Goal: Task Accomplishment & Management: Manage account settings

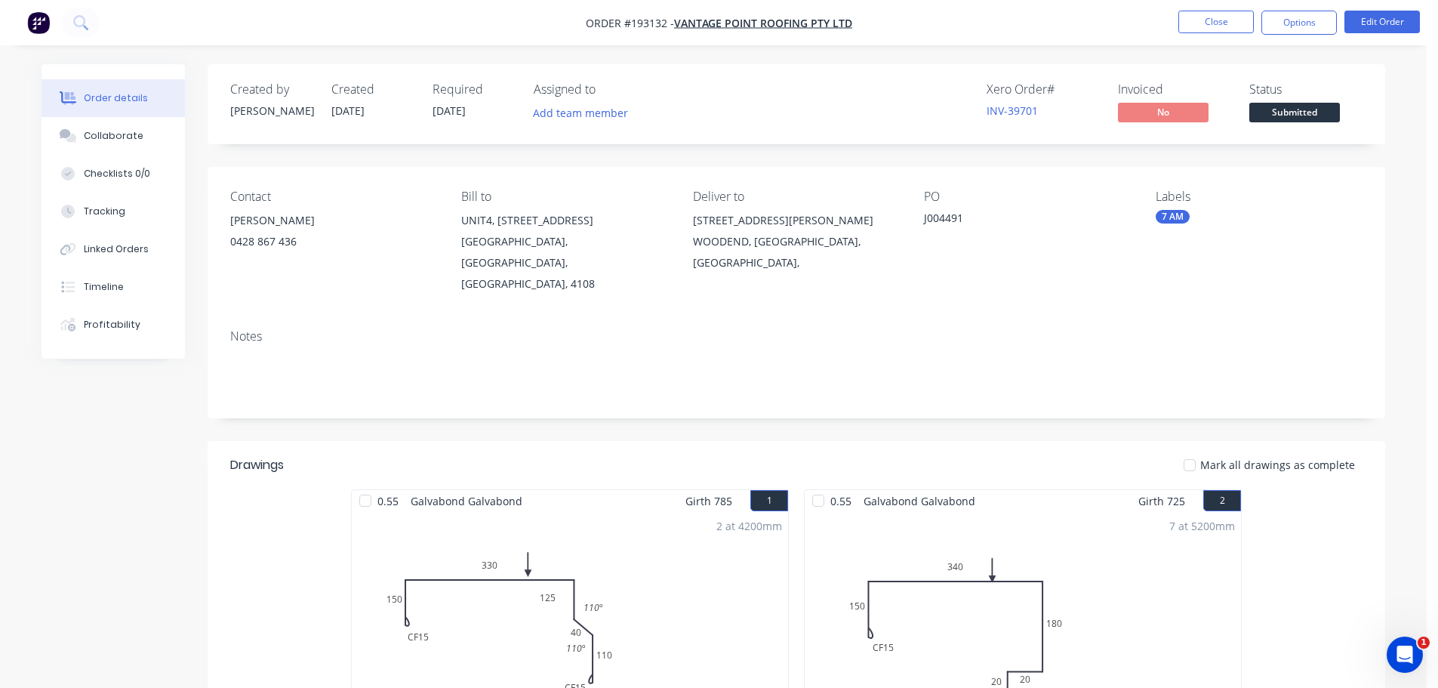
click at [777, 441] on header "Drawings Mark all drawings as complete" at bounding box center [797, 465] width 1178 height 48
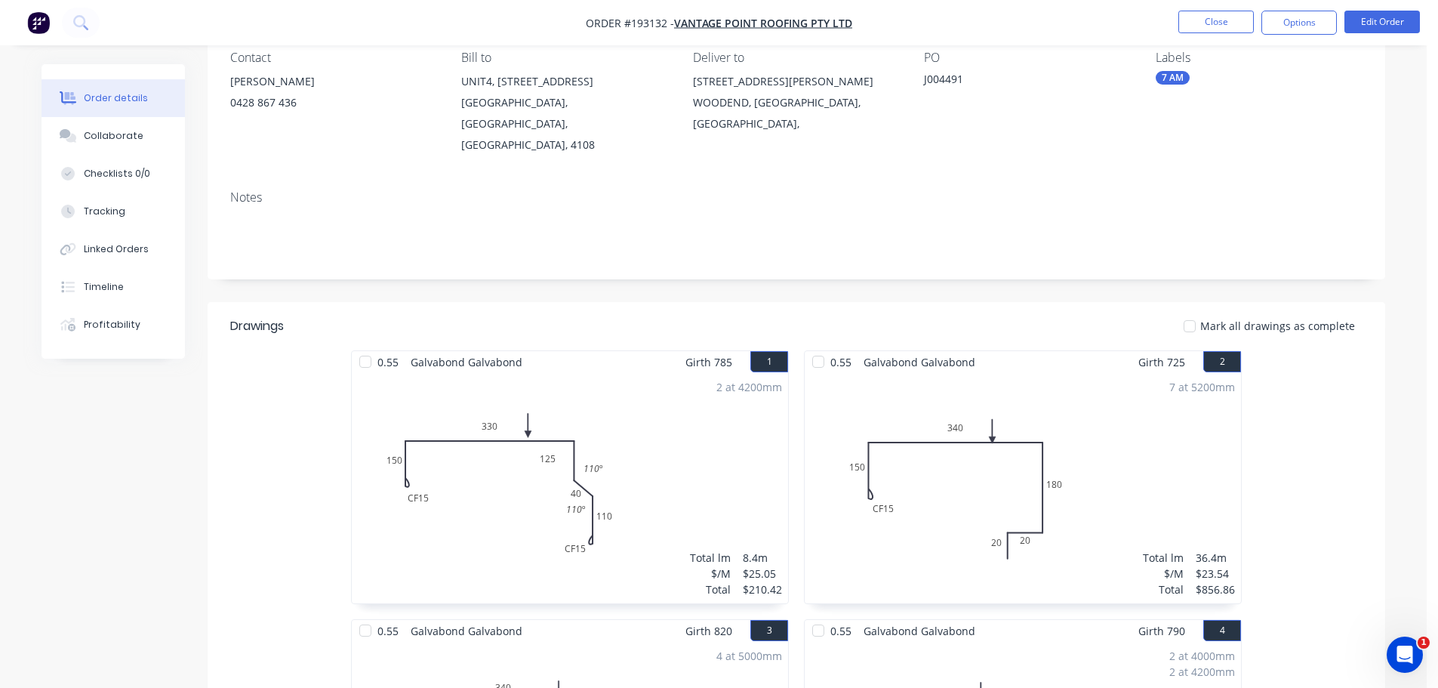
scroll to position [151, 0]
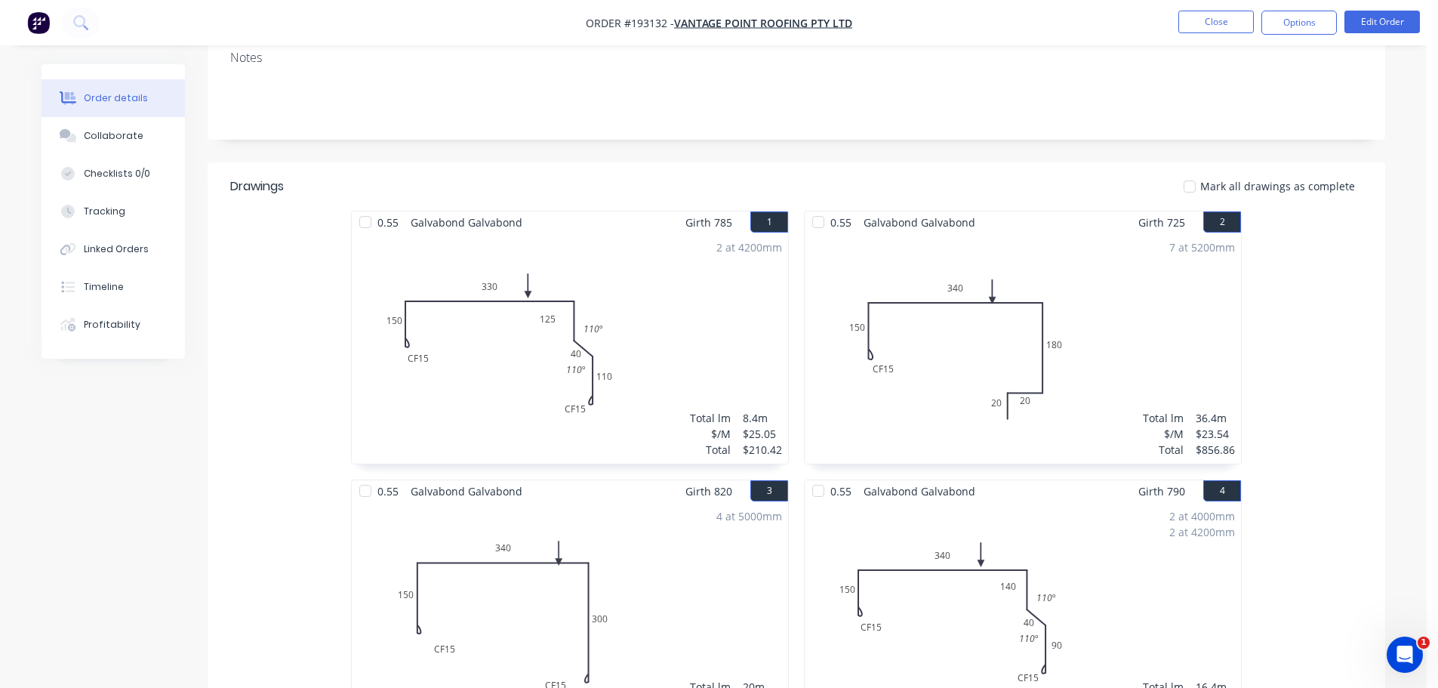
scroll to position [302, 0]
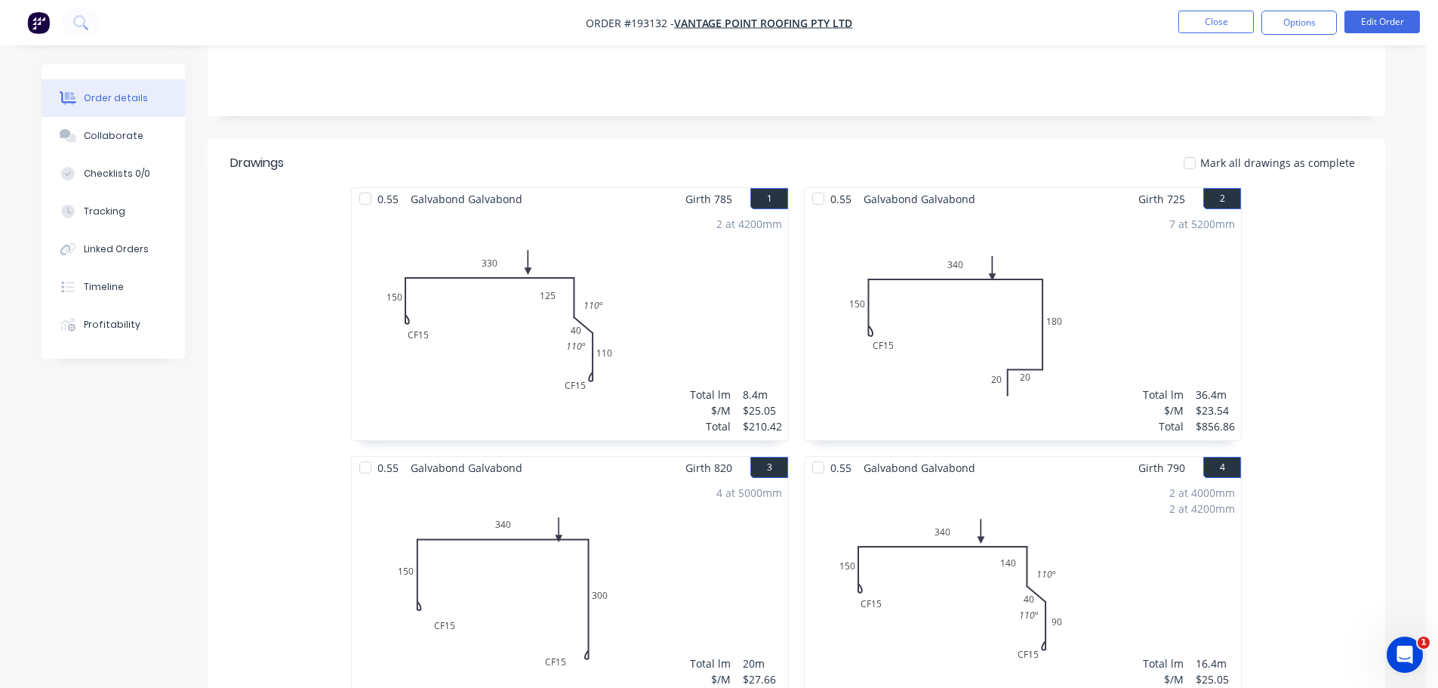
click at [792, 296] on div "0.55 Galvabond Galvabond Girth 785 1 0 CF 15 150 330 125 40 CF 15 110 110 º 110…" at bounding box center [569, 590] width 453 height 806
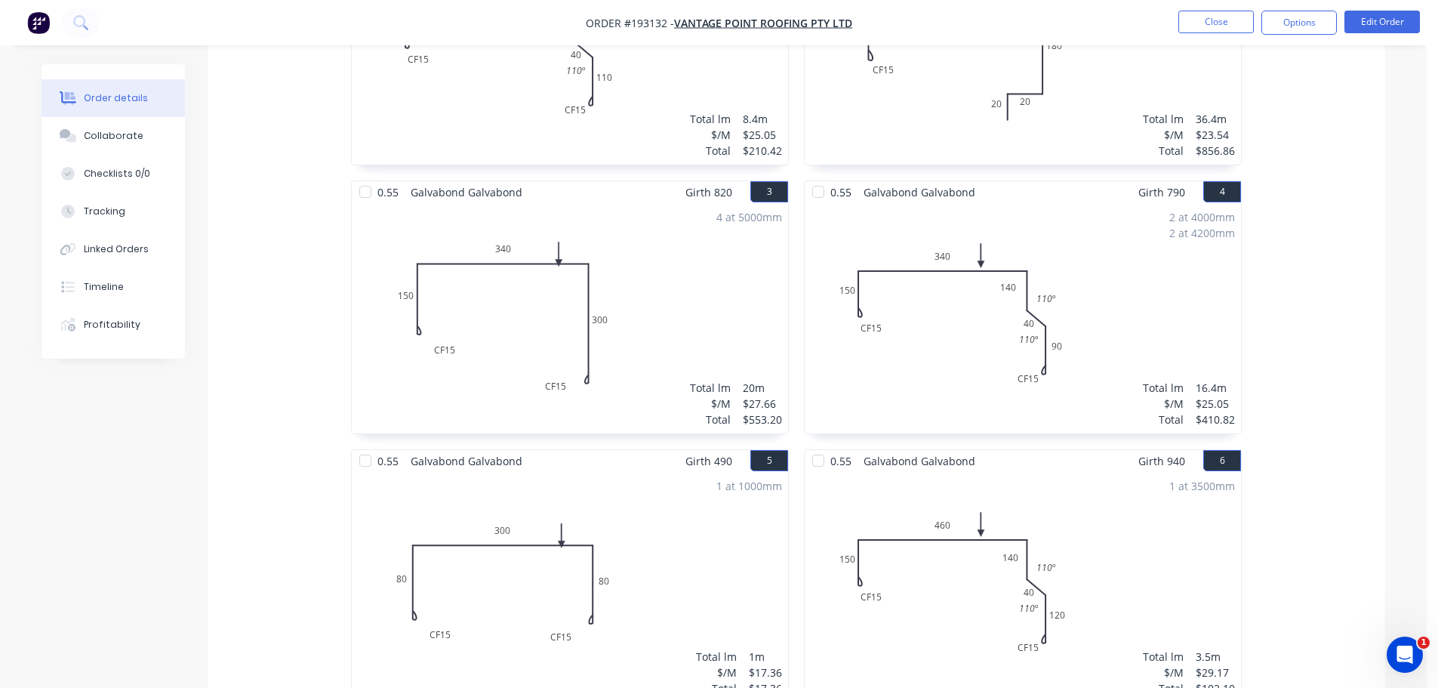
scroll to position [604, 0]
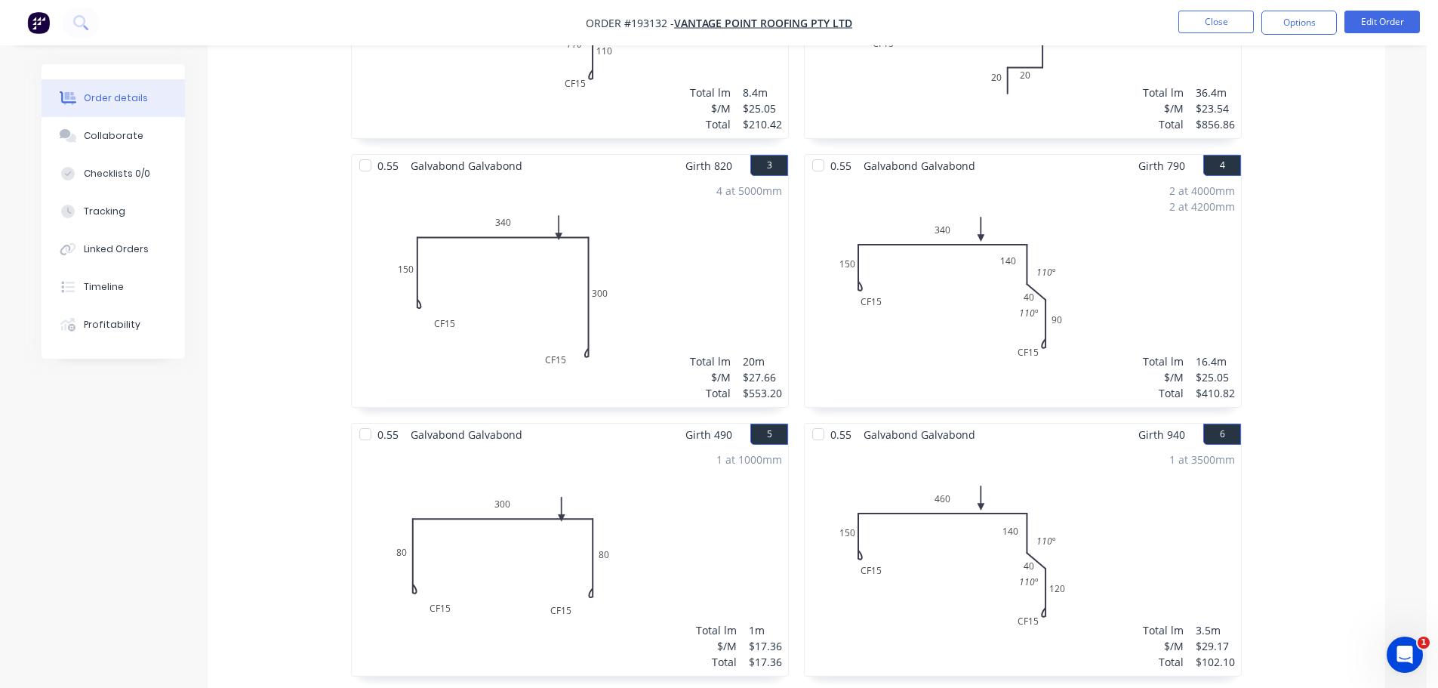
click at [792, 285] on div "0.55 Galvabond Galvabond Girth 785 1 0 CF 15 150 330 125 40 CF 15 110 110 º 110…" at bounding box center [569, 288] width 453 height 806
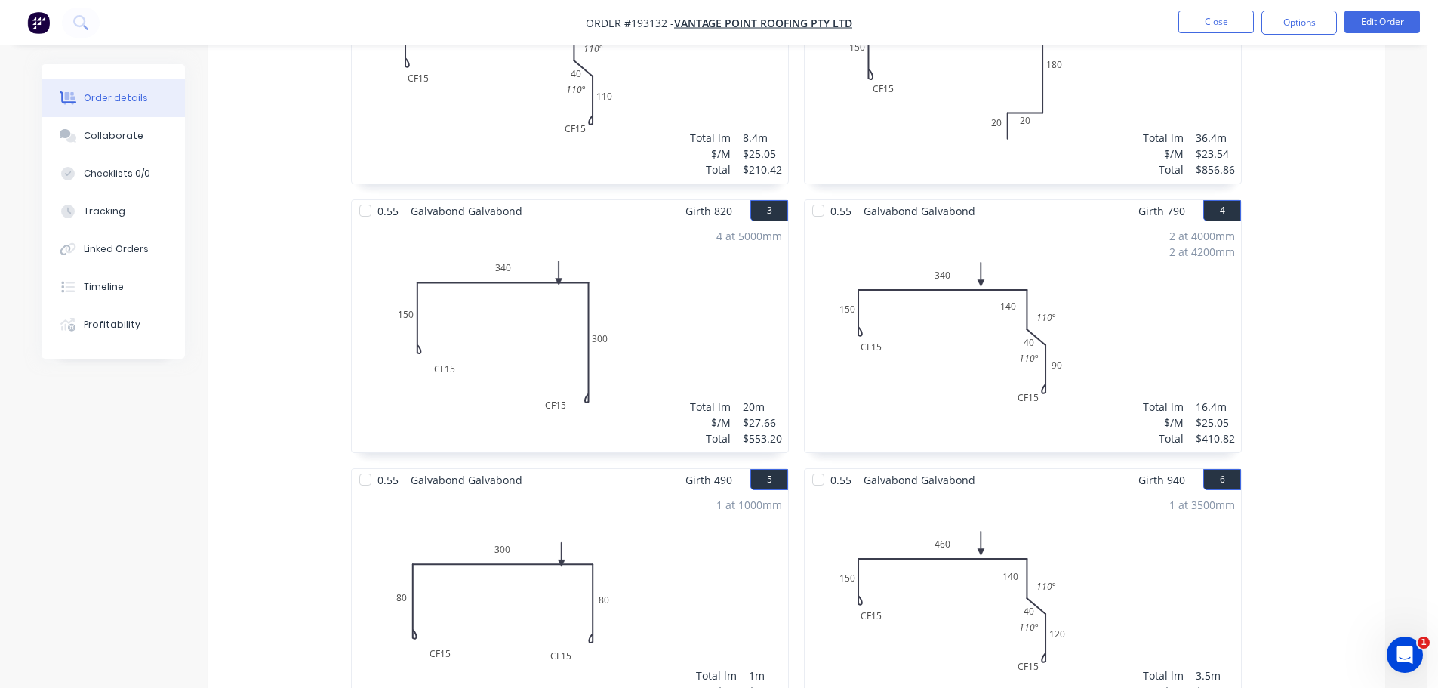
scroll to position [540, 0]
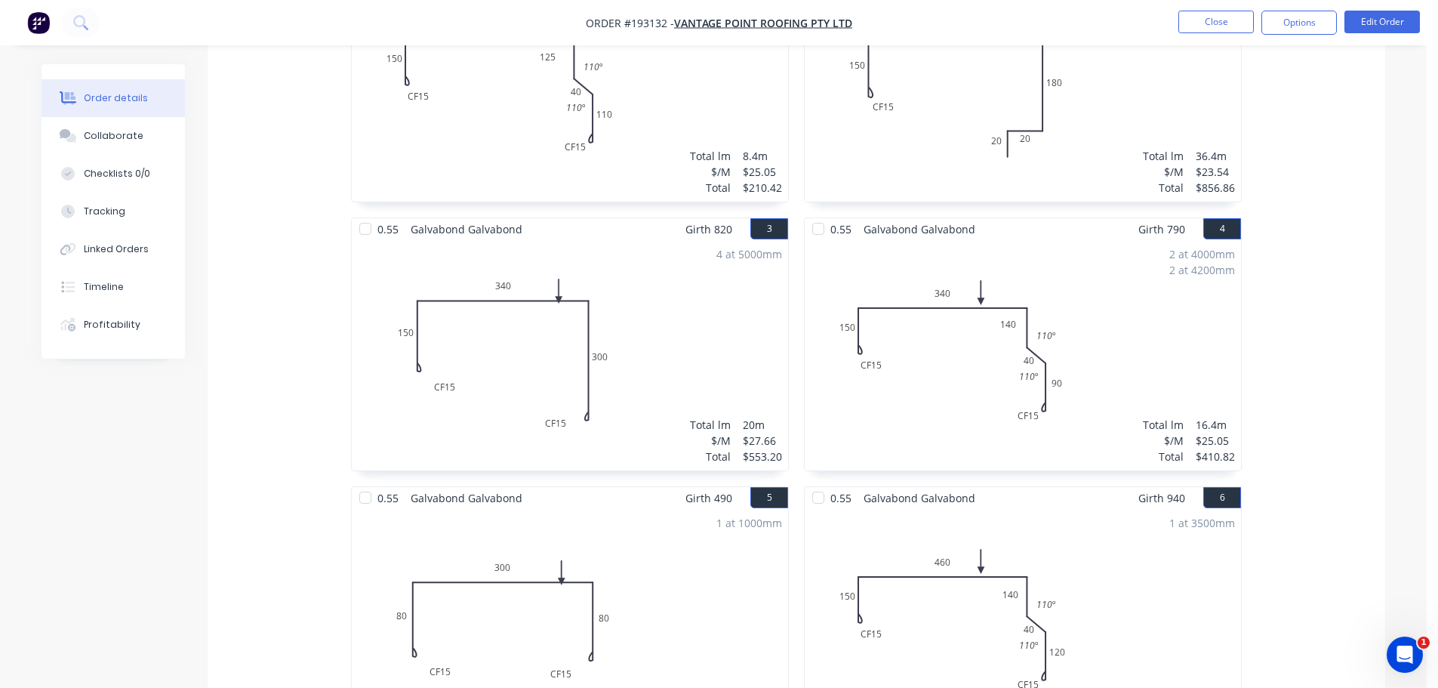
click at [790, 237] on div "0.55 Galvabond Galvabond Girth 785 1 0 CF 15 150 330 125 40 CF 15 110 110 º 110…" at bounding box center [569, 352] width 453 height 806
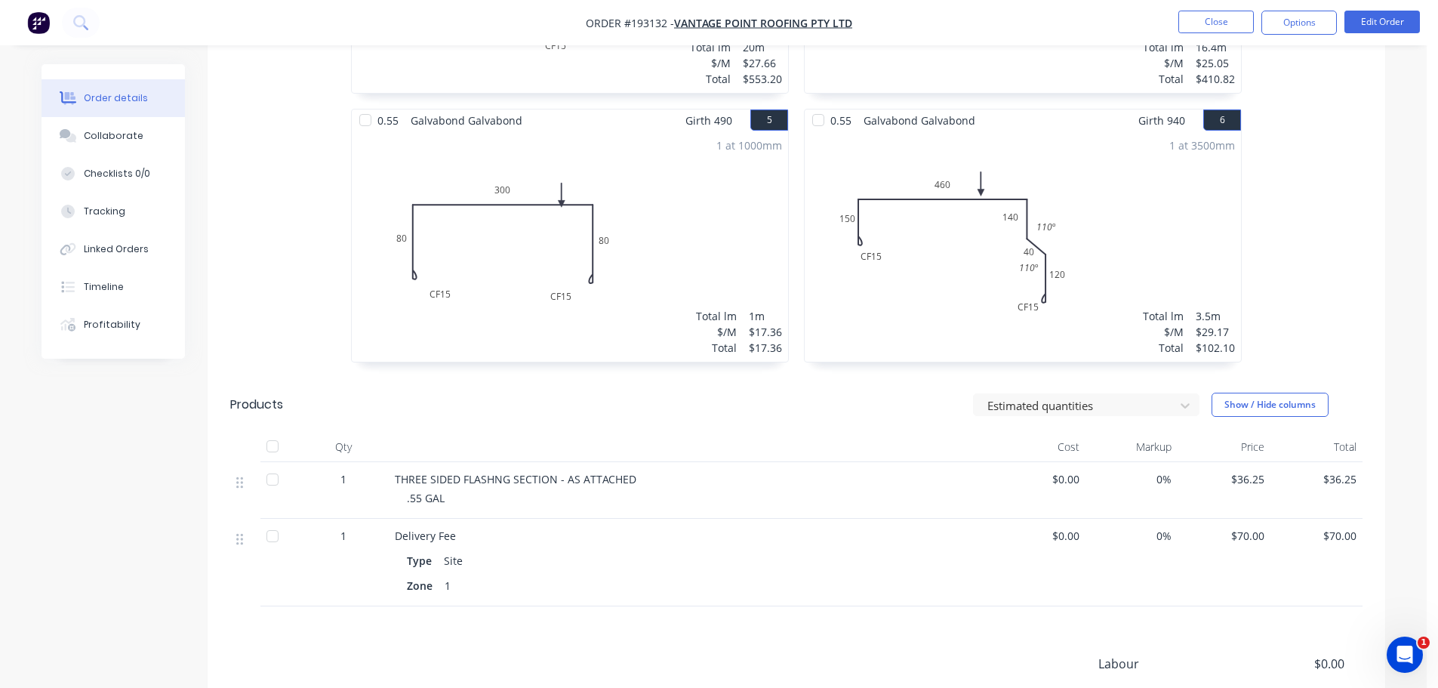
scroll to position [993, 0]
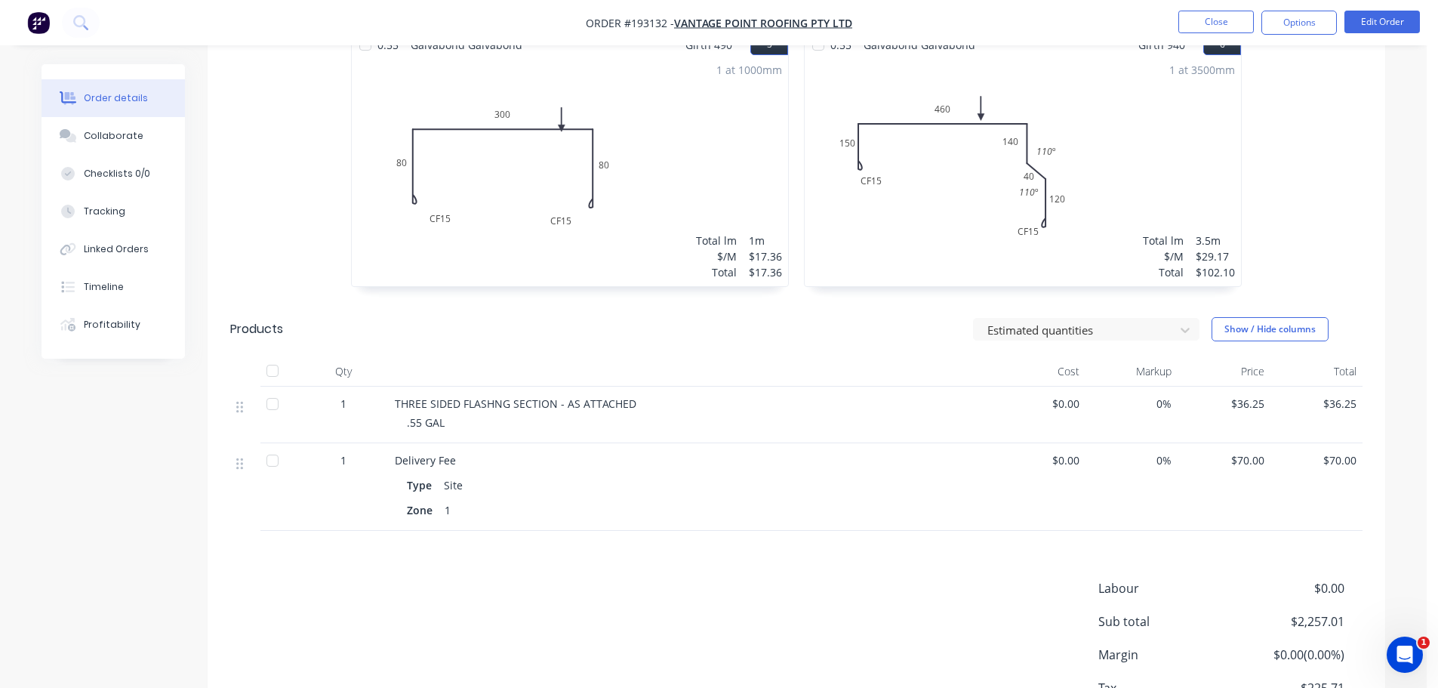
click at [1205, 20] on button "Close" at bounding box center [1215, 22] width 75 height 23
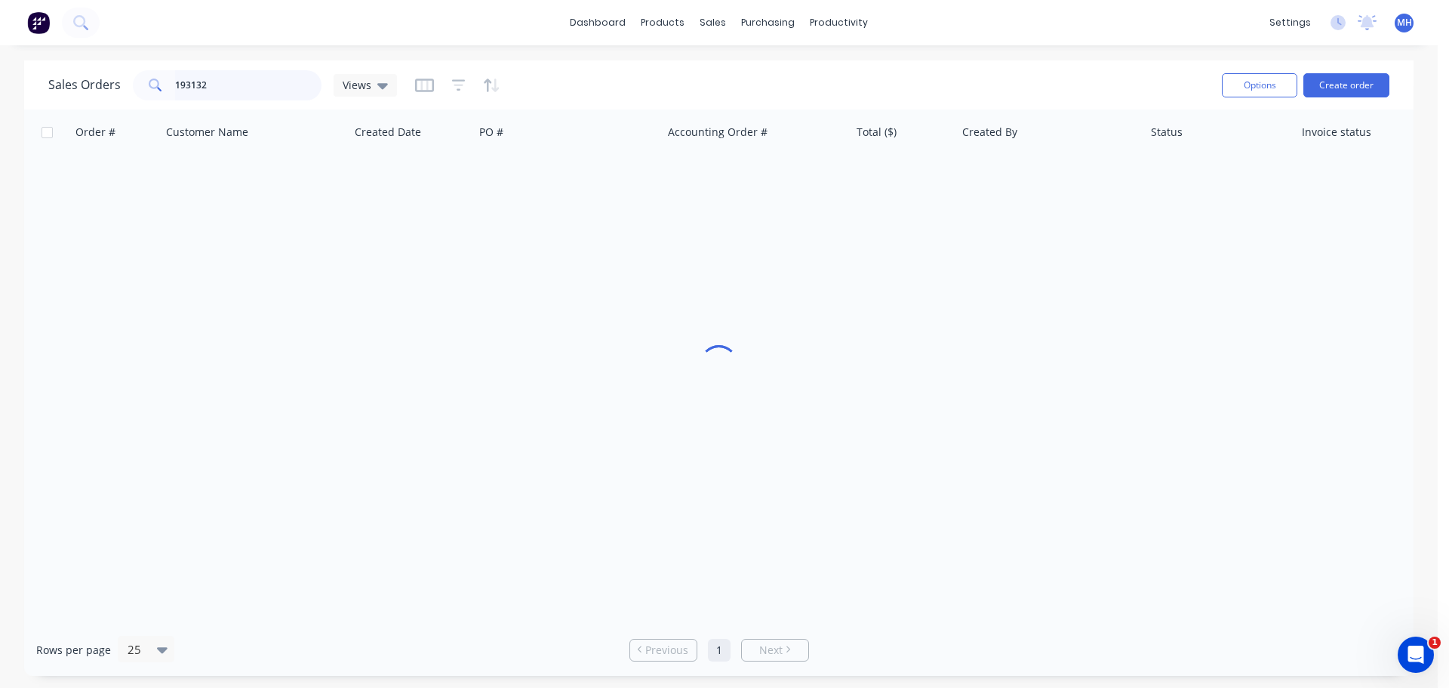
click at [287, 85] on input "193132" at bounding box center [248, 85] width 147 height 30
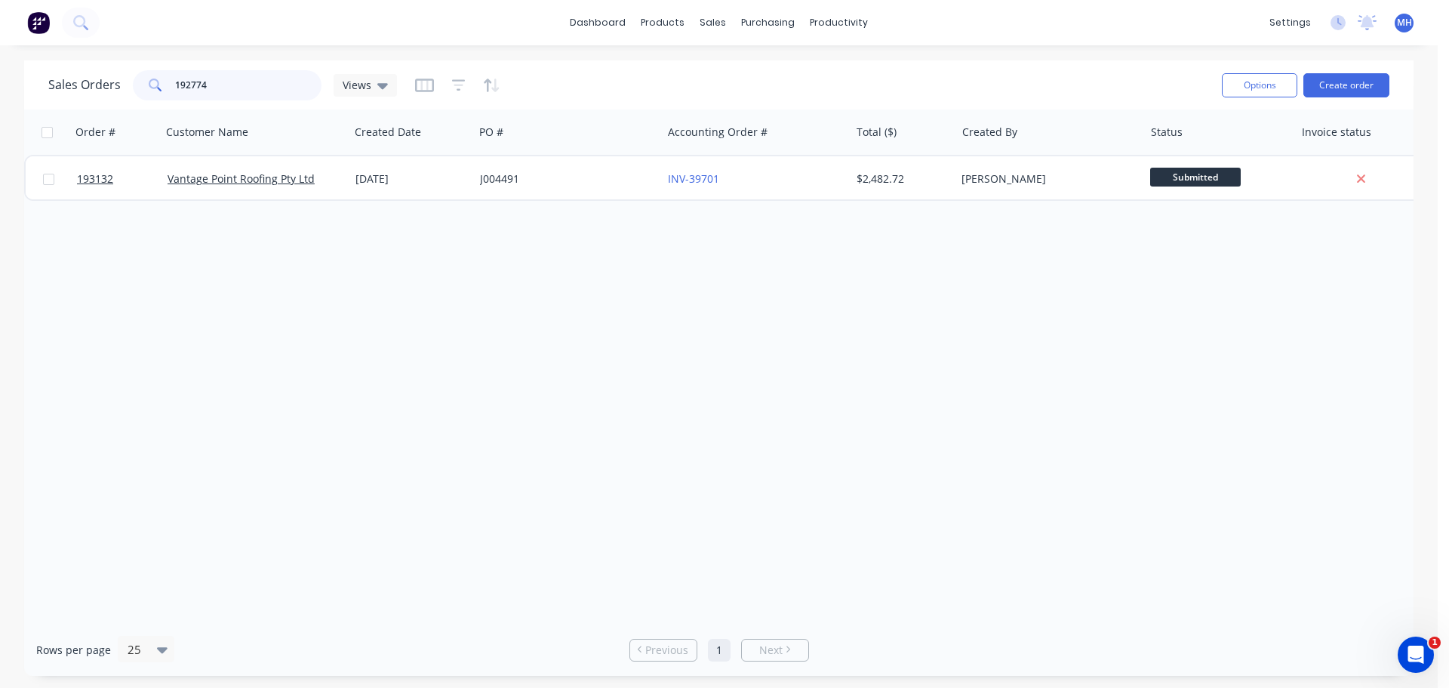
type input "192774"
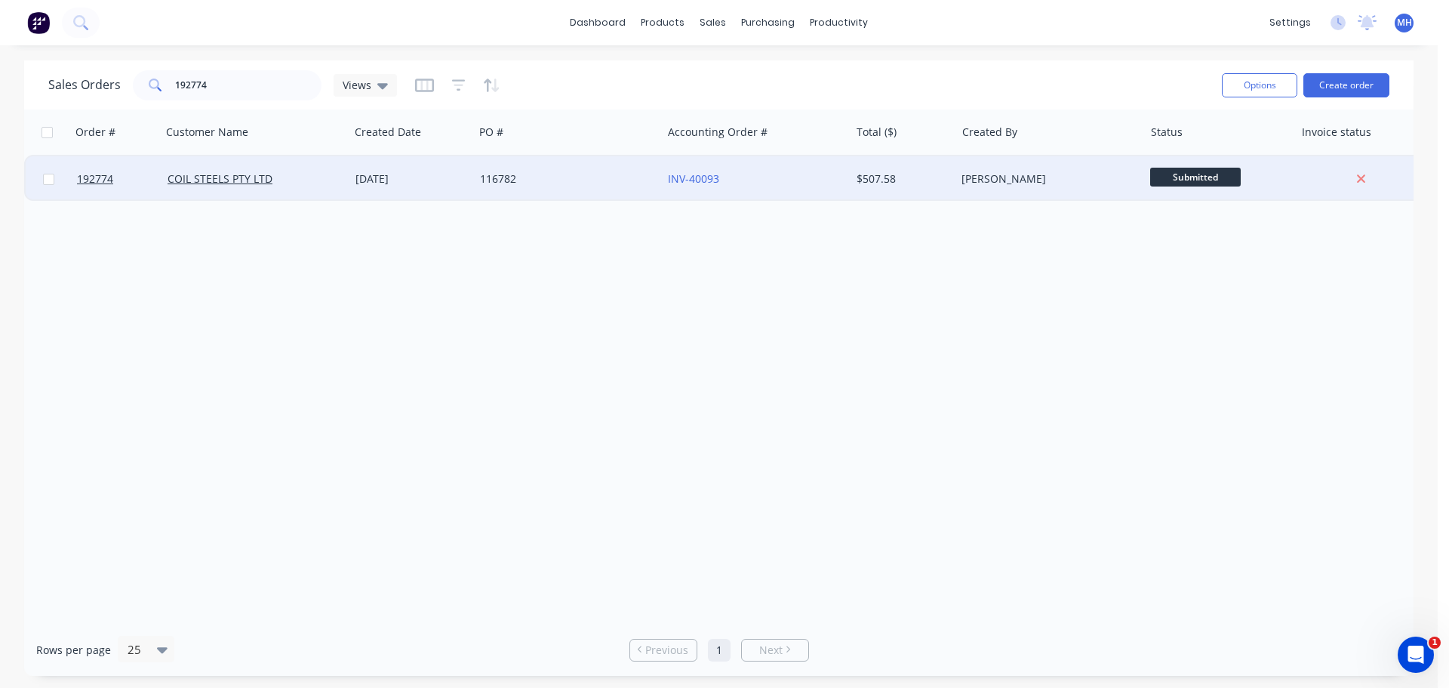
click at [515, 176] on div "116782" at bounding box center [564, 178] width 168 height 15
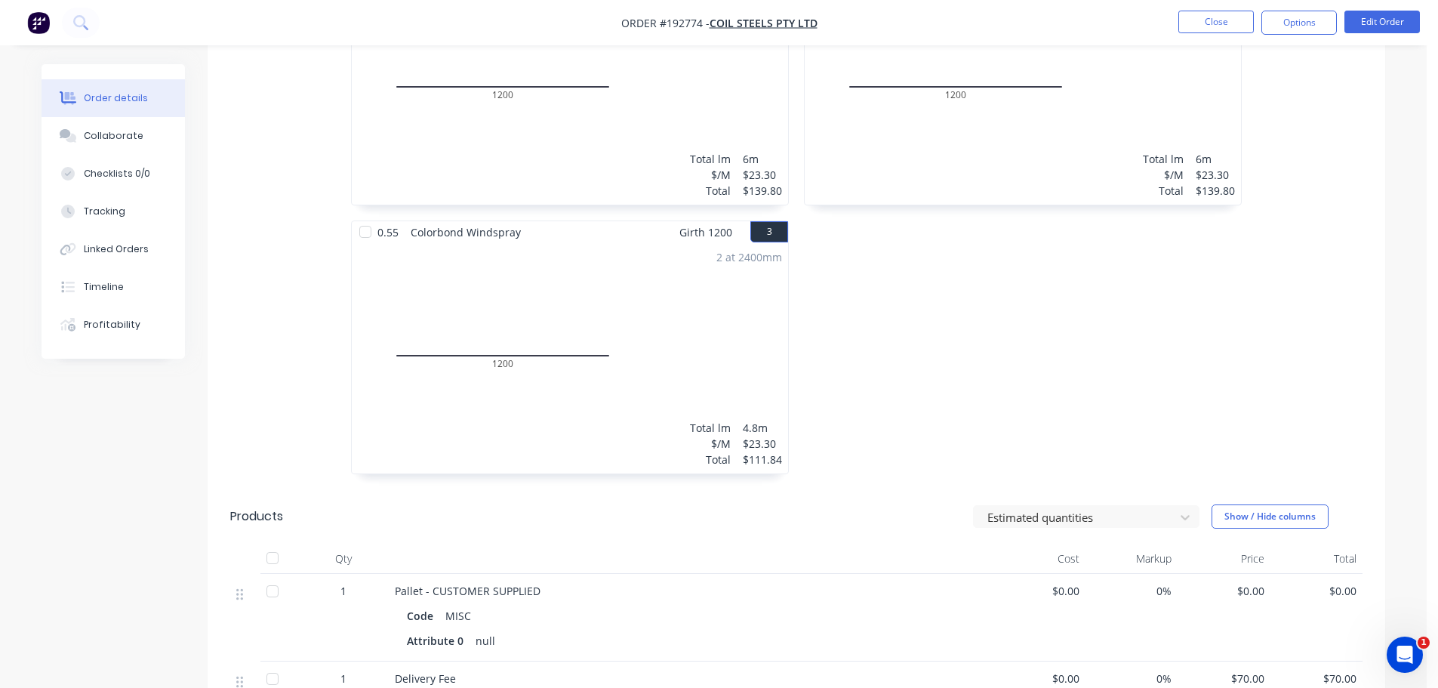
scroll to position [755, 0]
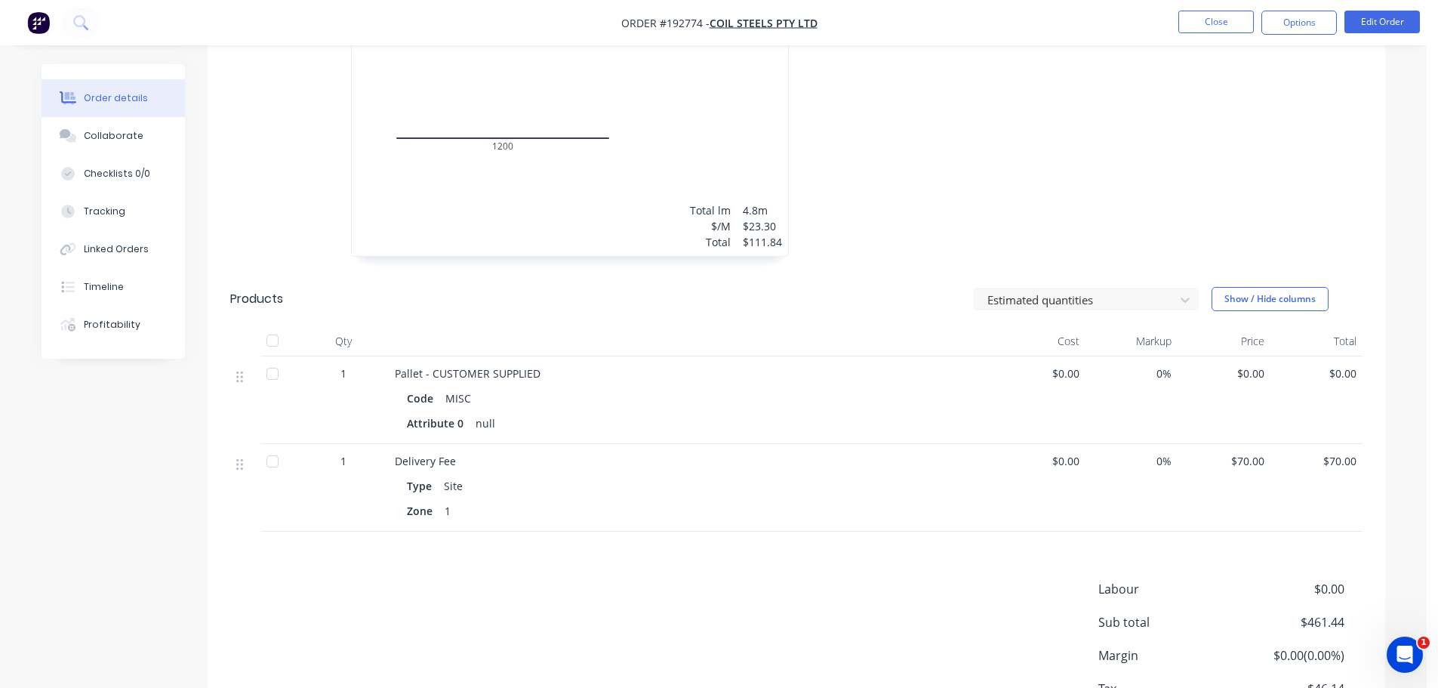
click at [1221, 35] on nav "Order #192774 - COIL STEELS PTY LTD Close Options Edit Order" at bounding box center [719, 22] width 1438 height 45
click at [1221, 26] on button "Close" at bounding box center [1215, 22] width 75 height 23
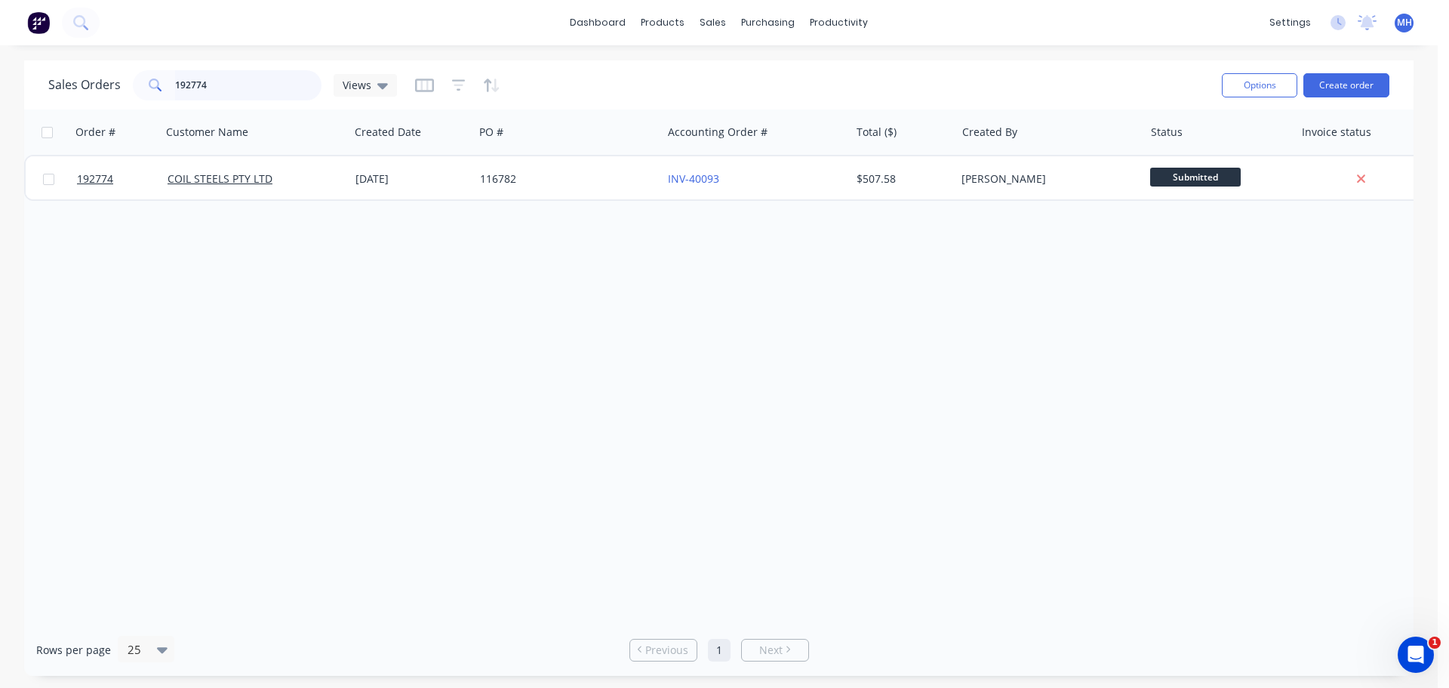
click at [203, 77] on input "192774" at bounding box center [248, 85] width 147 height 30
type input "193464"
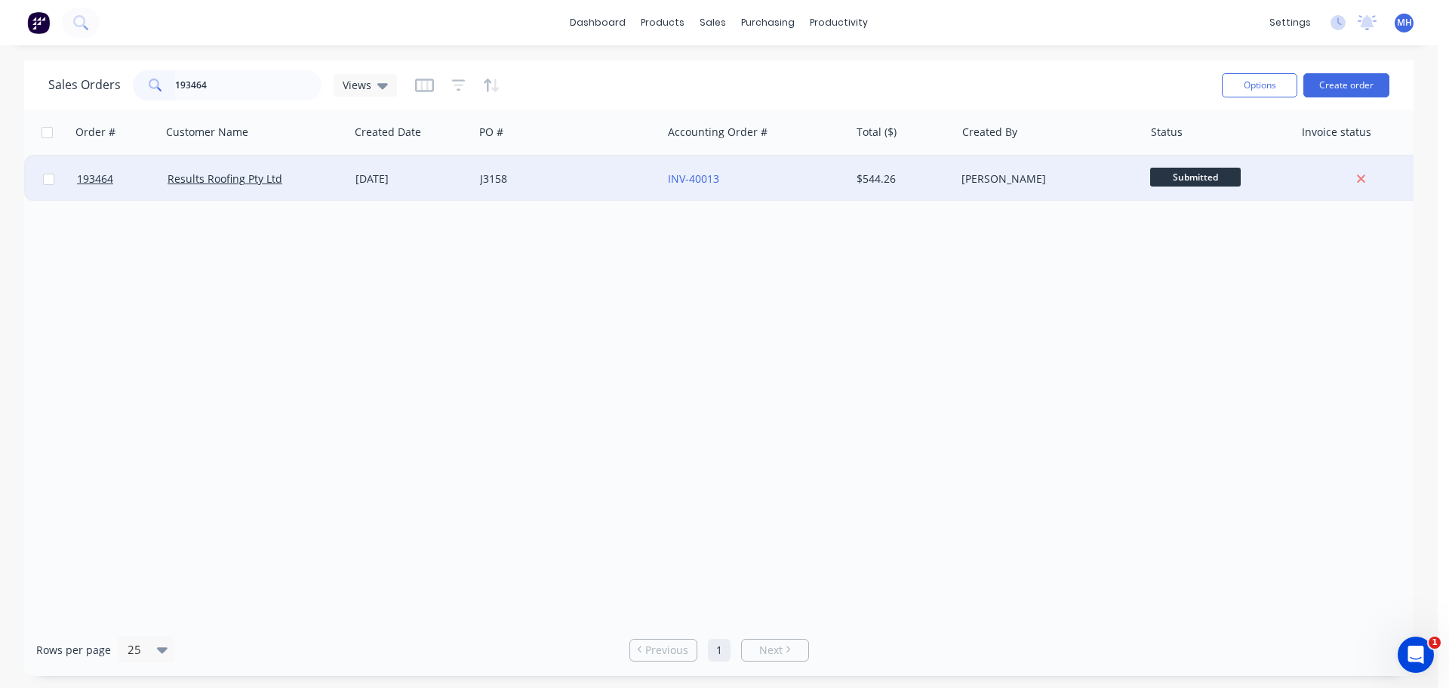
click at [546, 168] on div "J3158" at bounding box center [568, 178] width 188 height 45
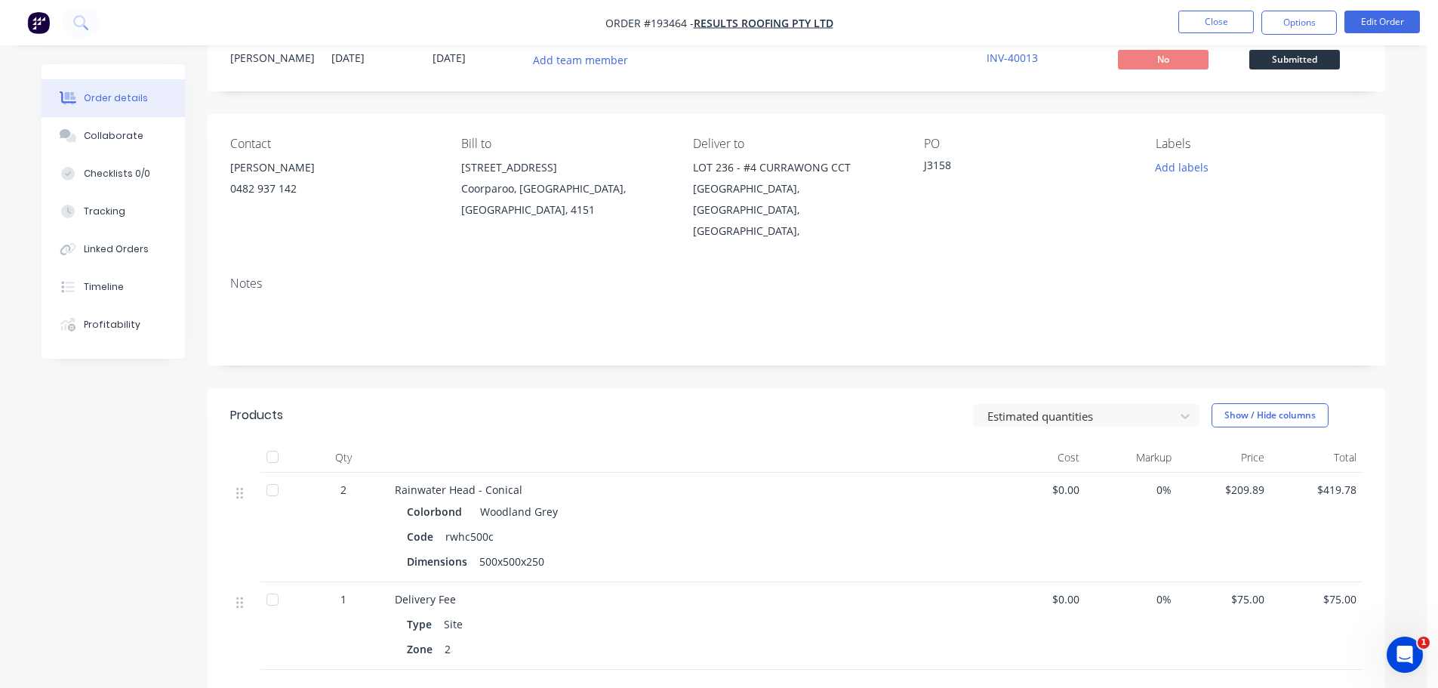
scroll to position [75, 0]
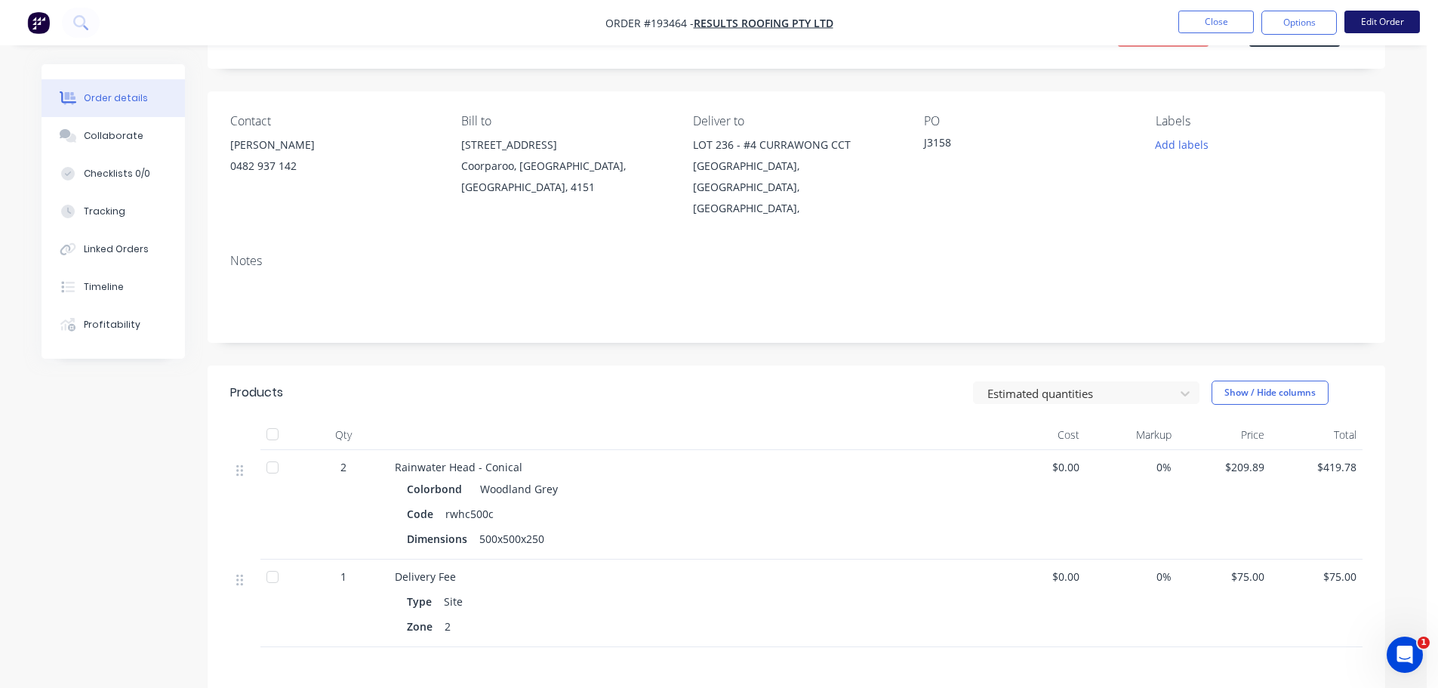
click at [1359, 23] on button "Edit Order" at bounding box center [1381, 22] width 75 height 23
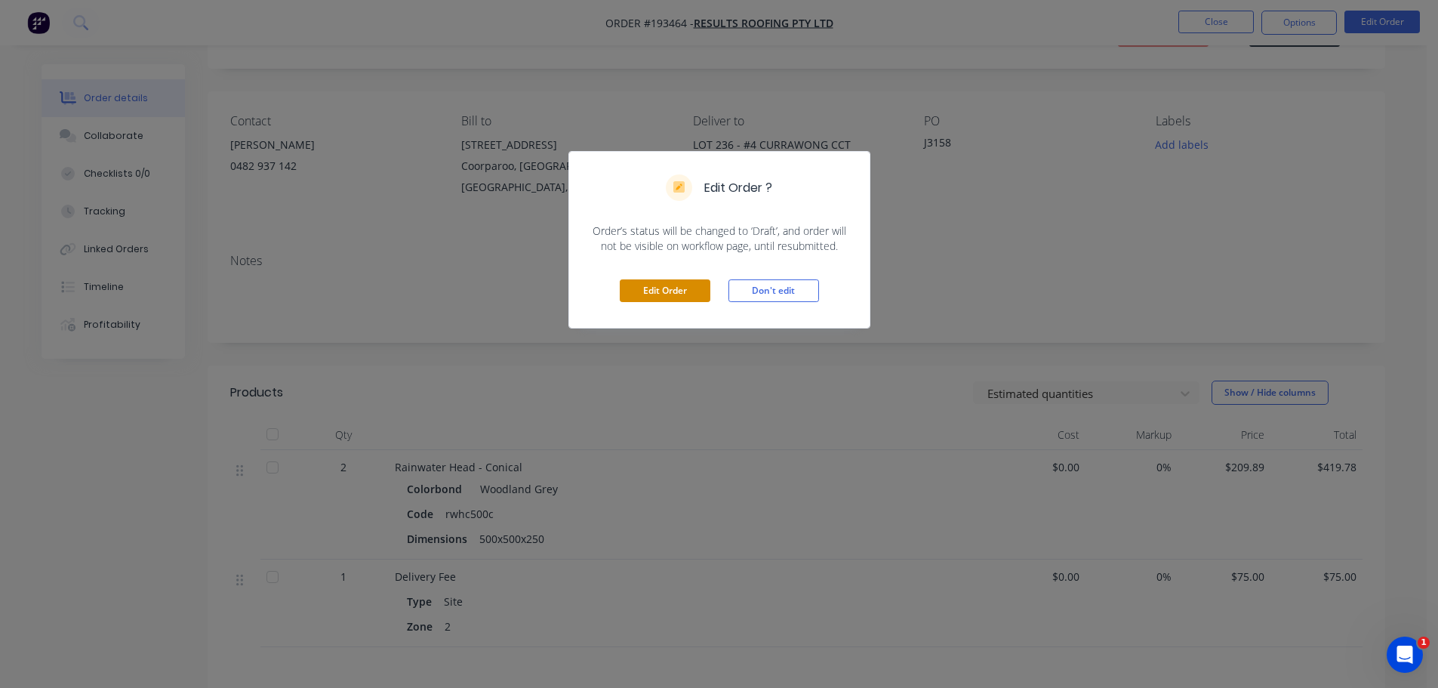
click at [688, 288] on button "Edit Order" at bounding box center [665, 290] width 91 height 23
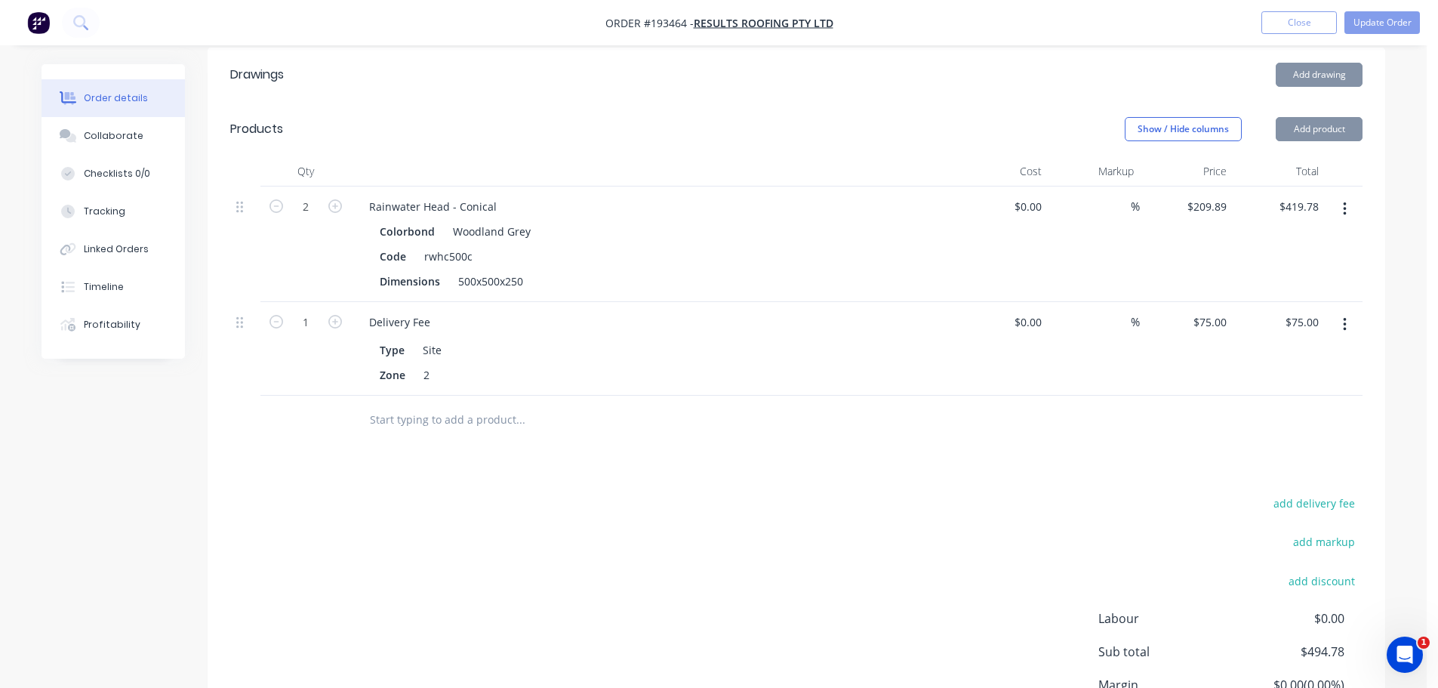
scroll to position [453, 0]
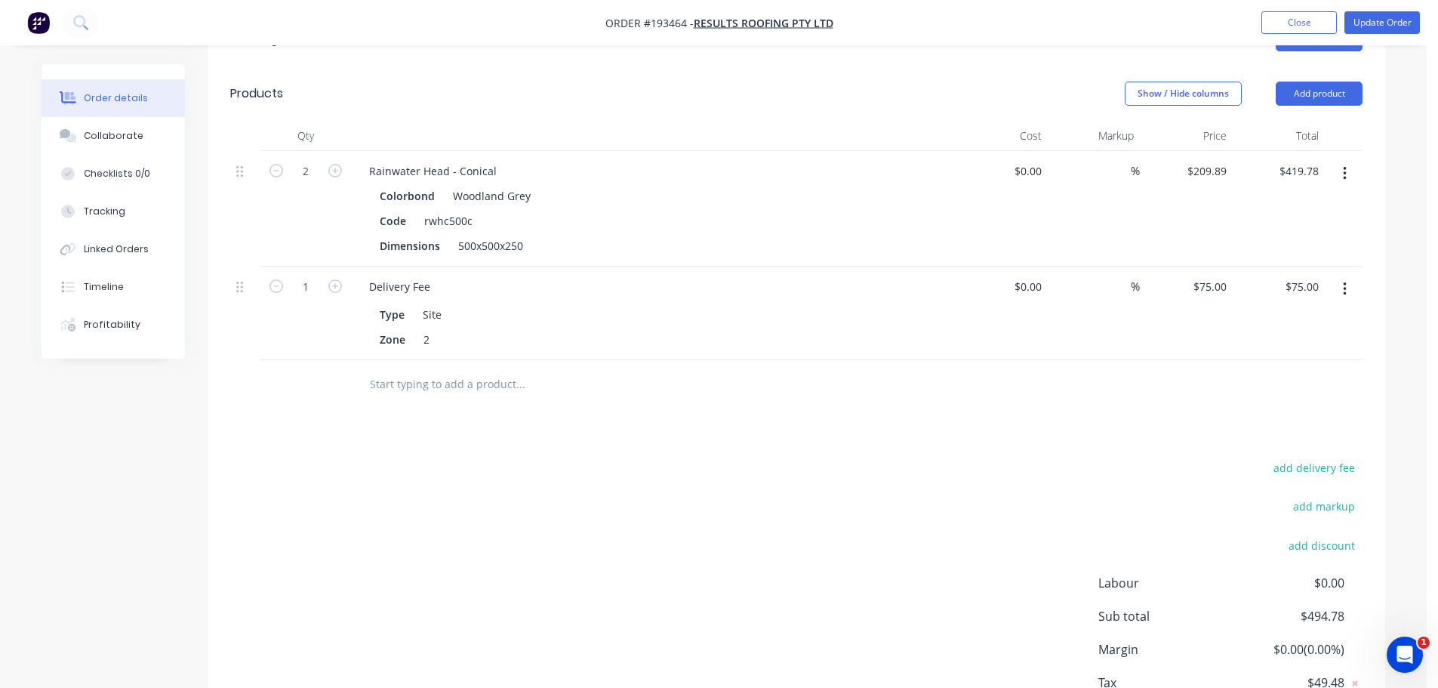
click at [1340, 160] on button "button" at bounding box center [1344, 173] width 35 height 27
click at [1322, 202] on div "Edit" at bounding box center [1291, 213] width 116 height 22
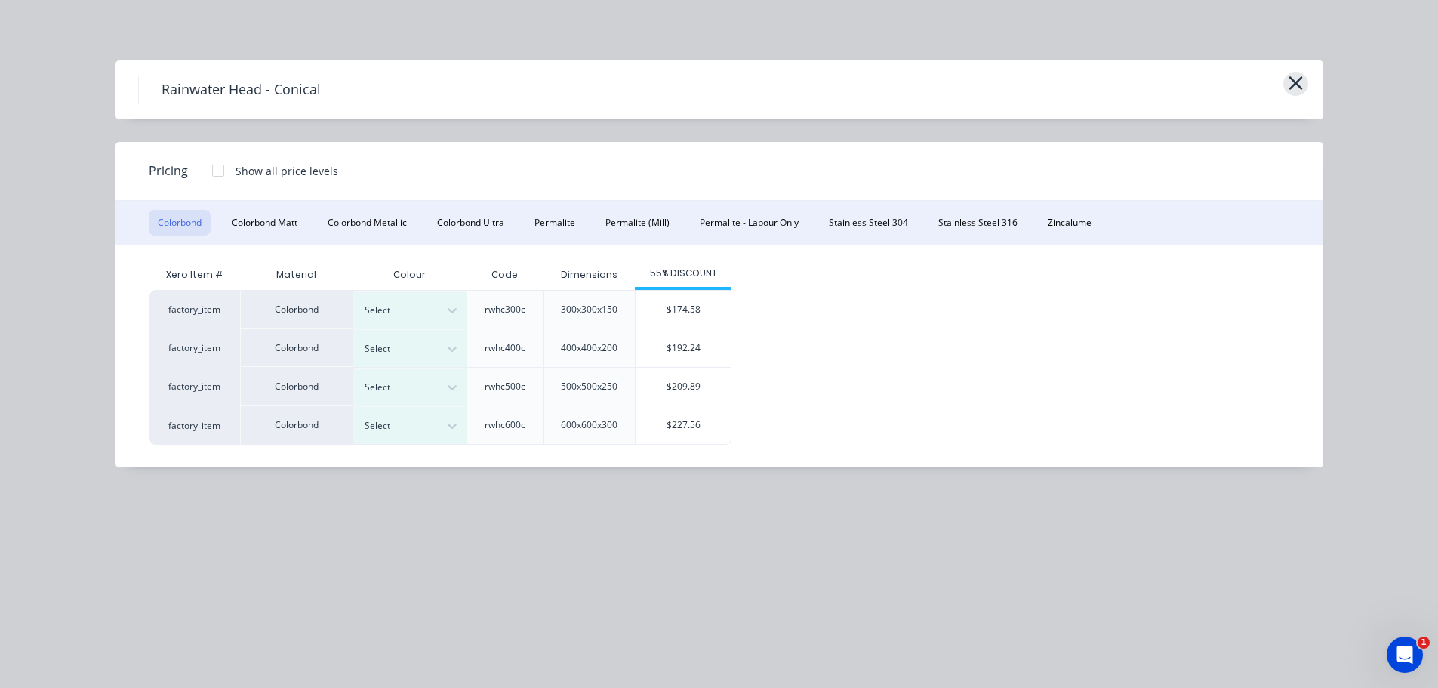
click at [1303, 82] on icon "button" at bounding box center [1296, 82] width 16 height 21
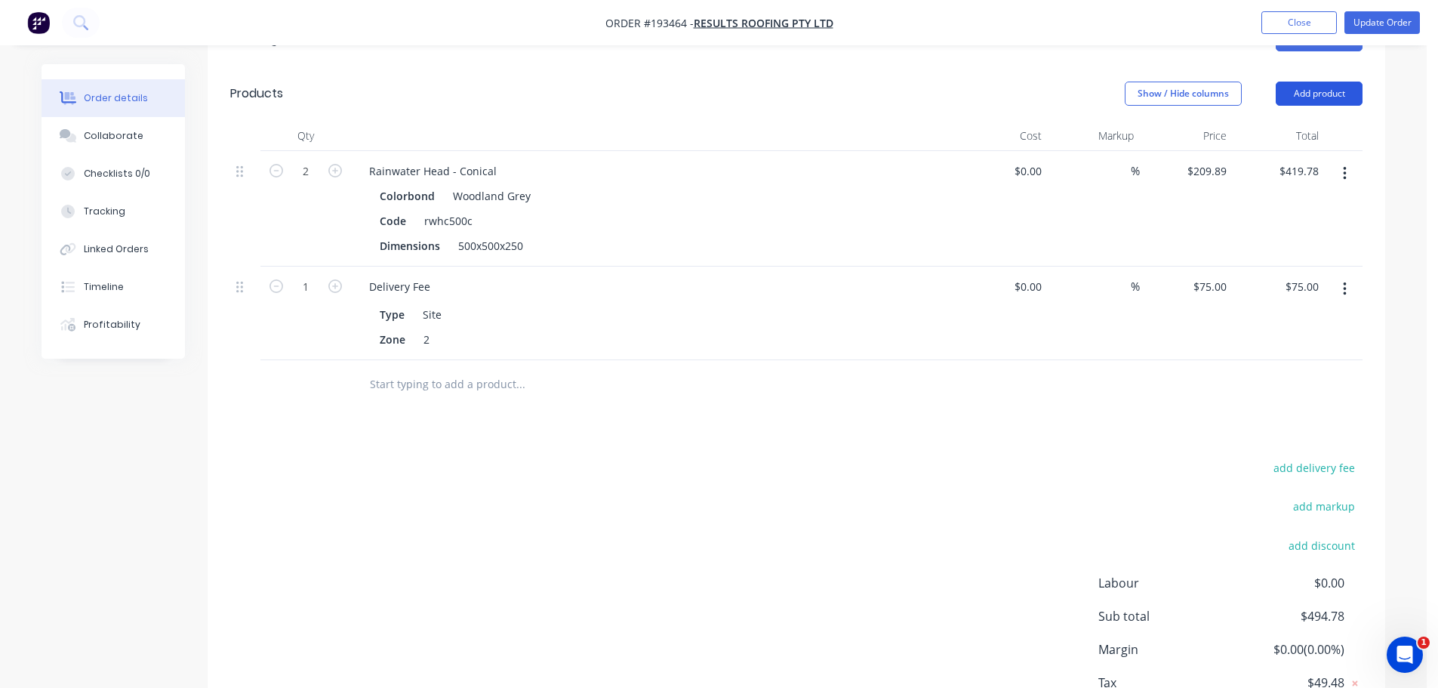
click at [1316, 82] on button "Add product" at bounding box center [1319, 94] width 87 height 24
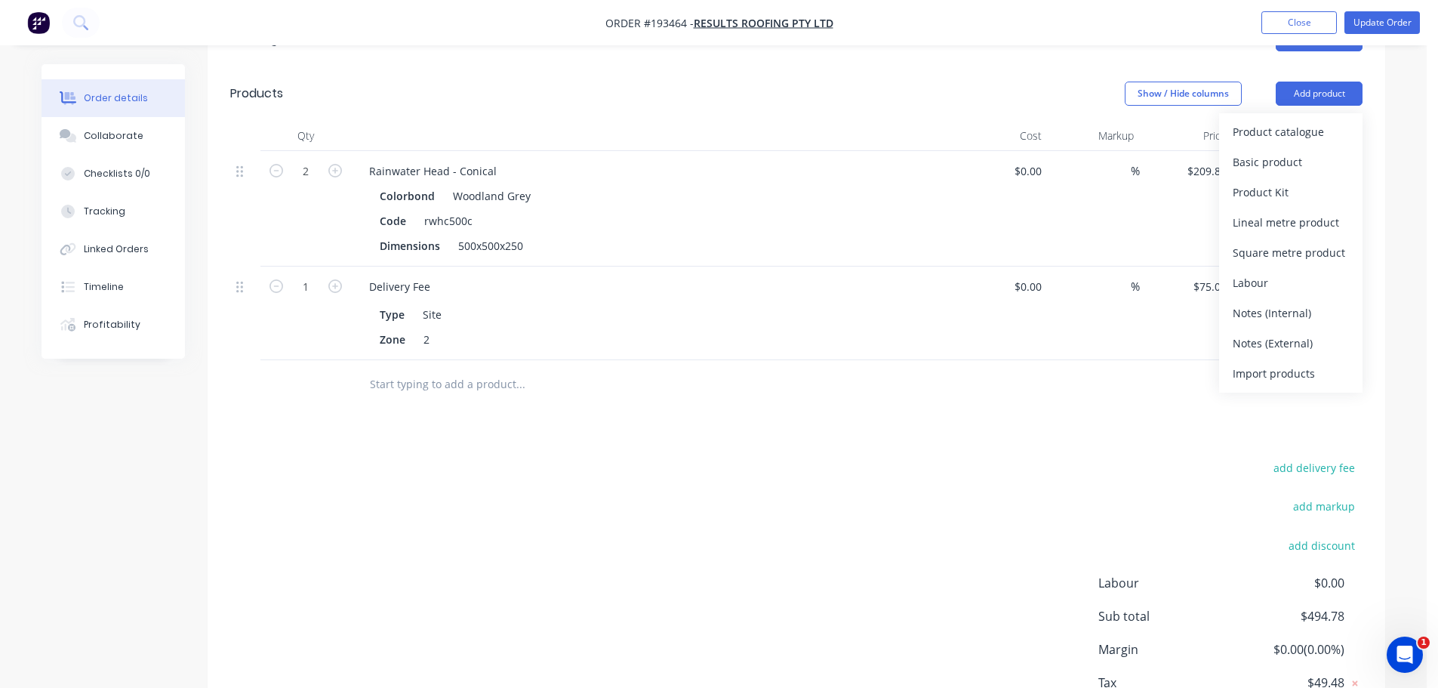
click at [1315, 121] on div "Product catalogue" at bounding box center [1291, 132] width 116 height 22
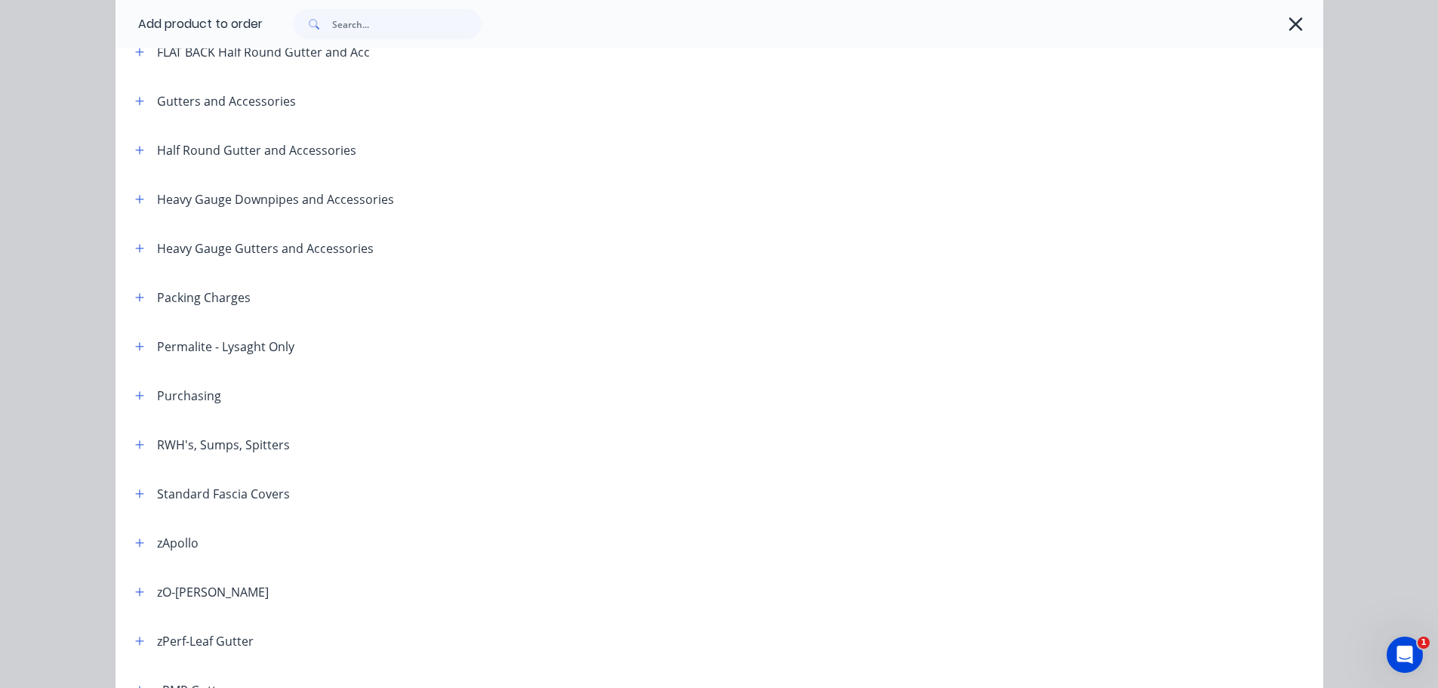
scroll to position [302, 0]
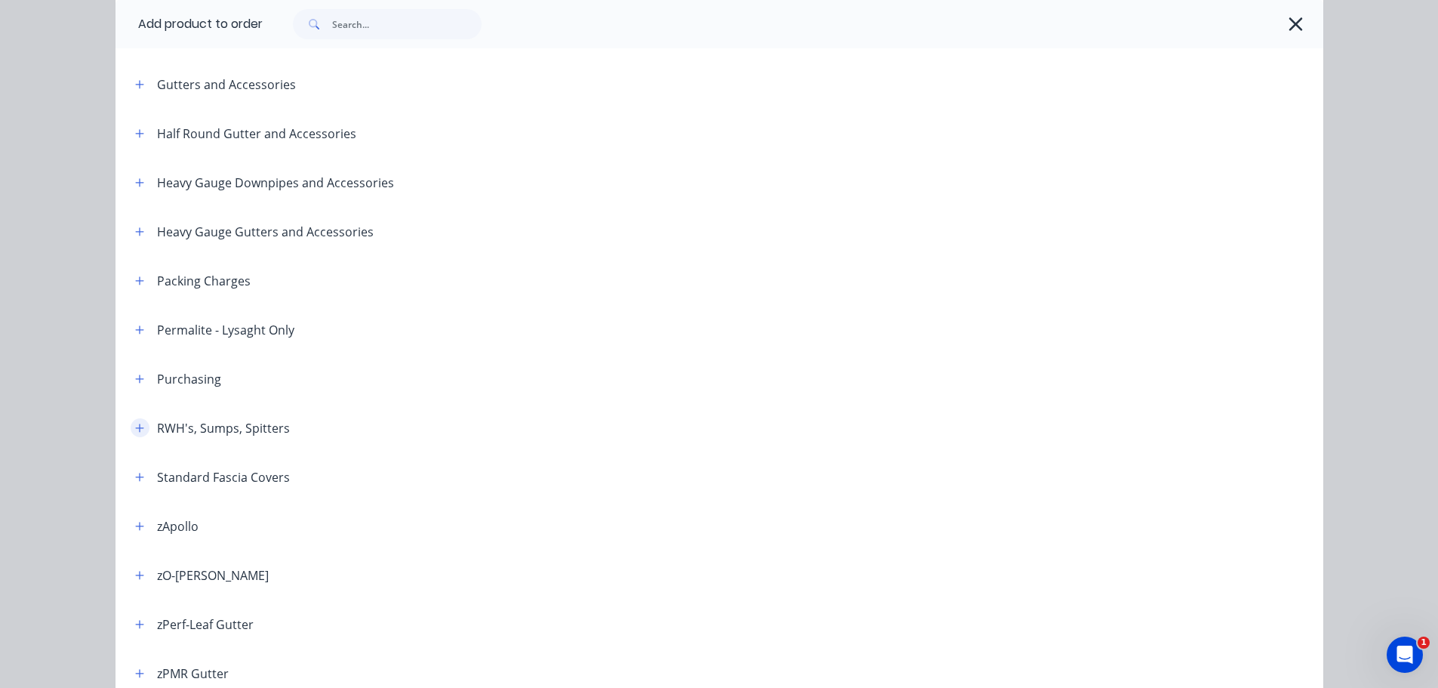
click at [139, 425] on button "button" at bounding box center [140, 427] width 19 height 19
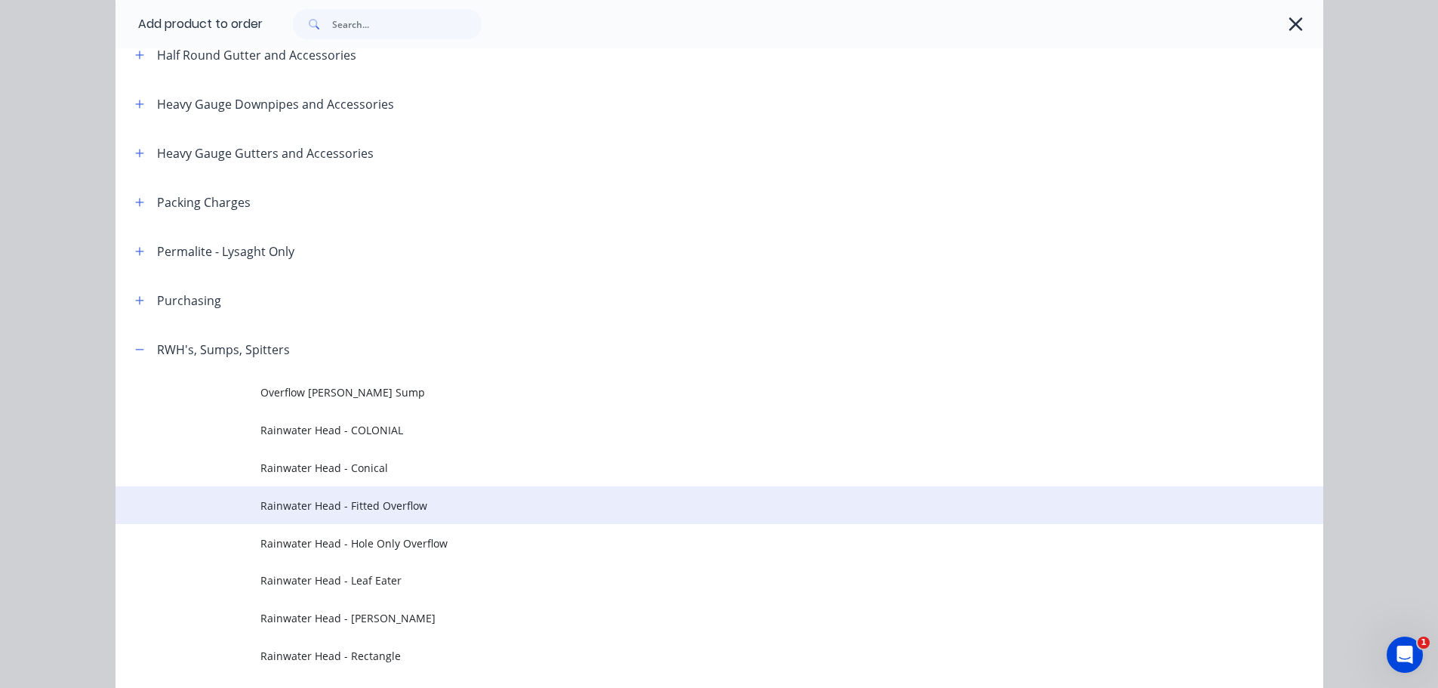
scroll to position [453, 0]
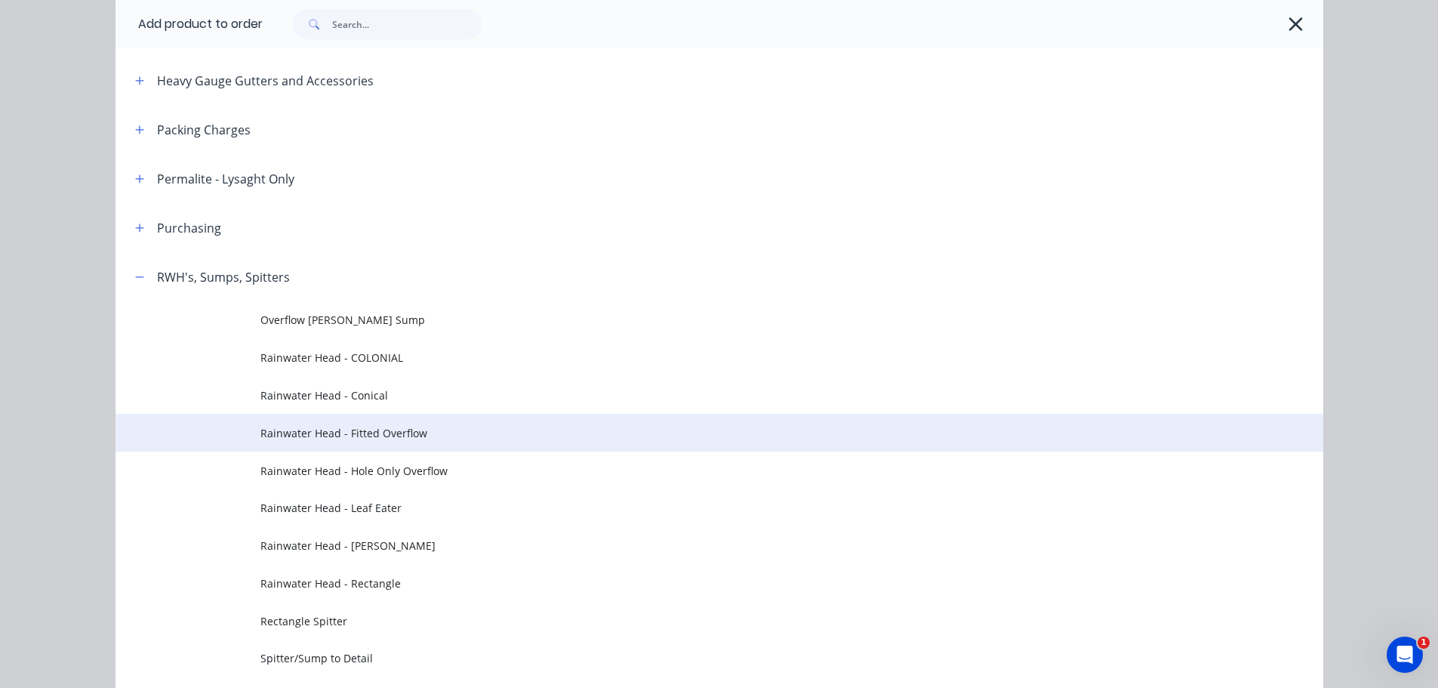
click at [388, 429] on span "Rainwater Head - Fitted Overflow" at bounding box center [685, 433] width 850 height 16
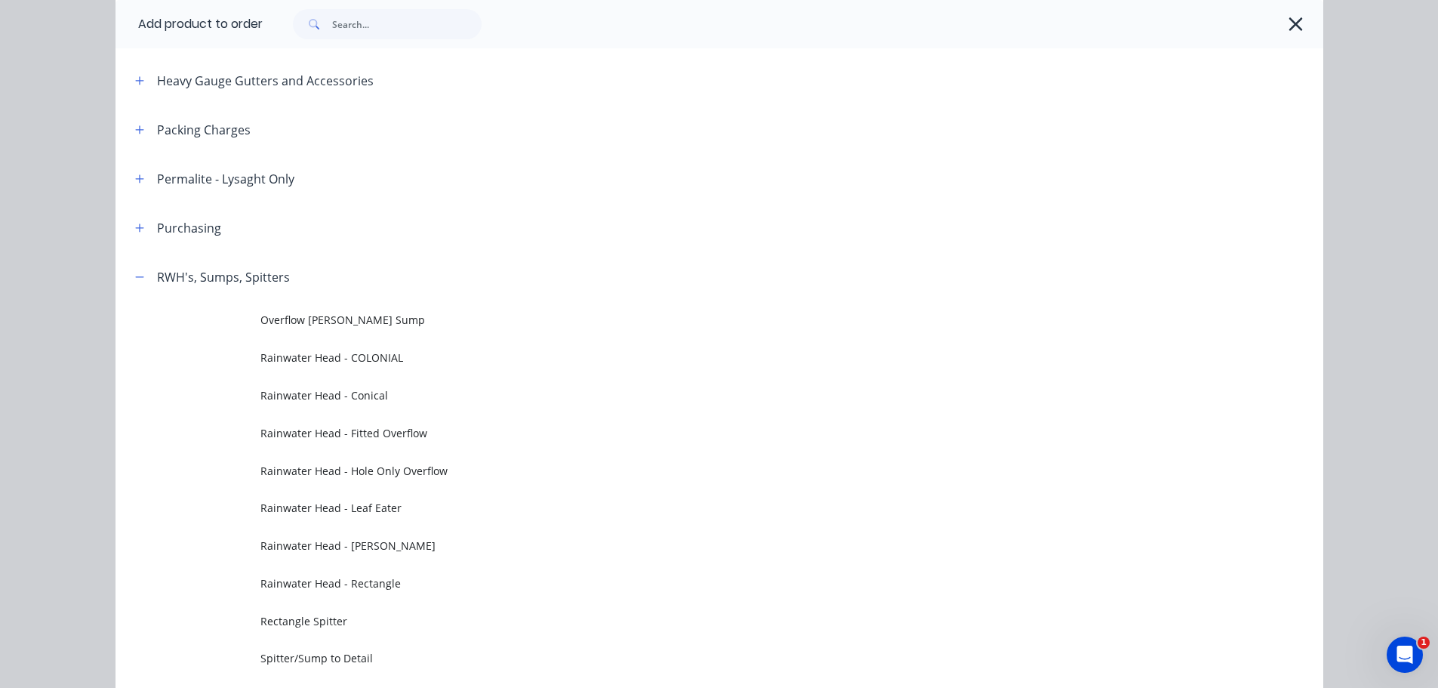
scroll to position [0, 0]
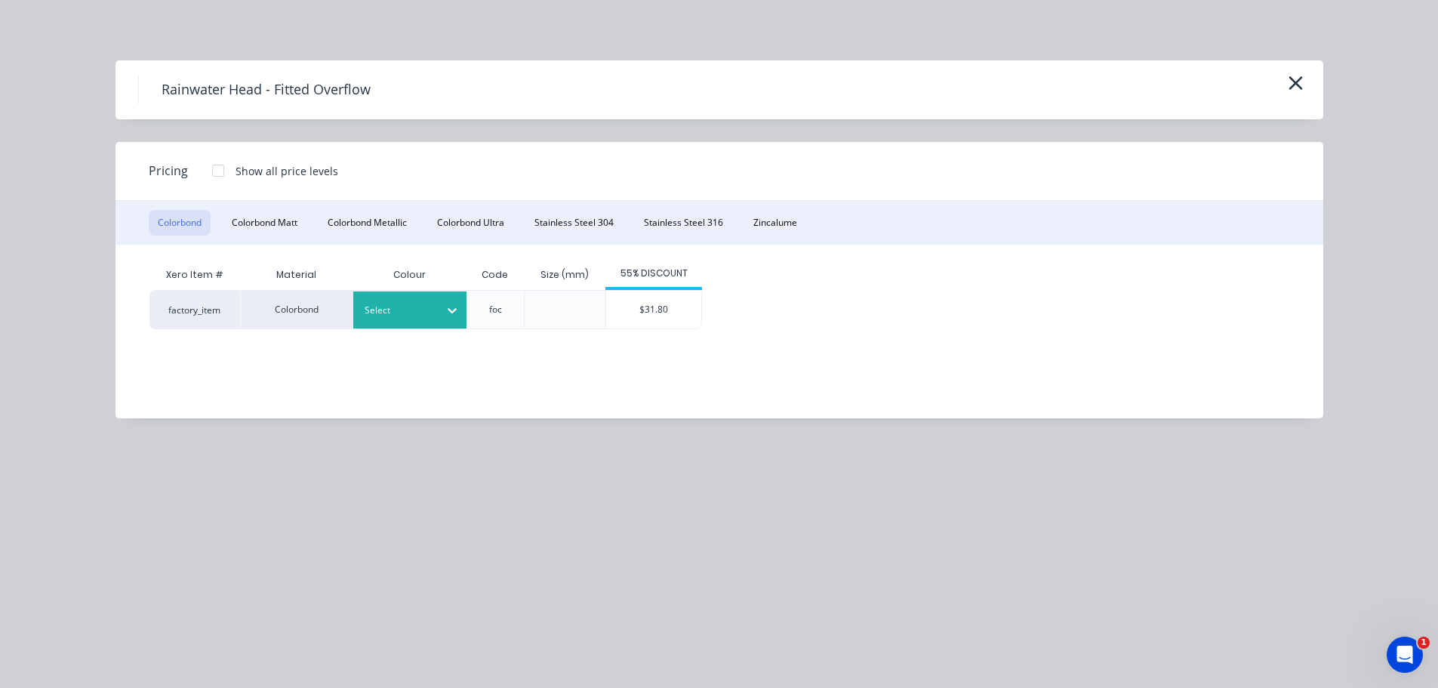
click at [391, 308] on div at bounding box center [399, 310] width 68 height 17
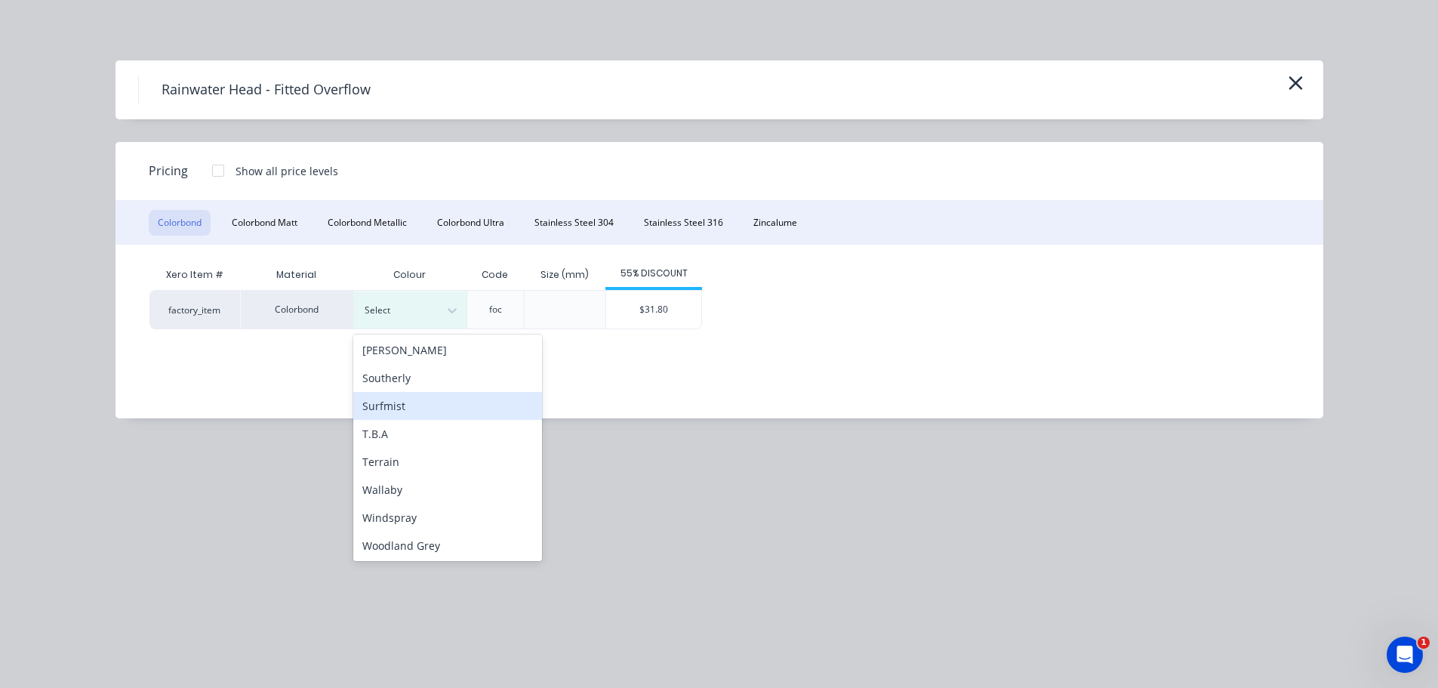
scroll to position [506, 0]
click at [428, 531] on div "Woodland Grey" at bounding box center [447, 544] width 189 height 28
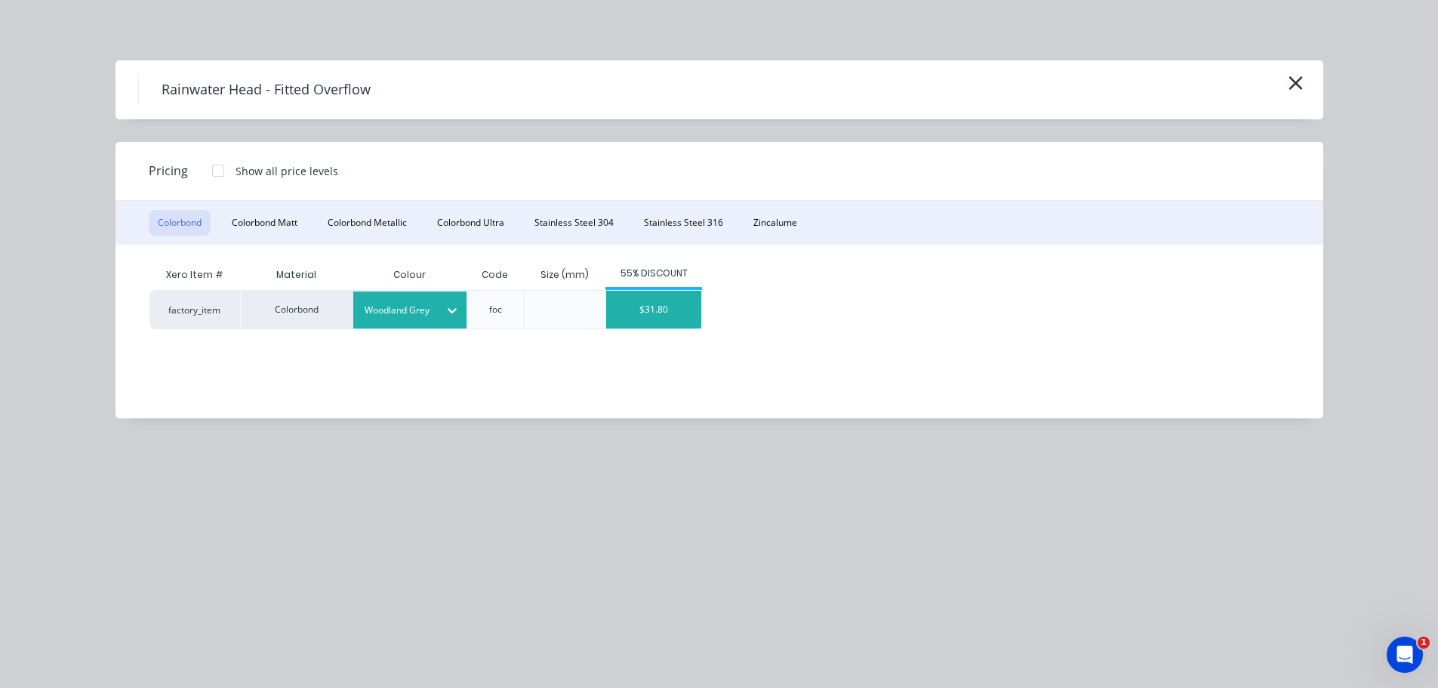
click at [672, 304] on div "$31.80" at bounding box center [653, 310] width 95 height 38
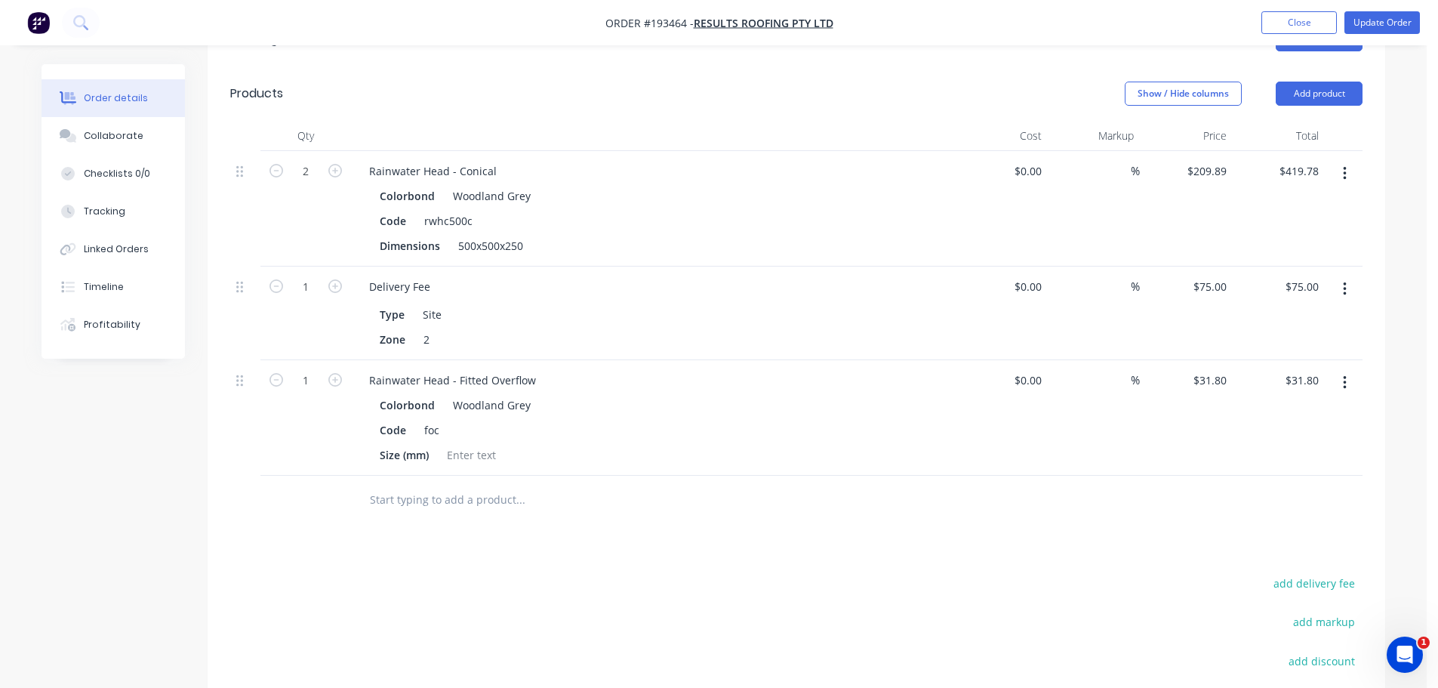
drag, startPoint x: 241, startPoint y: 365, endPoint x: 243, endPoint y: 276, distance: 88.3
click at [243, 278] on div "2 Rainwater Head - Conical Colorbond Woodland Grey Code rwhc500c Dimensions 500…" at bounding box center [796, 313] width 1132 height 325
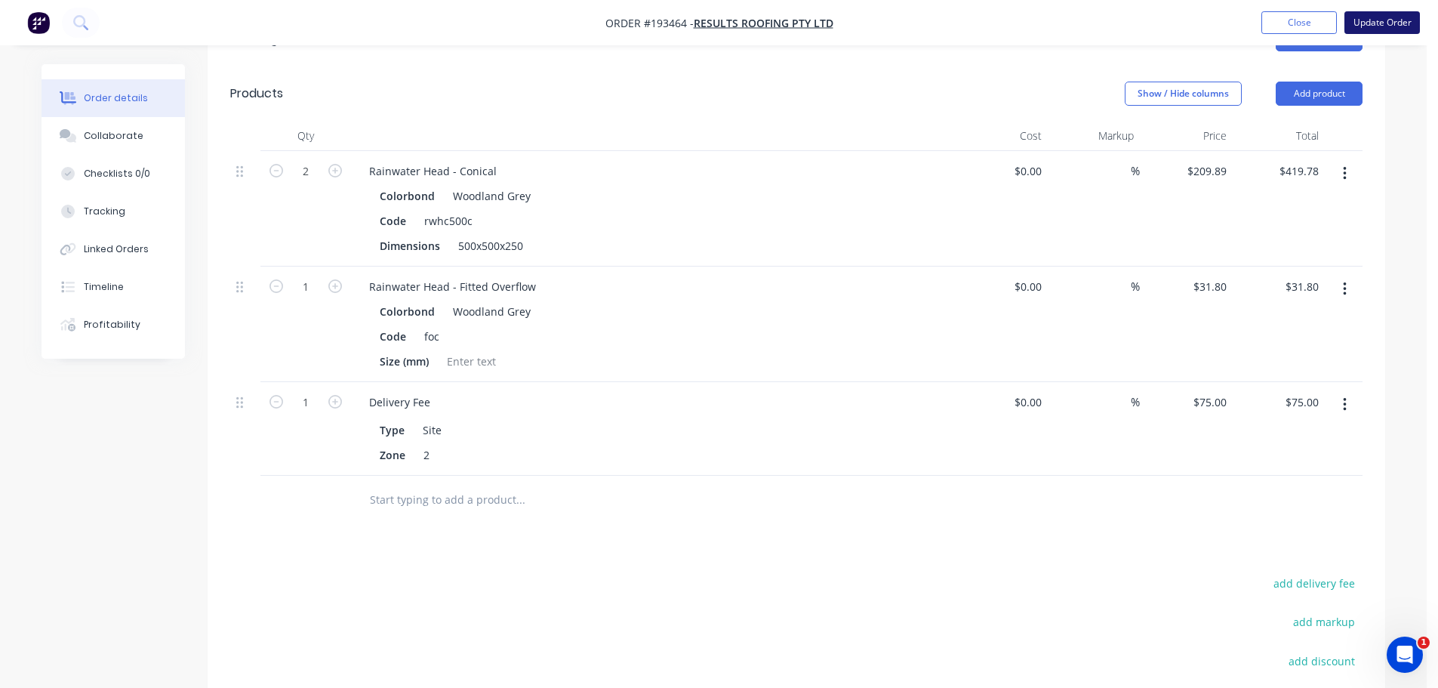
click at [1378, 24] on button "Update Order" at bounding box center [1381, 22] width 75 height 23
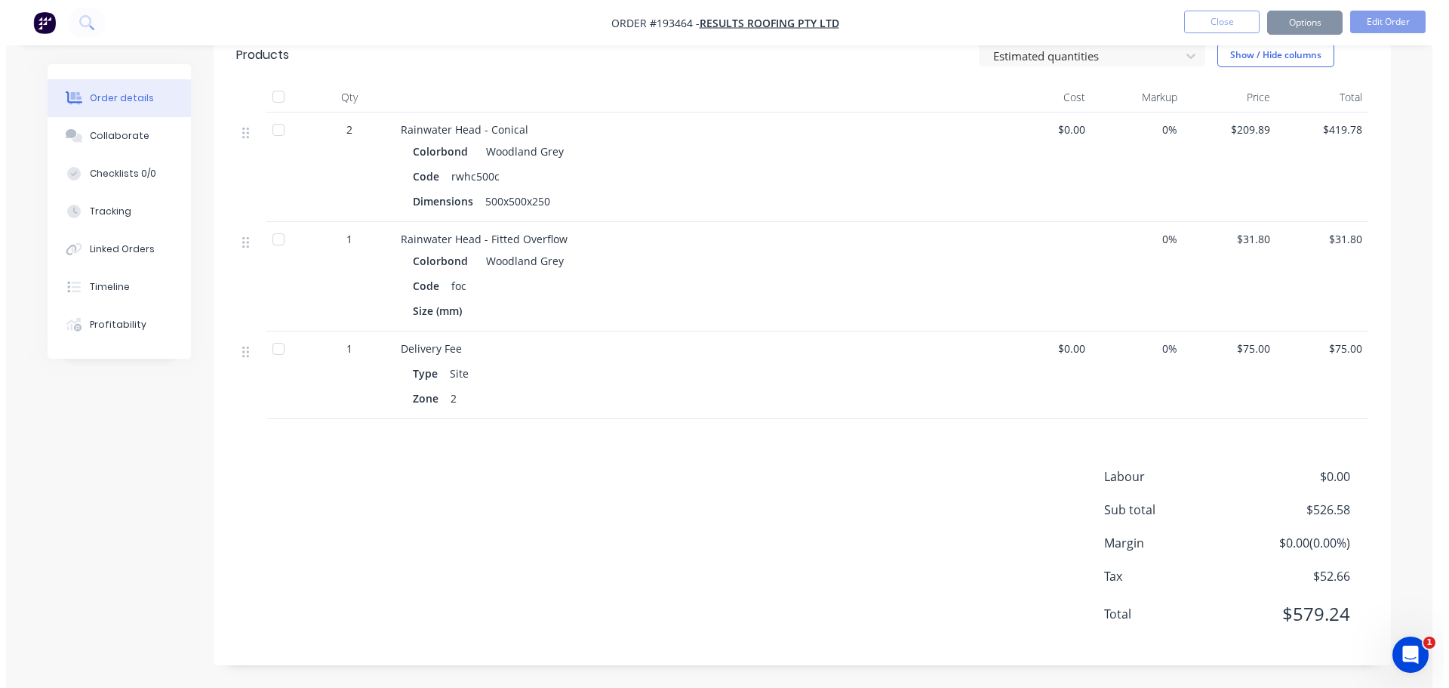
scroll to position [0, 0]
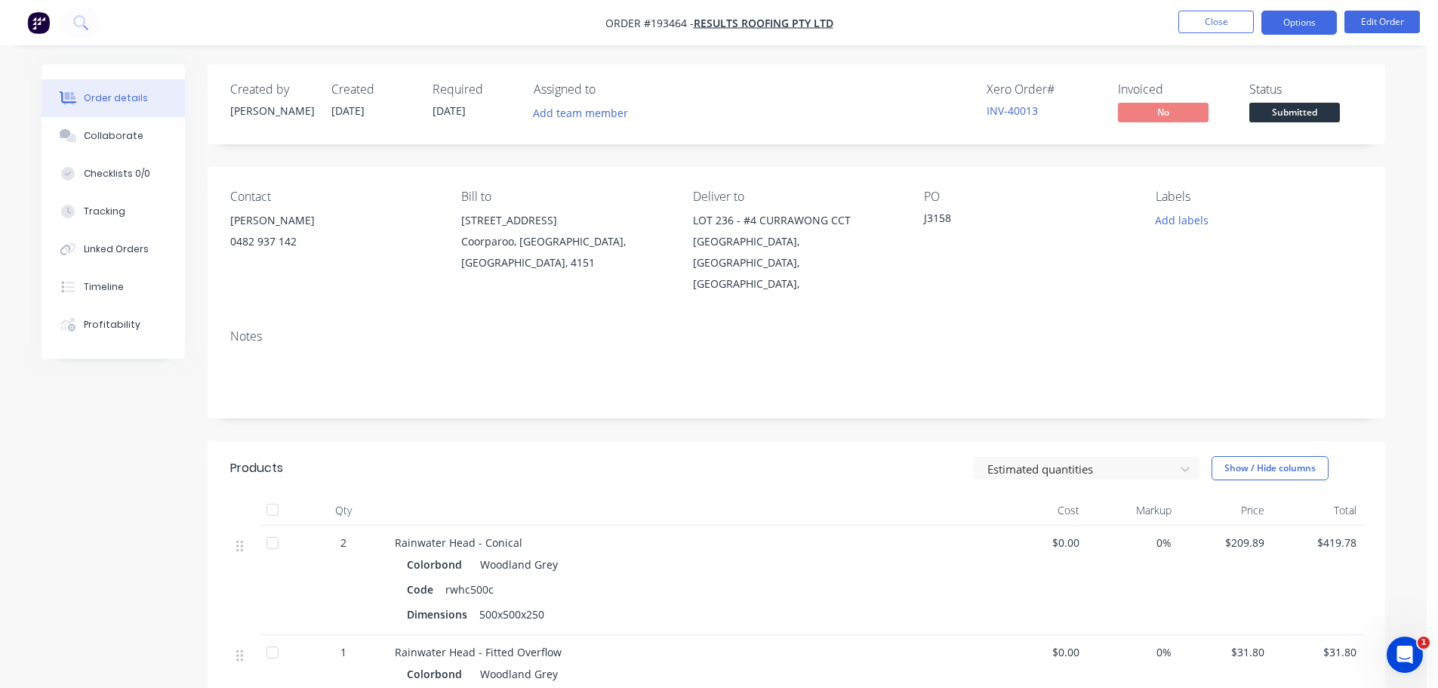
click at [1298, 21] on button "Options" at bounding box center [1298, 23] width 75 height 24
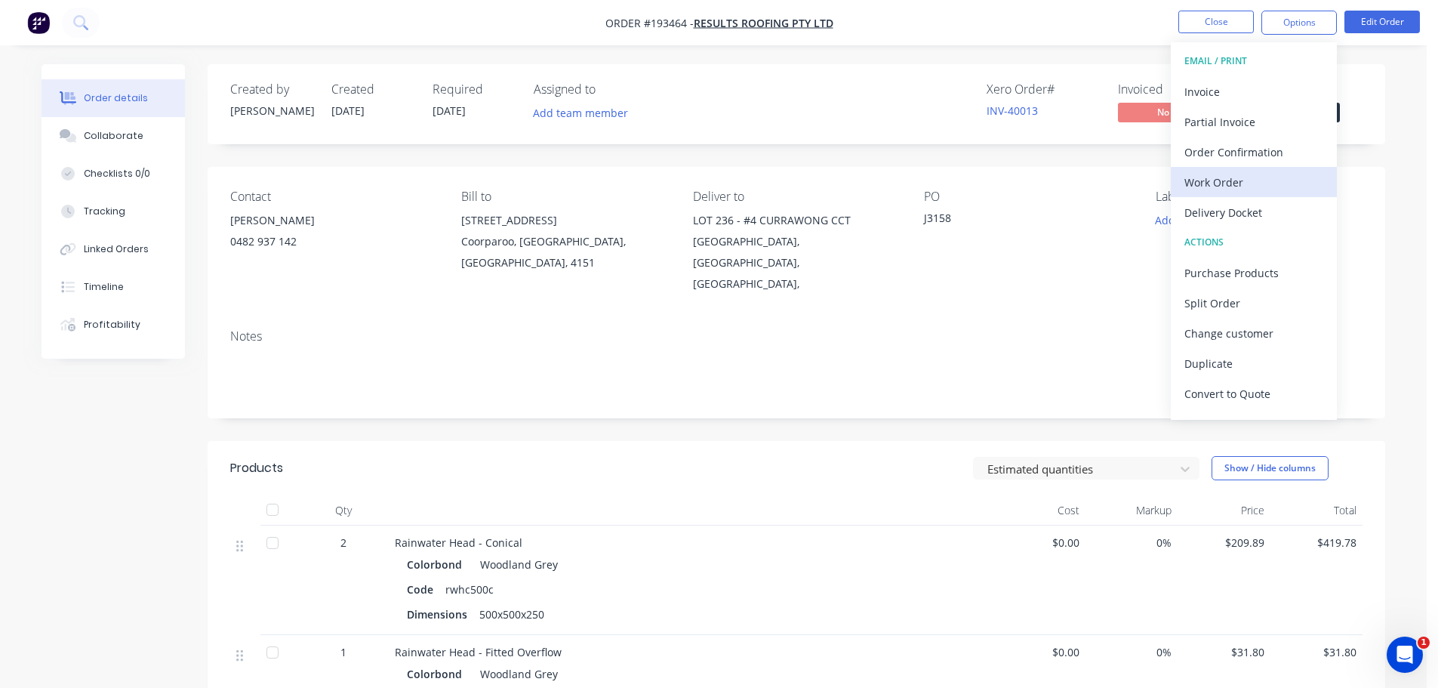
click at [1239, 179] on div "Work Order" at bounding box center [1253, 182] width 139 height 22
click at [1249, 115] on div "With pricing" at bounding box center [1253, 122] width 139 height 22
click at [1216, 17] on button "Close" at bounding box center [1215, 22] width 75 height 23
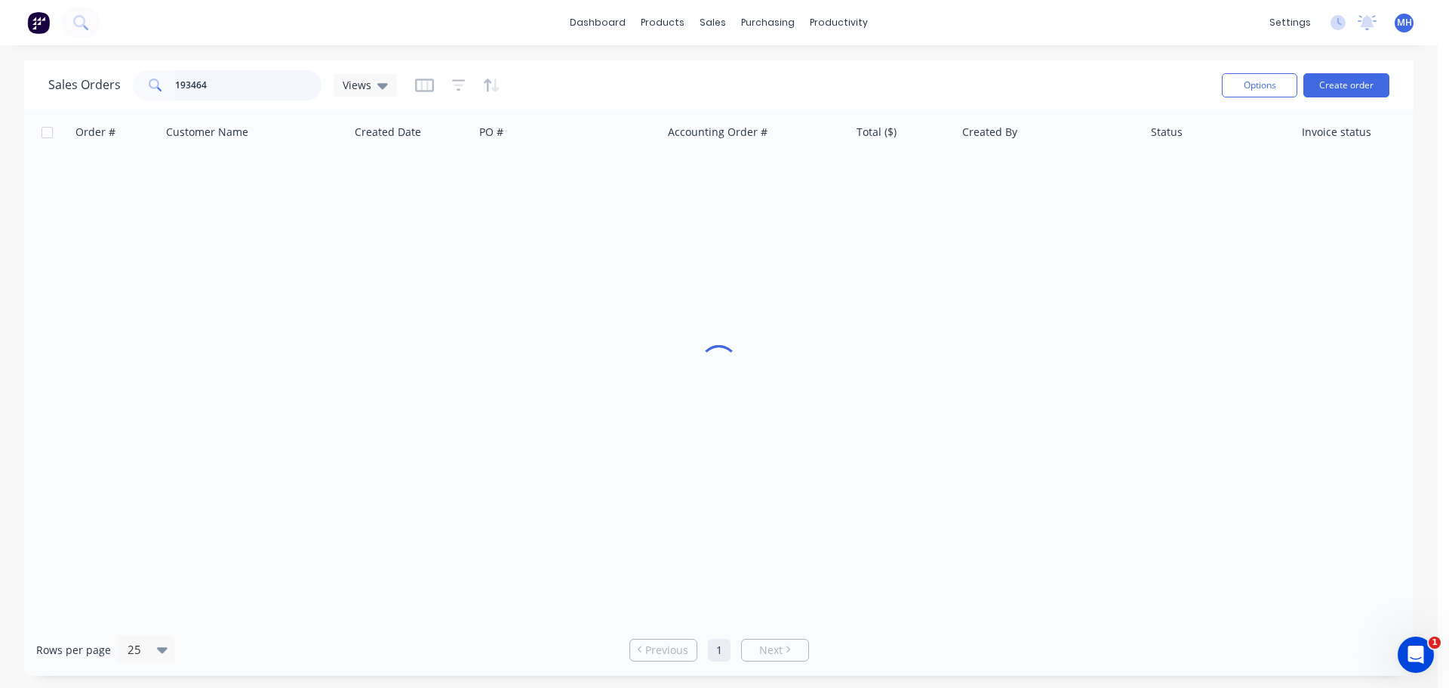
click at [240, 85] on input "193464" at bounding box center [248, 85] width 147 height 30
type input "193461"
click at [585, 82] on div "Sales Orders 193461 Views" at bounding box center [629, 84] width 1162 height 37
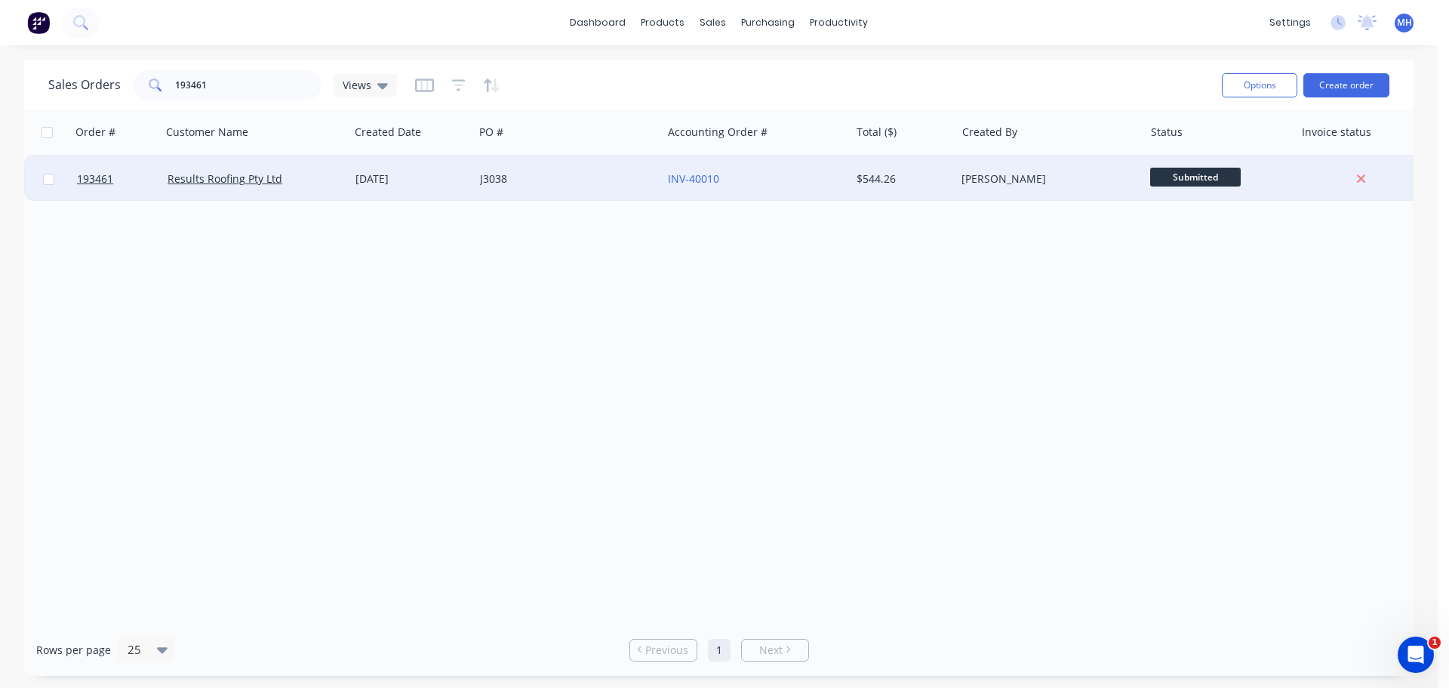
click at [446, 193] on div "[DATE]" at bounding box center [411, 178] width 125 height 45
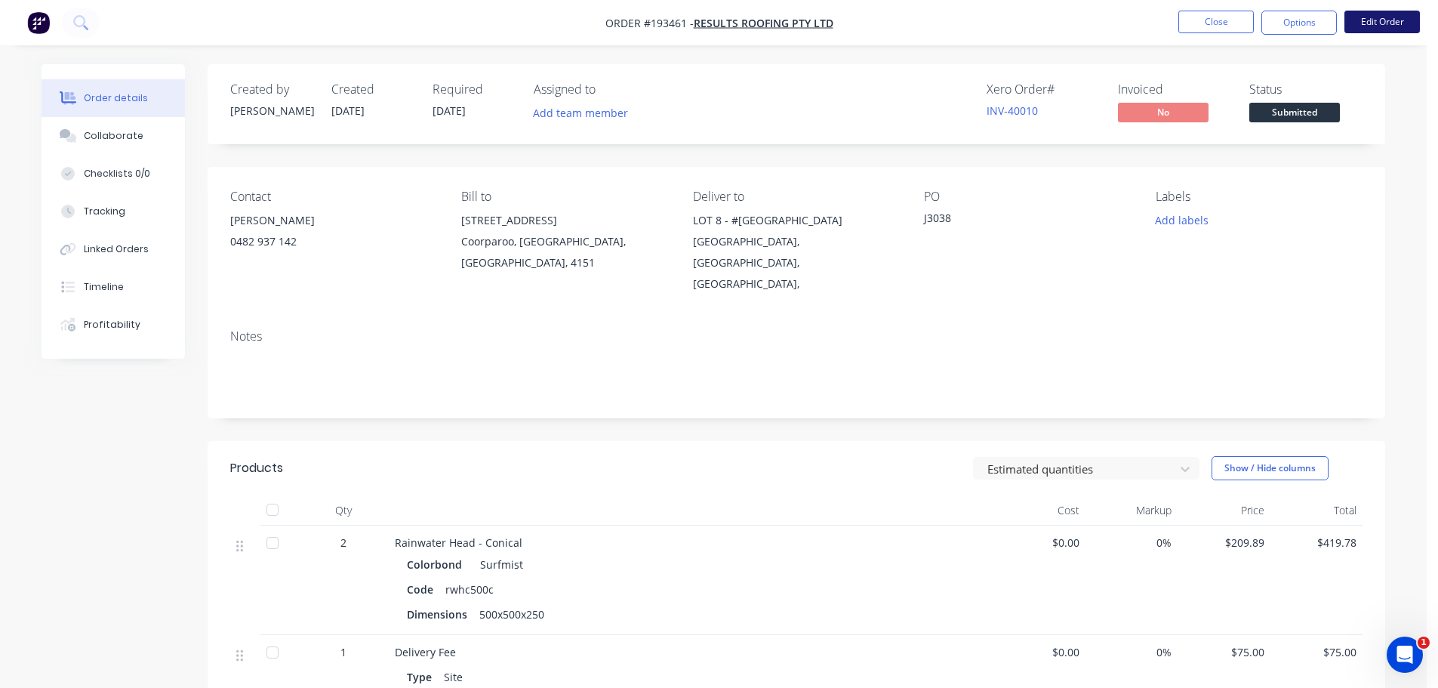
click at [1399, 14] on button "Edit Order" at bounding box center [1381, 22] width 75 height 23
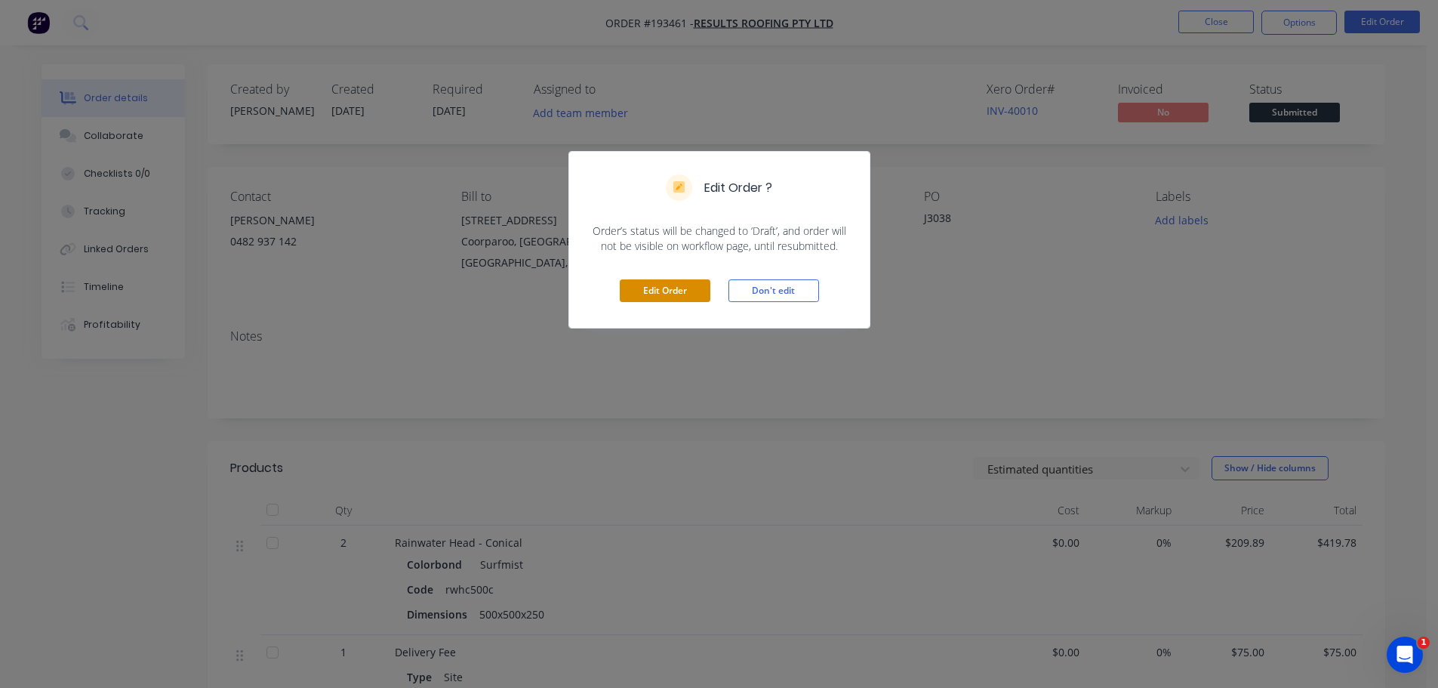
click at [668, 298] on button "Edit Order" at bounding box center [665, 290] width 91 height 23
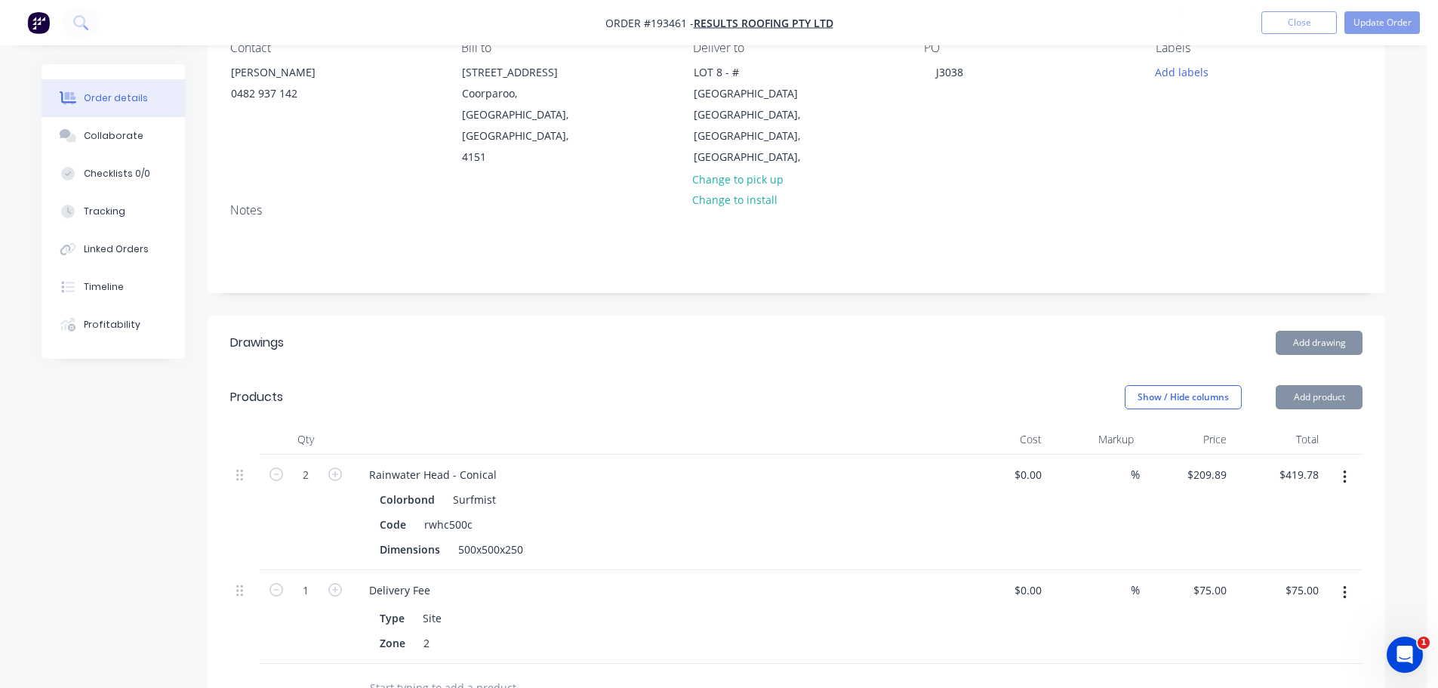
scroll to position [302, 0]
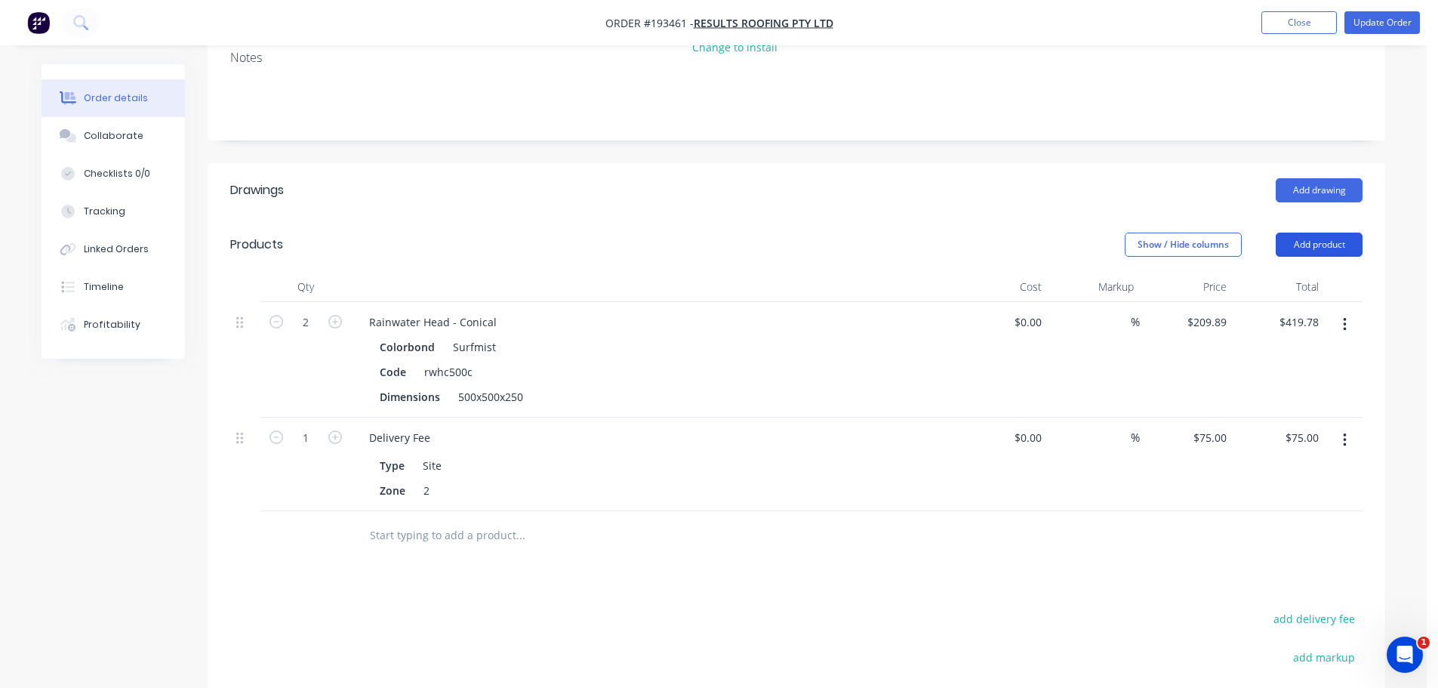
drag, startPoint x: 1332, startPoint y: 217, endPoint x: 1332, endPoint y: 232, distance: 14.3
click at [1332, 232] on button "Add product" at bounding box center [1319, 244] width 87 height 24
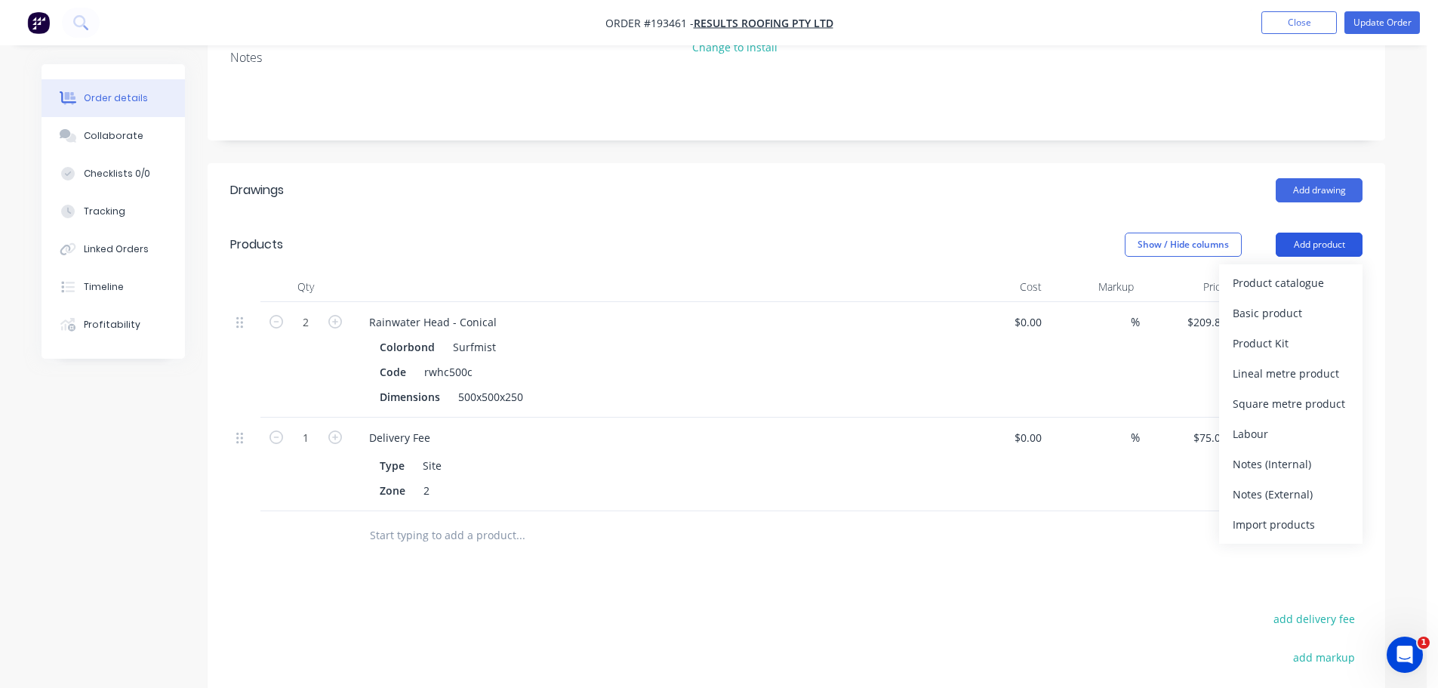
click at [1324, 272] on div "Product catalogue" at bounding box center [1291, 283] width 116 height 22
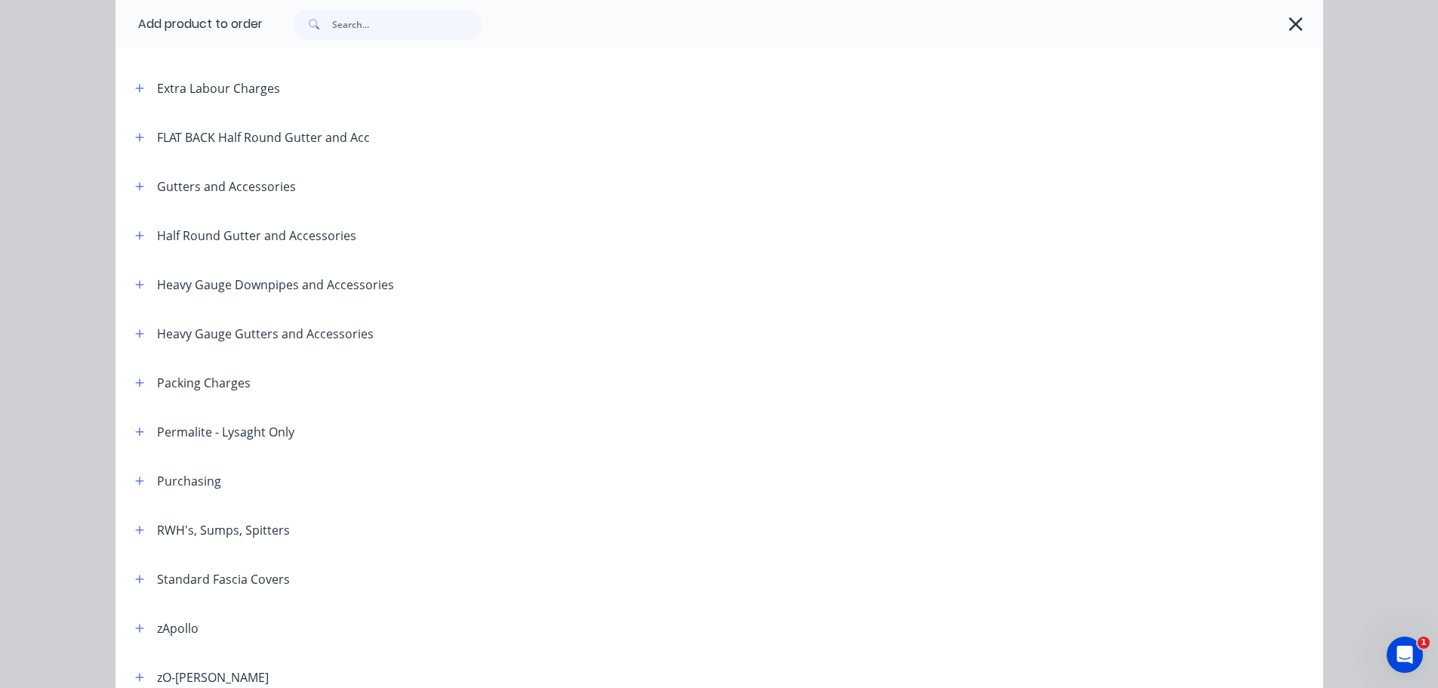
scroll to position [226, 0]
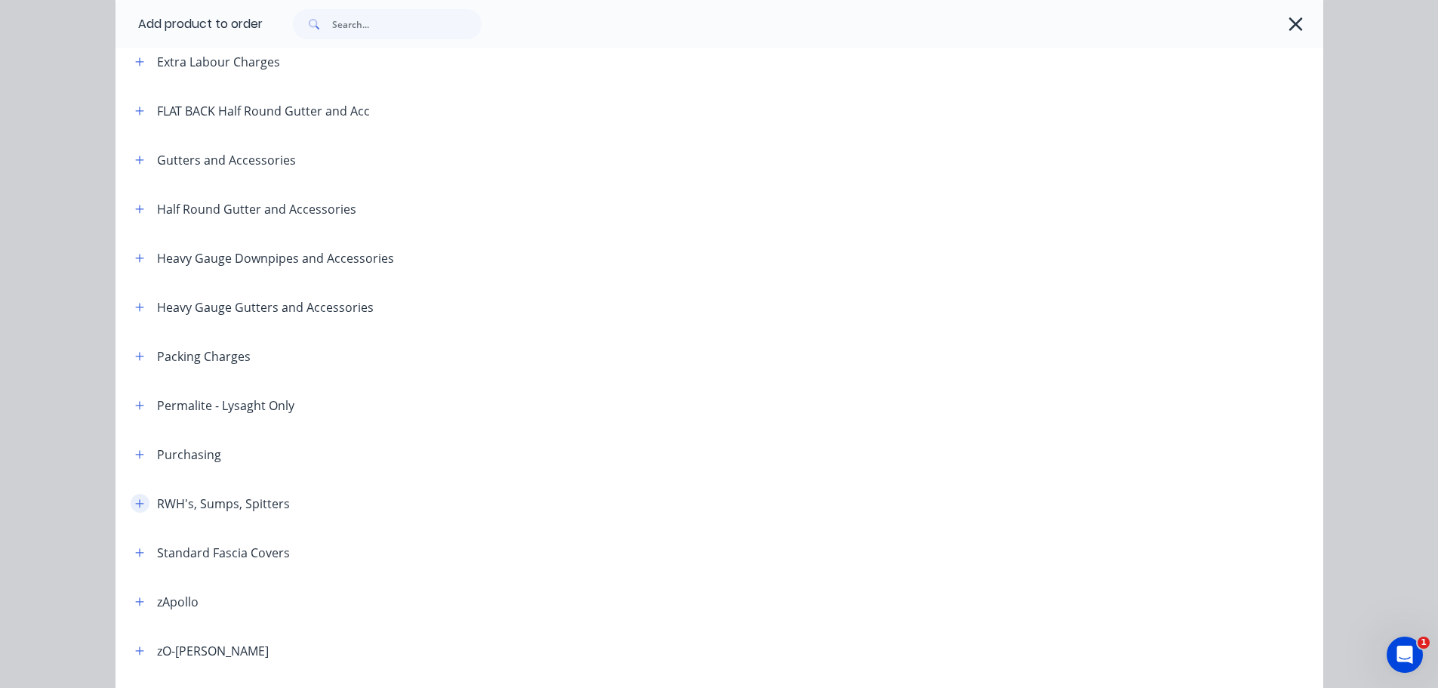
click at [140, 504] on button "button" at bounding box center [140, 503] width 19 height 19
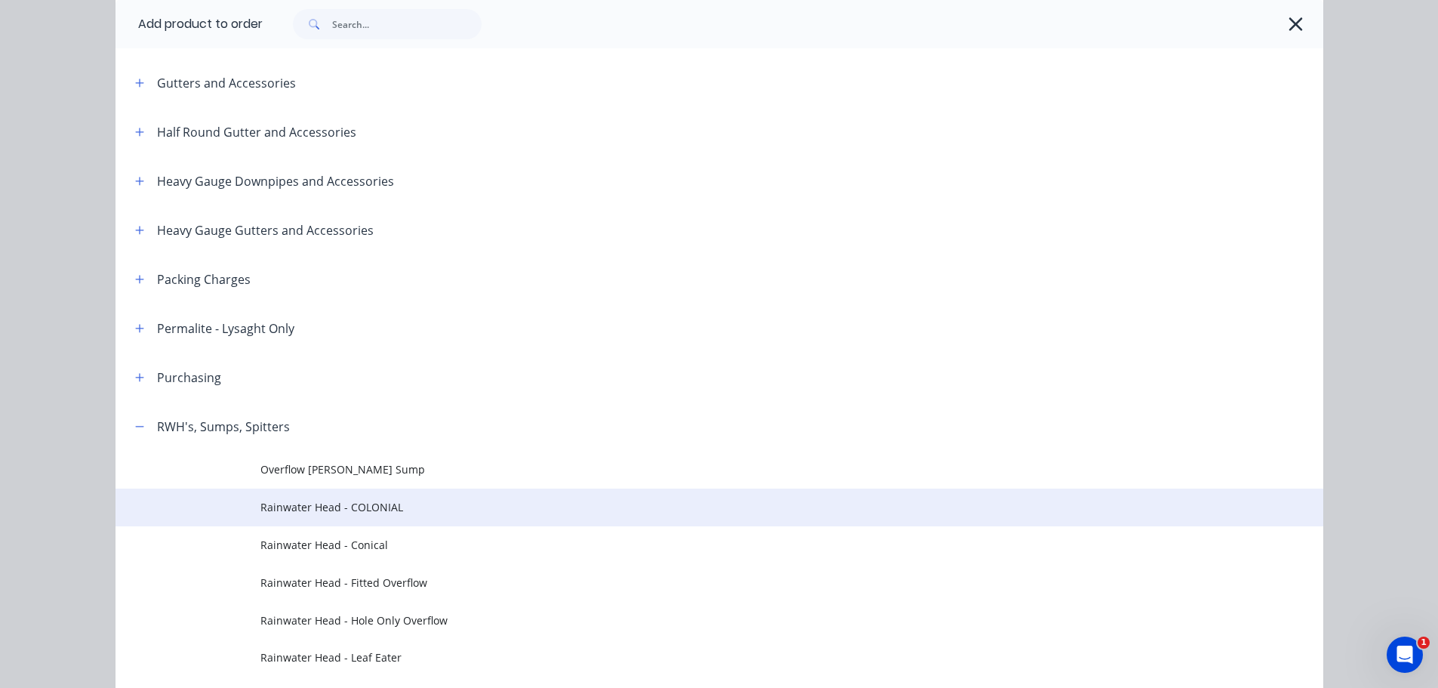
scroll to position [377, 0]
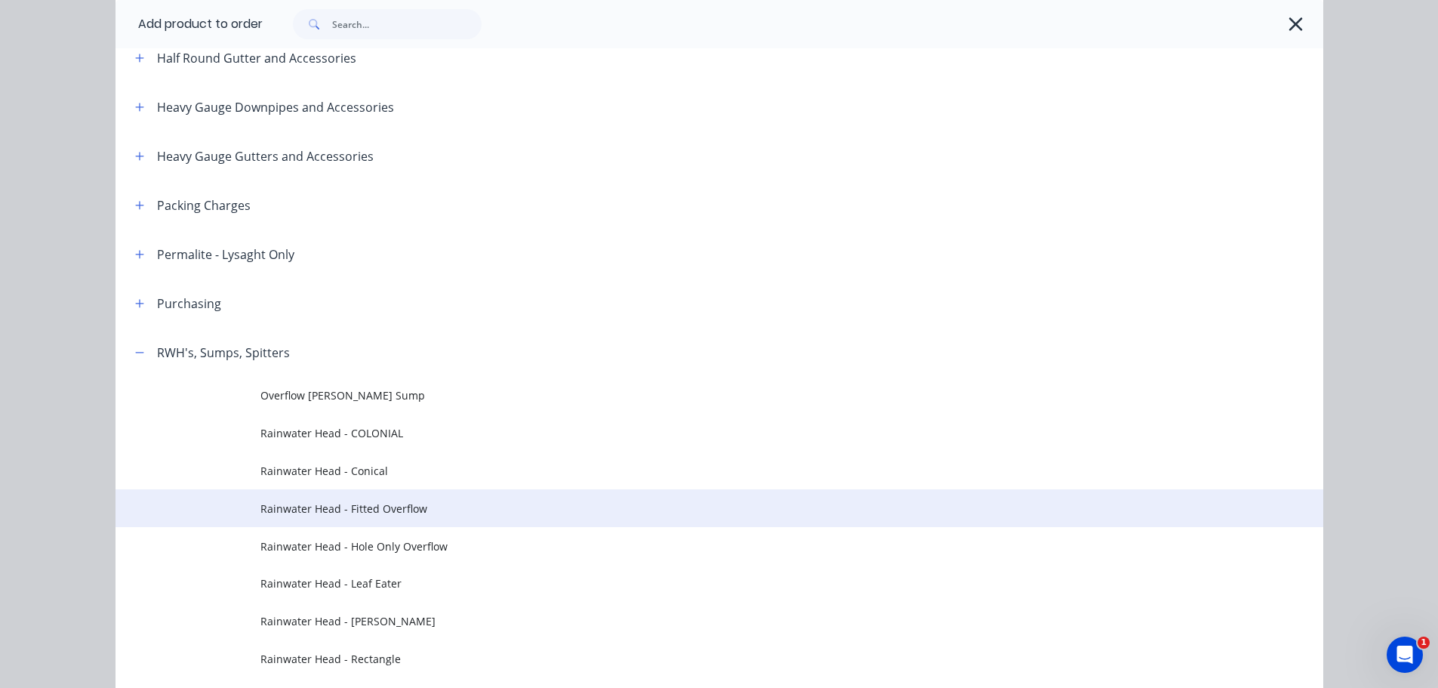
click at [353, 502] on span "Rainwater Head - Fitted Overflow" at bounding box center [685, 508] width 850 height 16
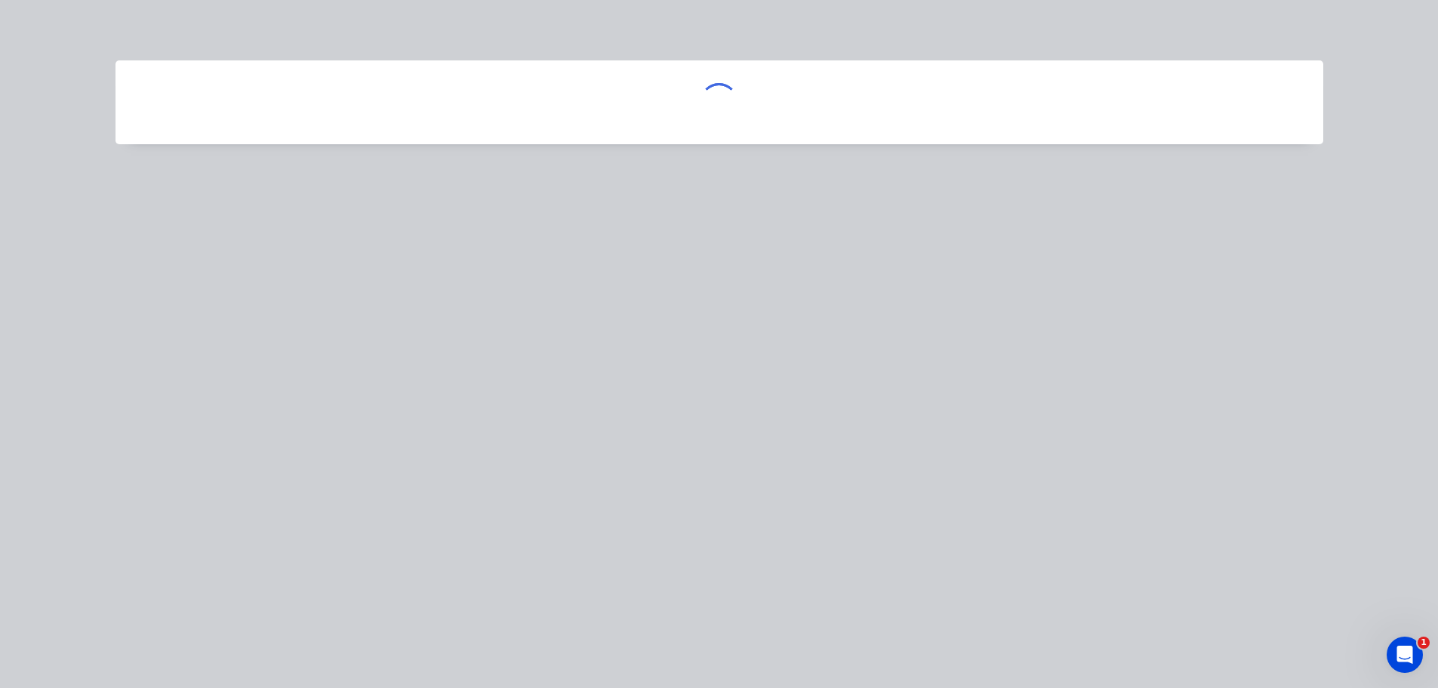
scroll to position [0, 0]
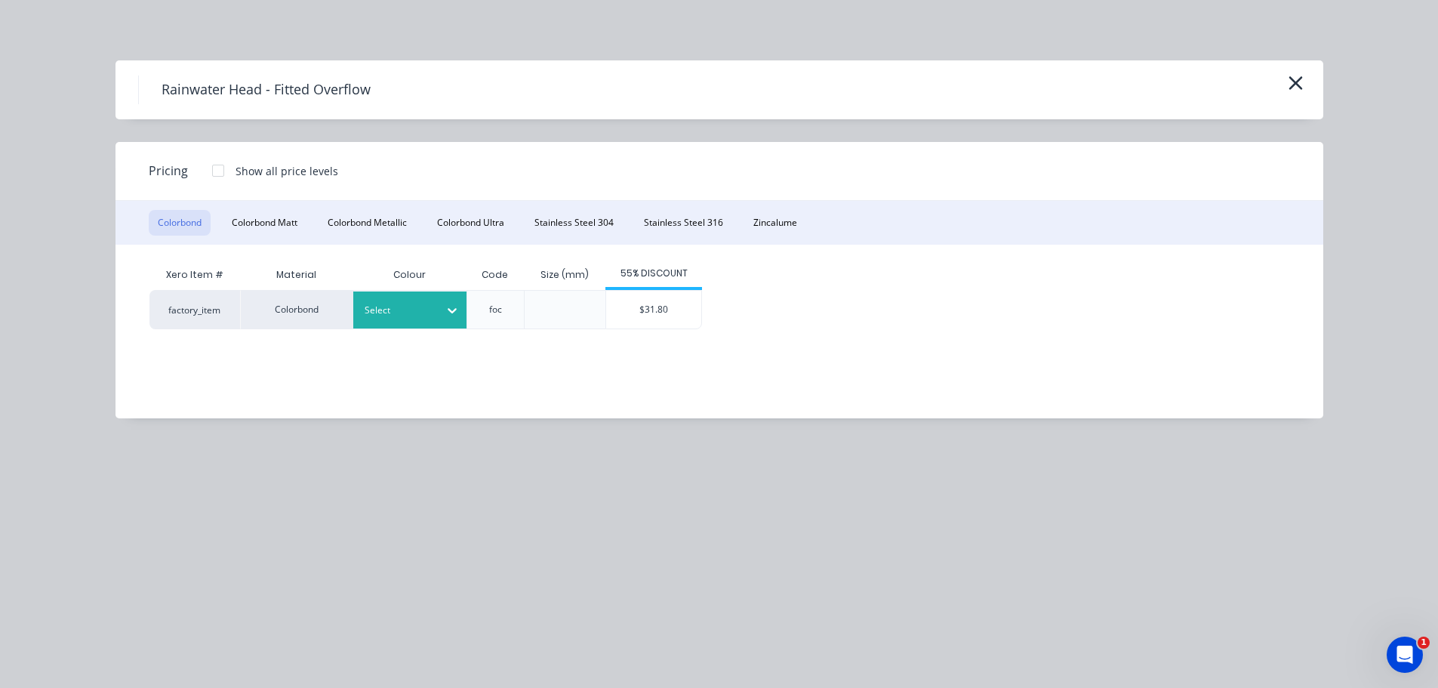
click at [443, 306] on div at bounding box center [452, 310] width 27 height 24
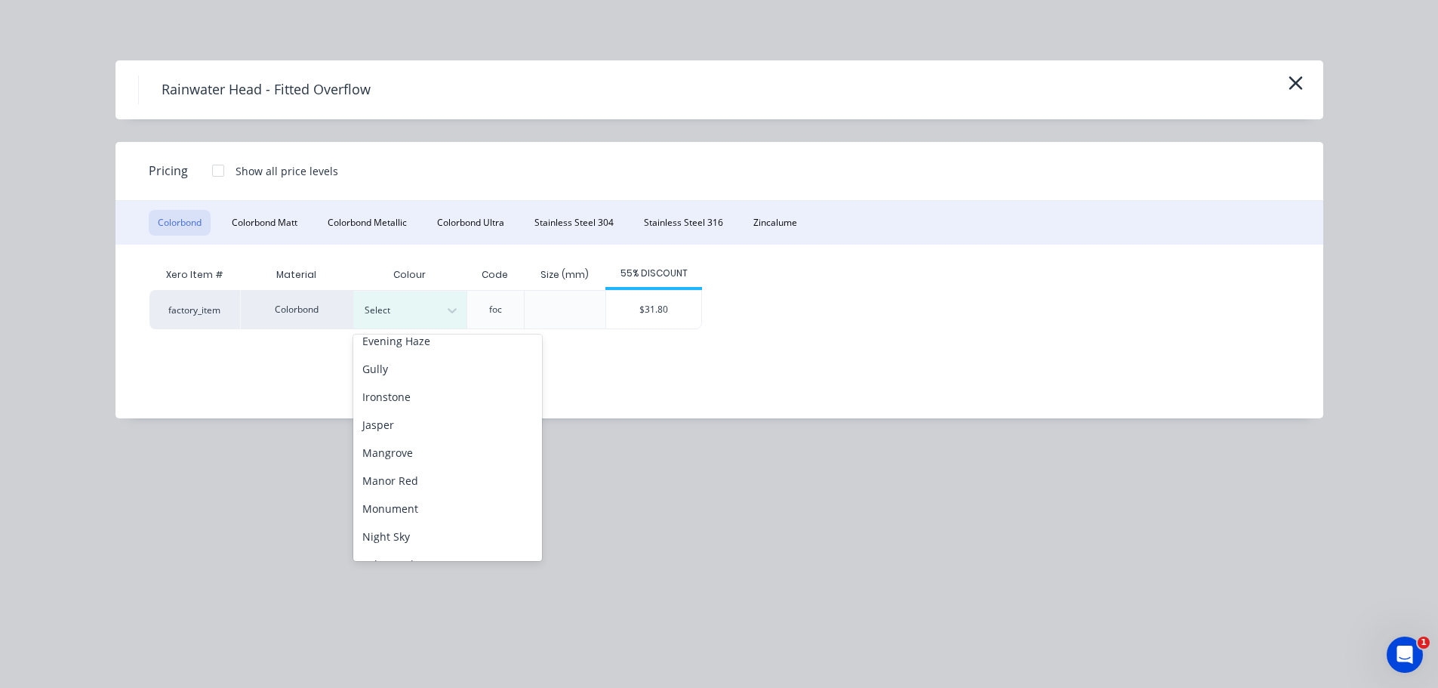
scroll to position [506, 0]
click at [471, 408] on div "Surfmist" at bounding box center [447, 404] width 189 height 28
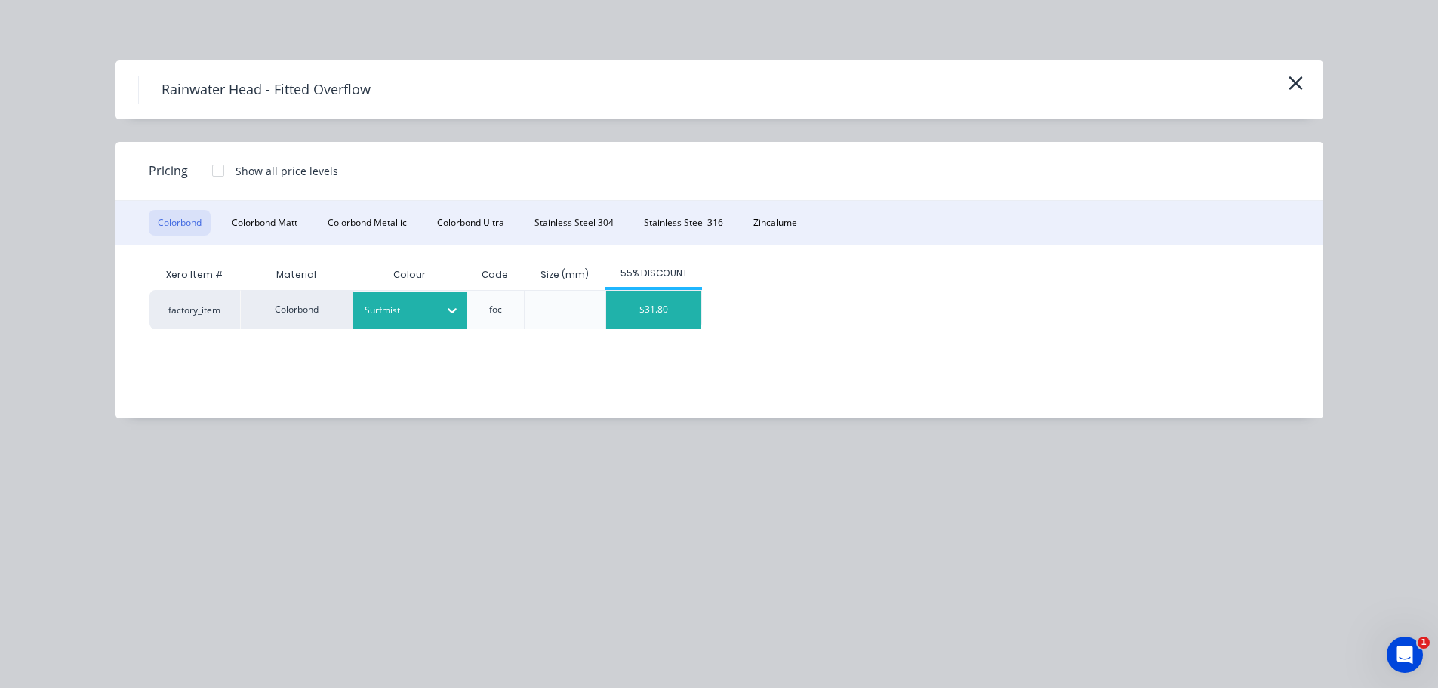
click at [641, 319] on div "$31.80" at bounding box center [653, 310] width 95 height 38
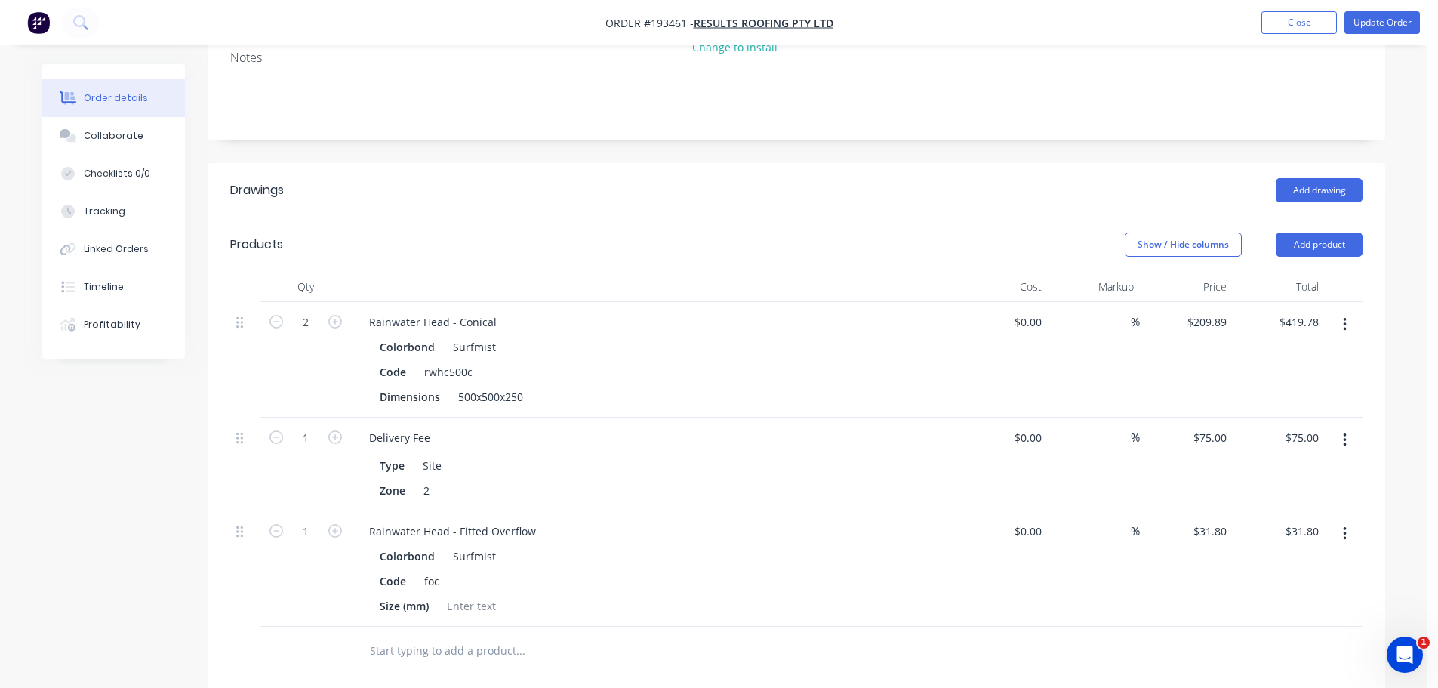
drag, startPoint x: 243, startPoint y: 516, endPoint x: 252, endPoint y: 450, distance: 66.3
click at [242, 485] on div "2 Rainwater Head - Conical Colorbond Surfmist Code rwhc500c Dimensions 500x500x…" at bounding box center [796, 464] width 1132 height 325
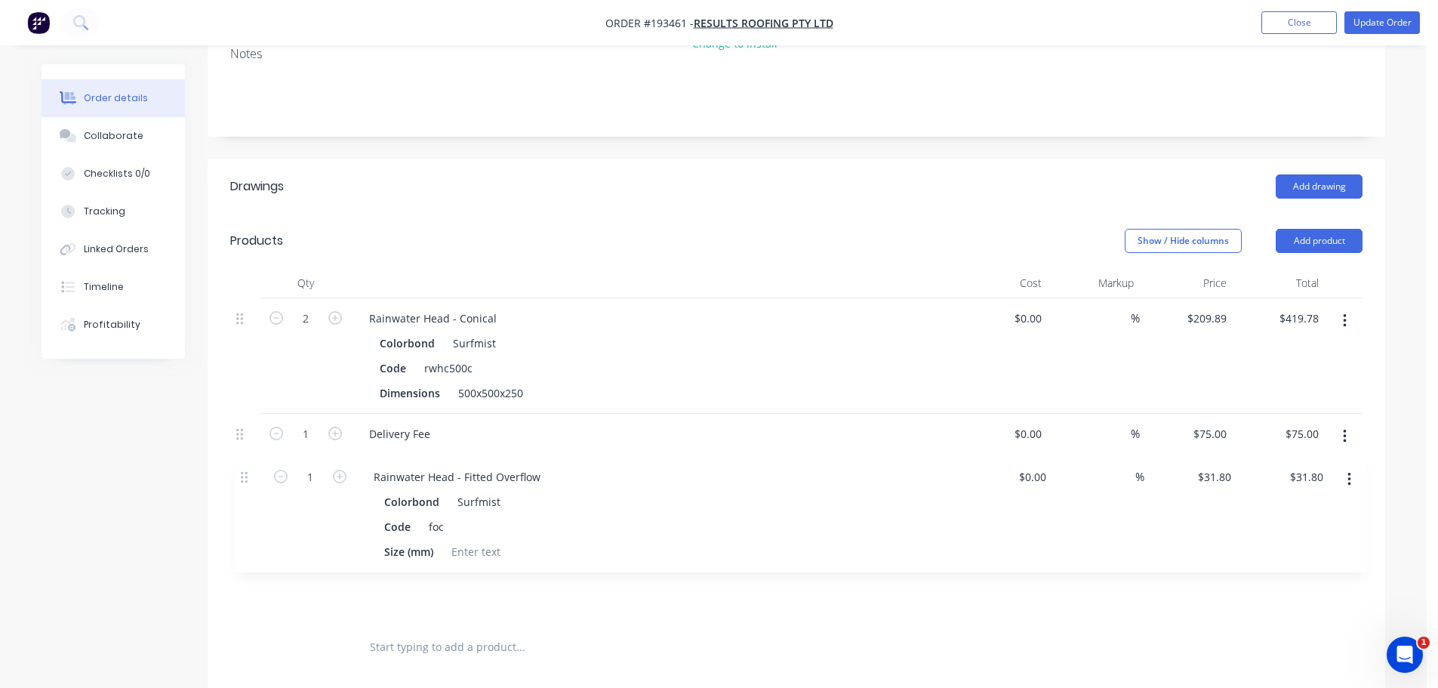
scroll to position [307, 0]
drag, startPoint x: 251, startPoint y: 508, endPoint x: 257, endPoint y: 416, distance: 92.3
click at [257, 419] on div "2 Rainwater Head - Conical Colorbond Surfmist Code rwhc500c Dimensions 500x500x…" at bounding box center [796, 459] width 1132 height 325
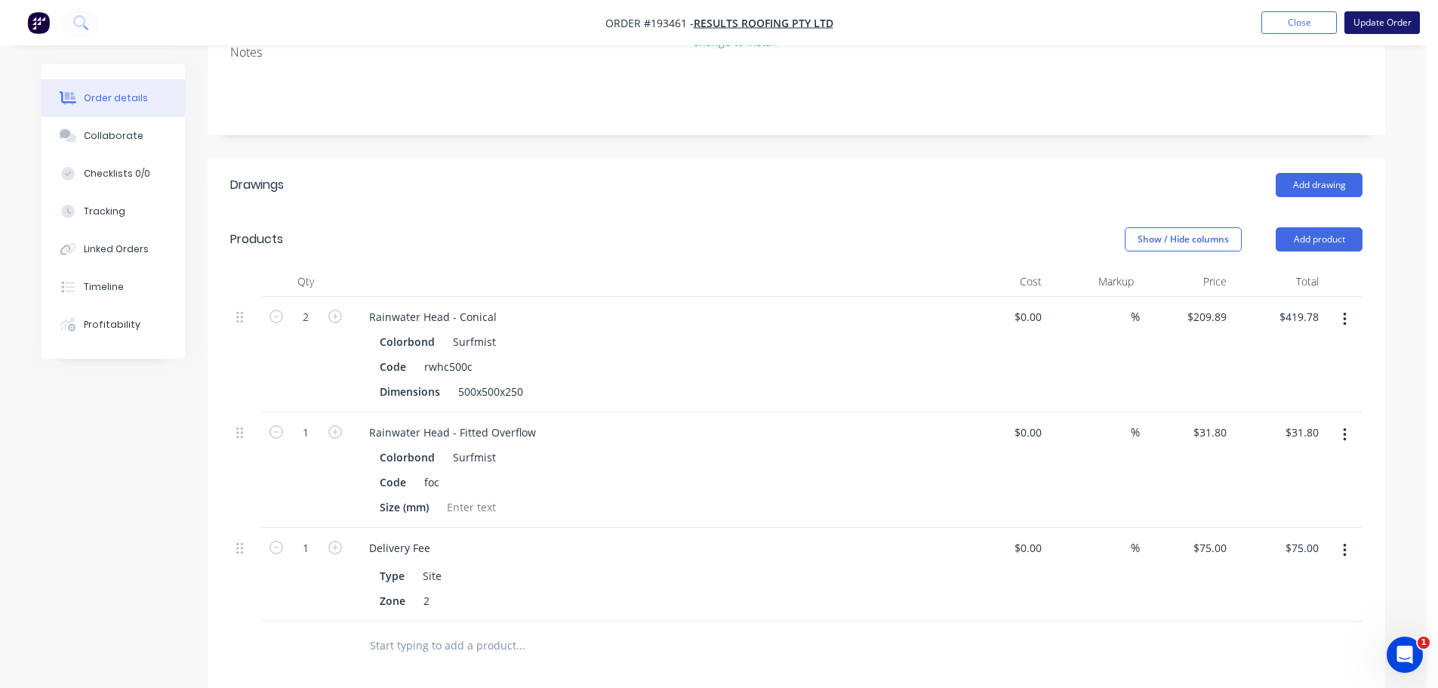
click at [1370, 15] on button "Update Order" at bounding box center [1381, 22] width 75 height 23
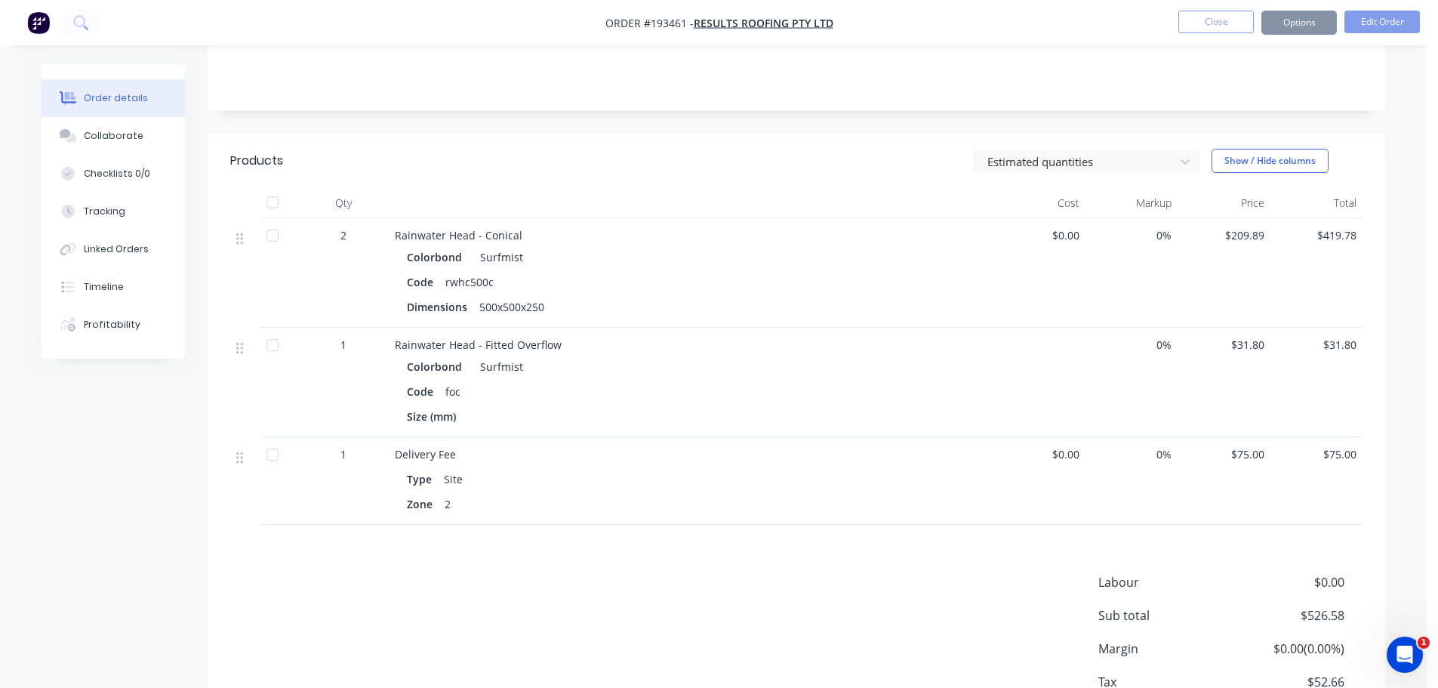
scroll to position [0, 0]
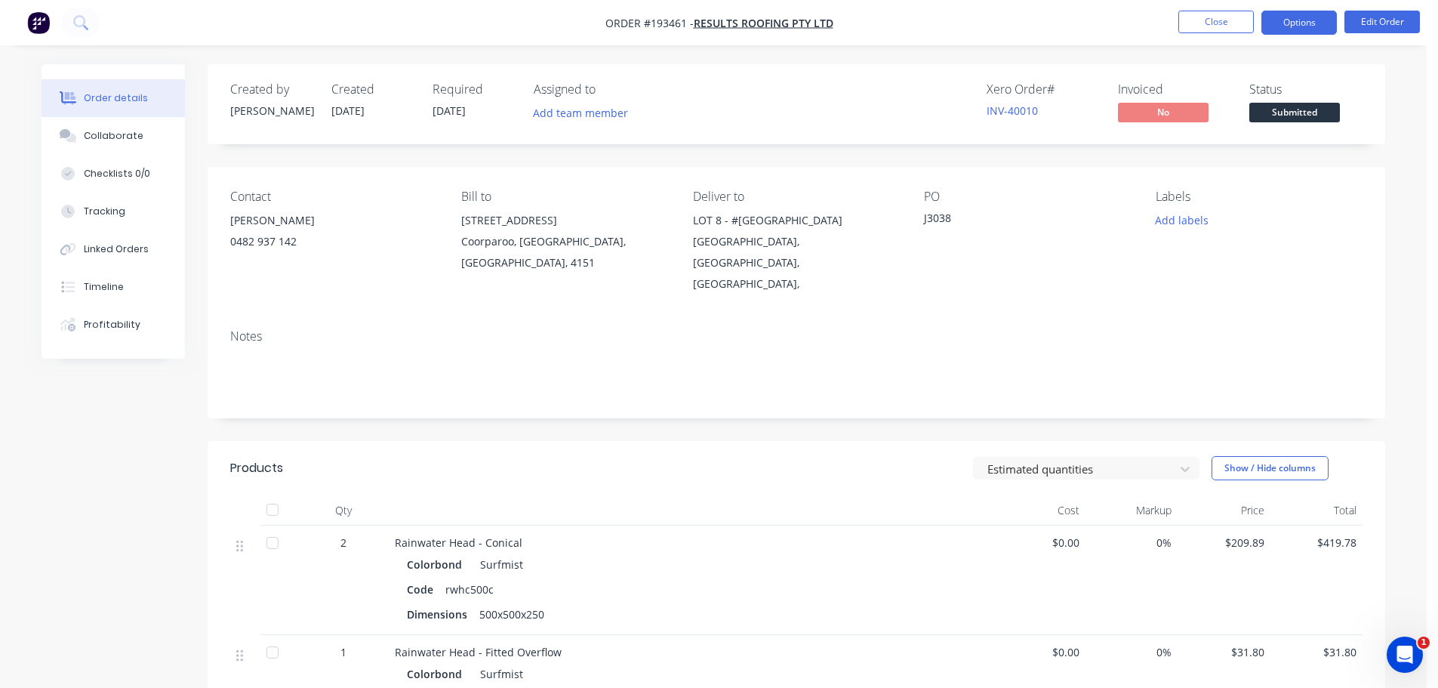
click at [1298, 28] on button "Options" at bounding box center [1298, 23] width 75 height 24
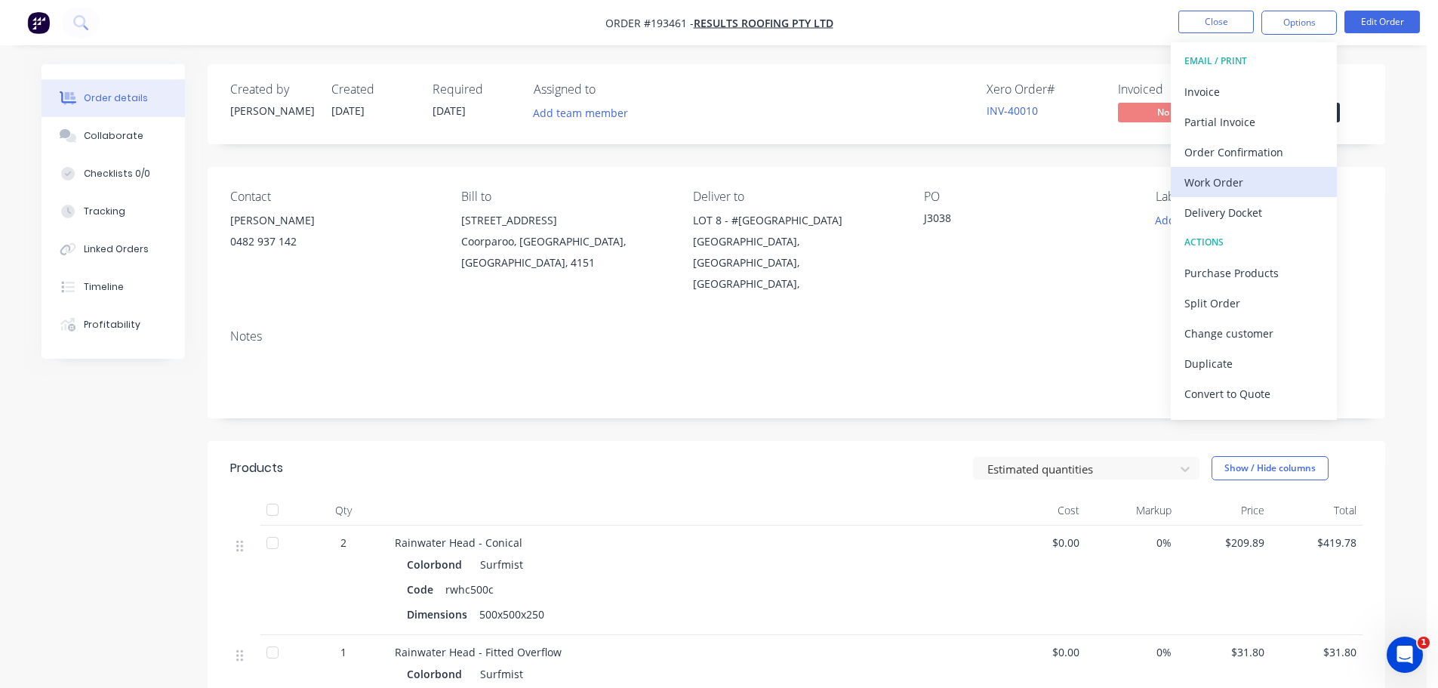
click at [1228, 177] on div "Work Order" at bounding box center [1253, 182] width 139 height 22
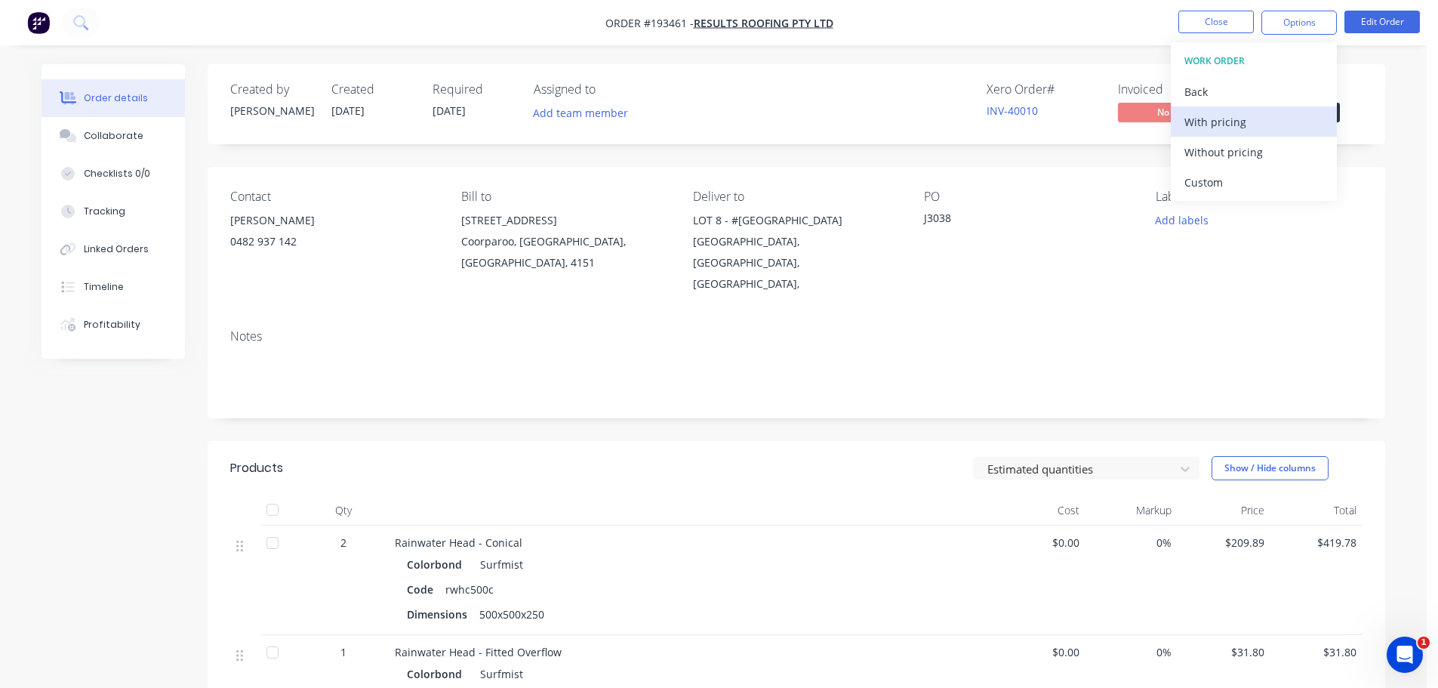
click at [1219, 123] on div "With pricing" at bounding box center [1253, 122] width 139 height 22
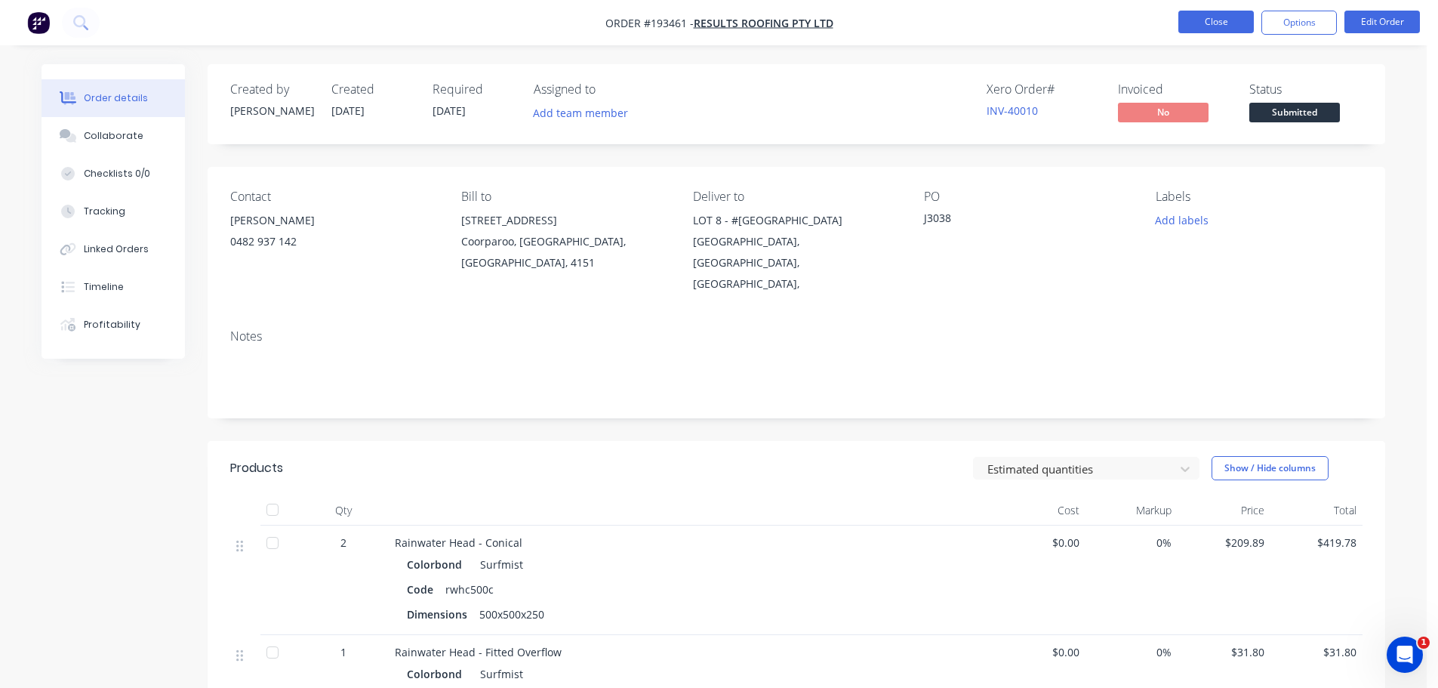
click at [1217, 25] on button "Close" at bounding box center [1215, 22] width 75 height 23
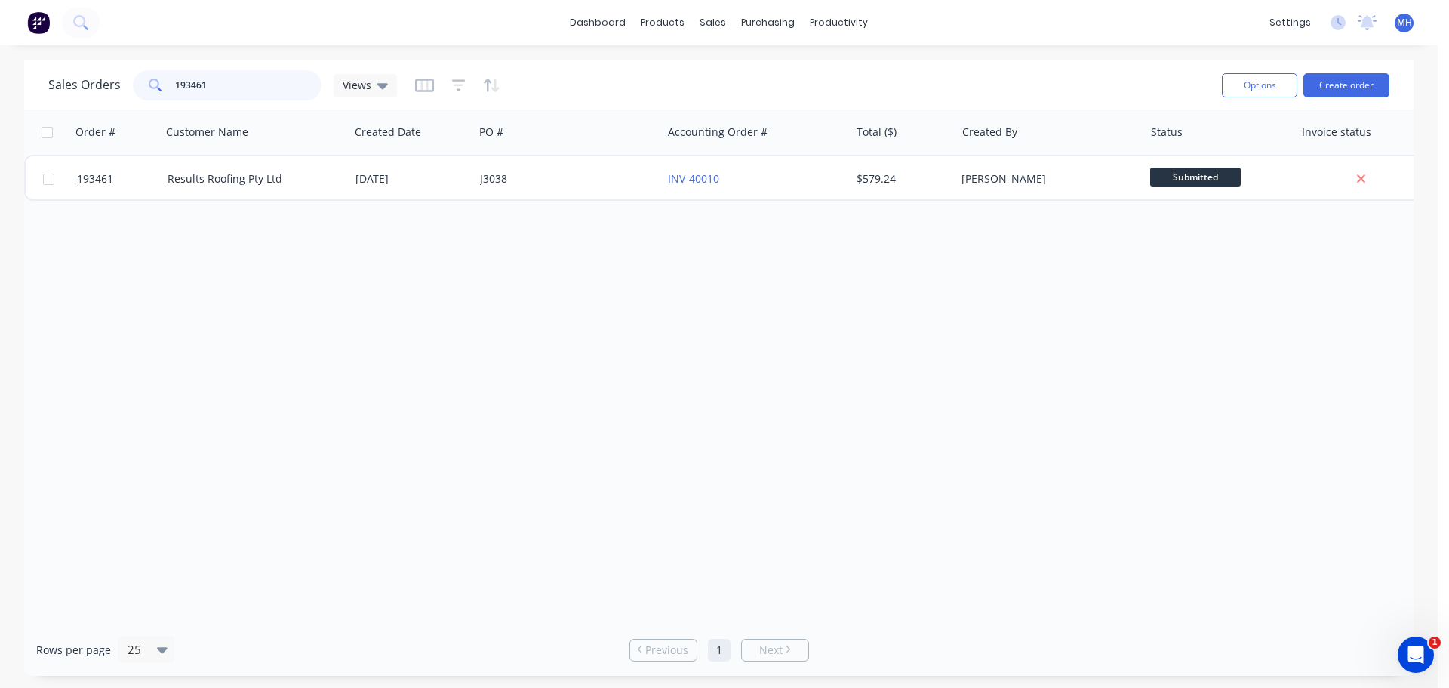
click at [266, 82] on input "193461" at bounding box center [248, 85] width 147 height 30
type input "192649"
click at [616, 69] on div "Sales Orders 192649 Views" at bounding box center [629, 84] width 1162 height 37
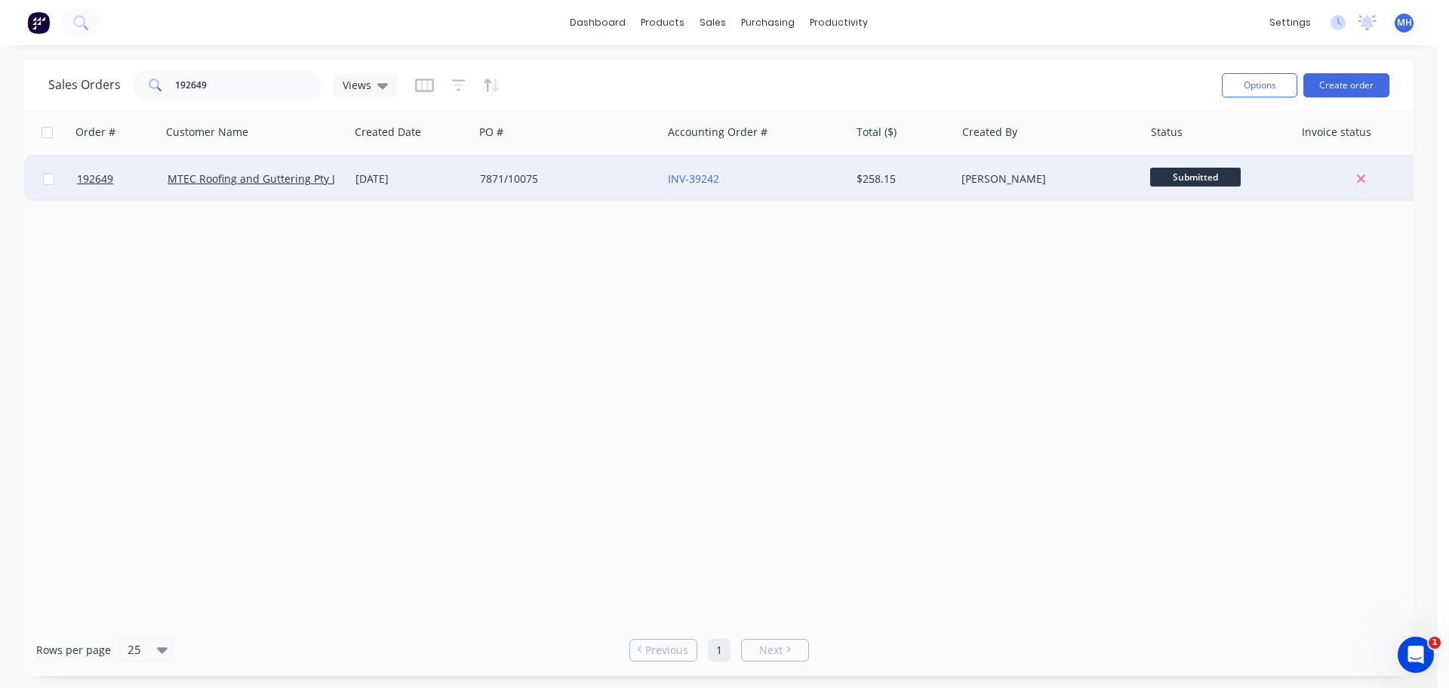
click at [392, 178] on div "[DATE]" at bounding box center [412, 178] width 112 height 15
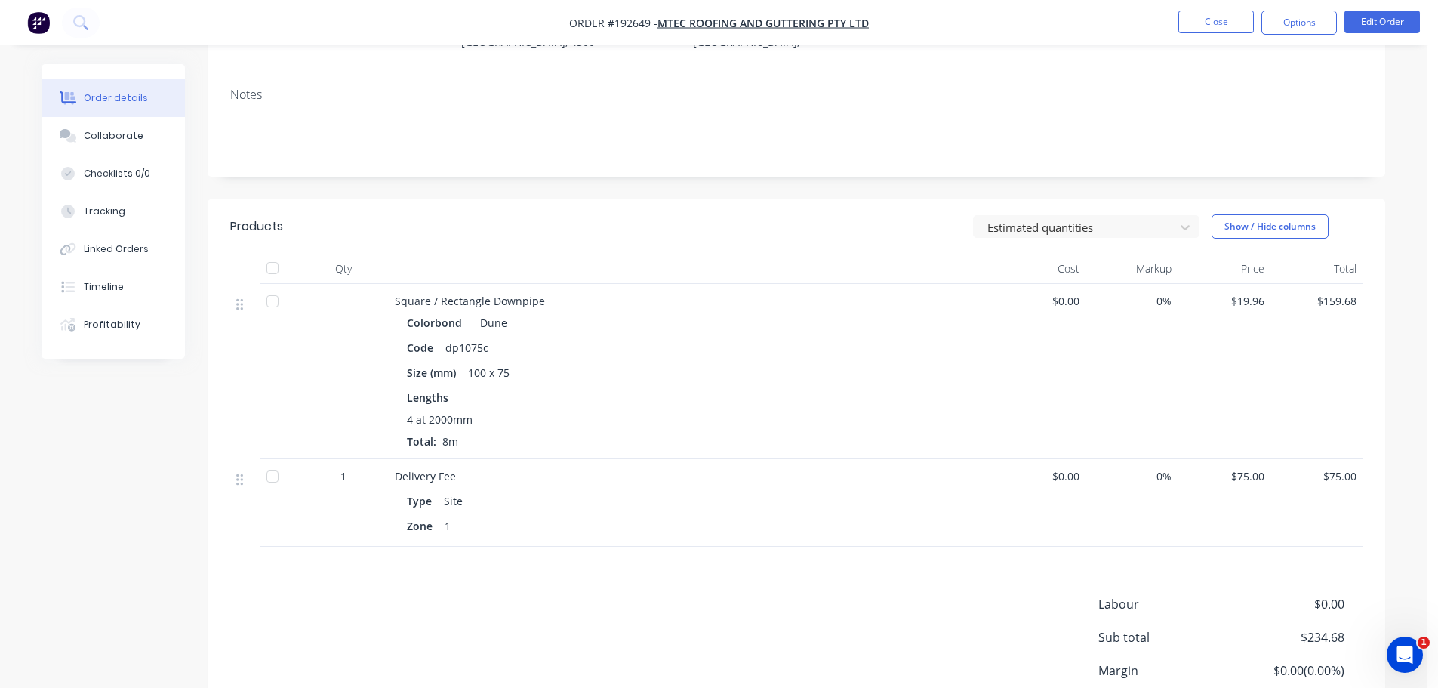
scroll to position [226, 0]
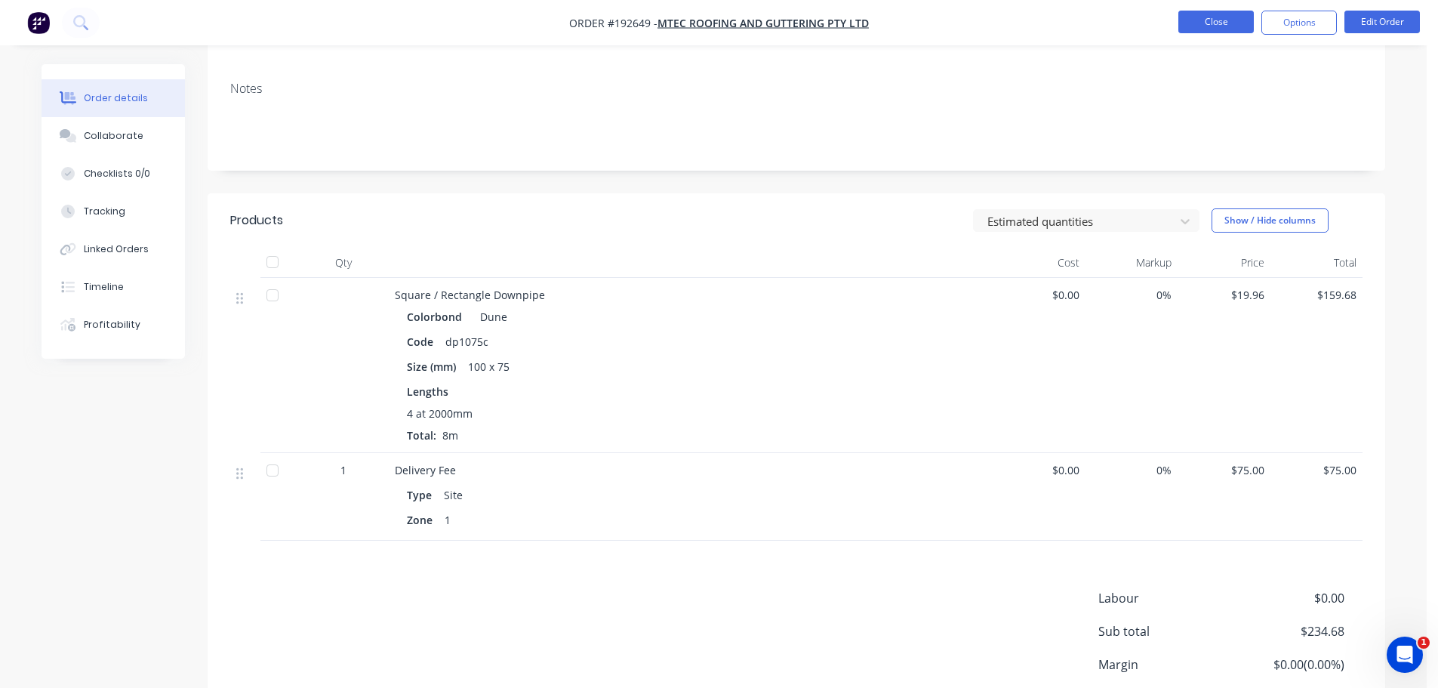
click at [1234, 22] on button "Close" at bounding box center [1215, 22] width 75 height 23
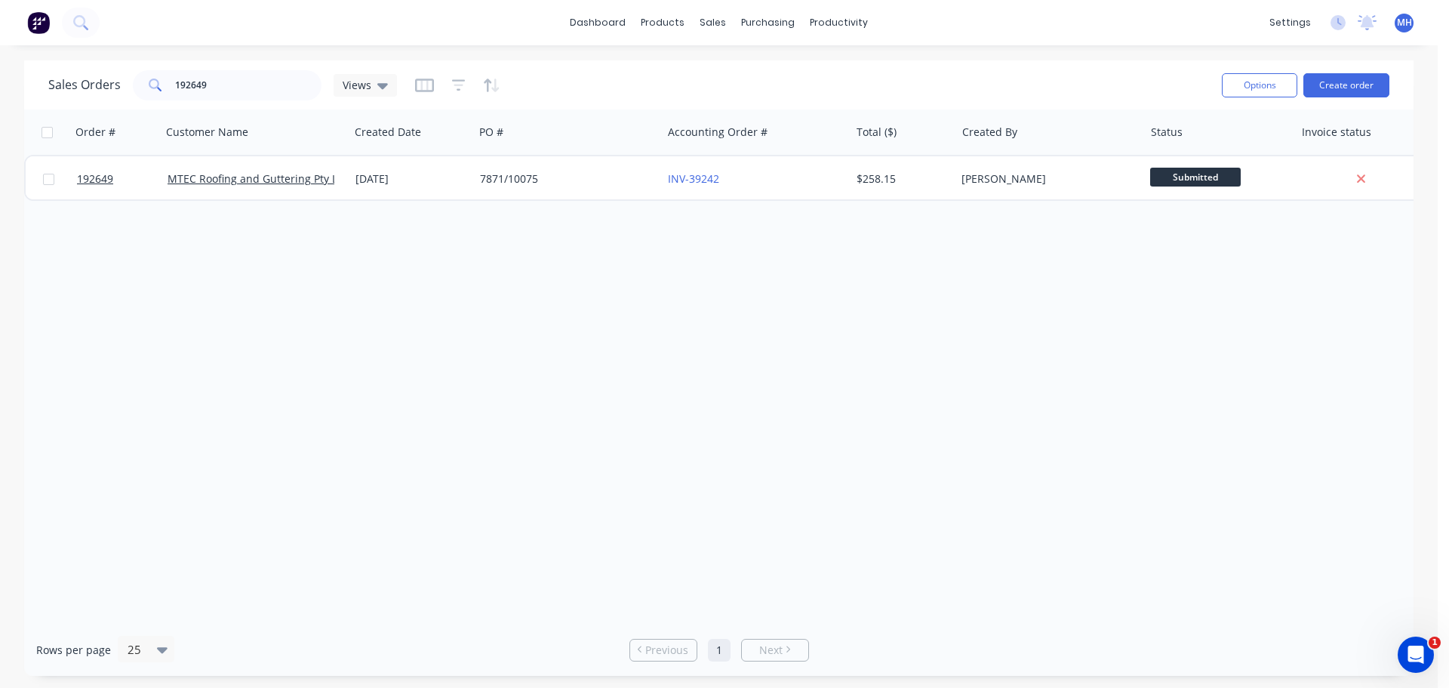
click at [260, 65] on div "Sales Orders 192649 Views Options Create order" at bounding box center [719, 84] width 1390 height 49
click at [263, 79] on input "192649" at bounding box center [248, 85] width 147 height 30
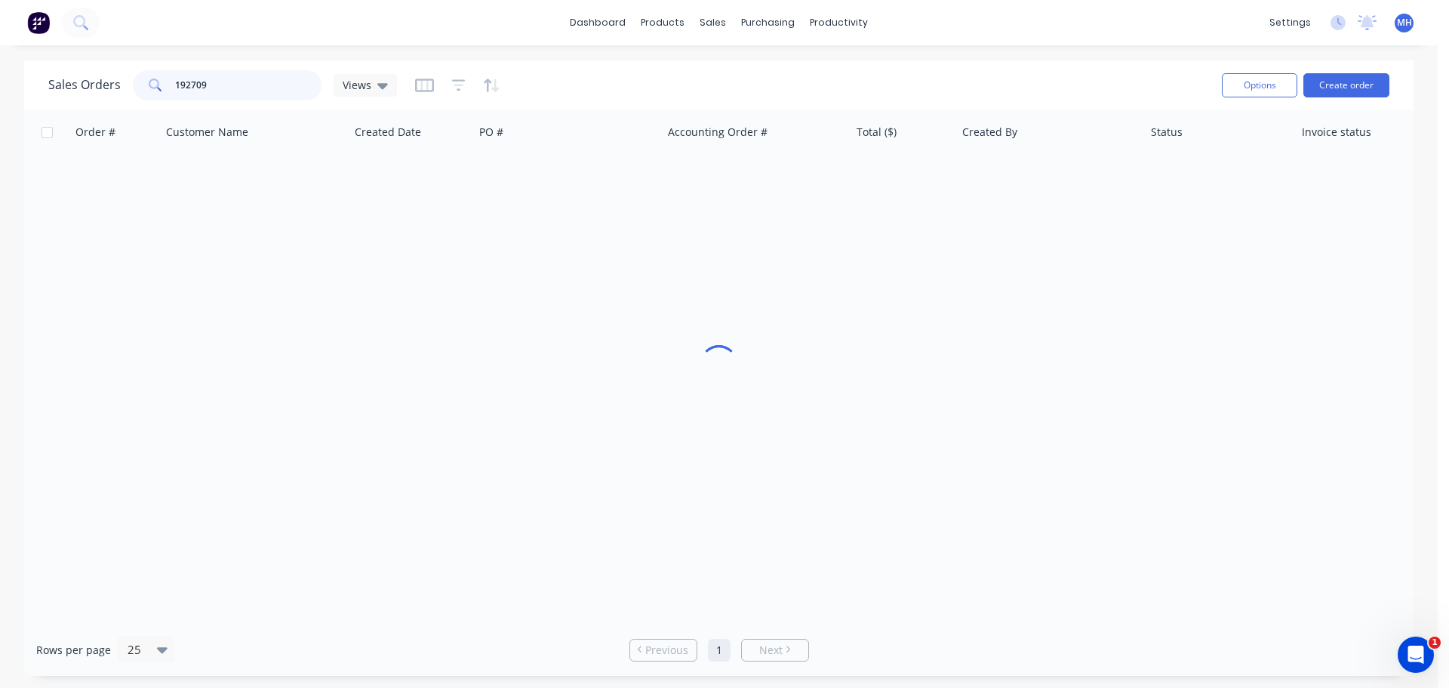
type input "192709"
click at [535, 75] on div "Sales Orders 192709 Views" at bounding box center [629, 84] width 1162 height 37
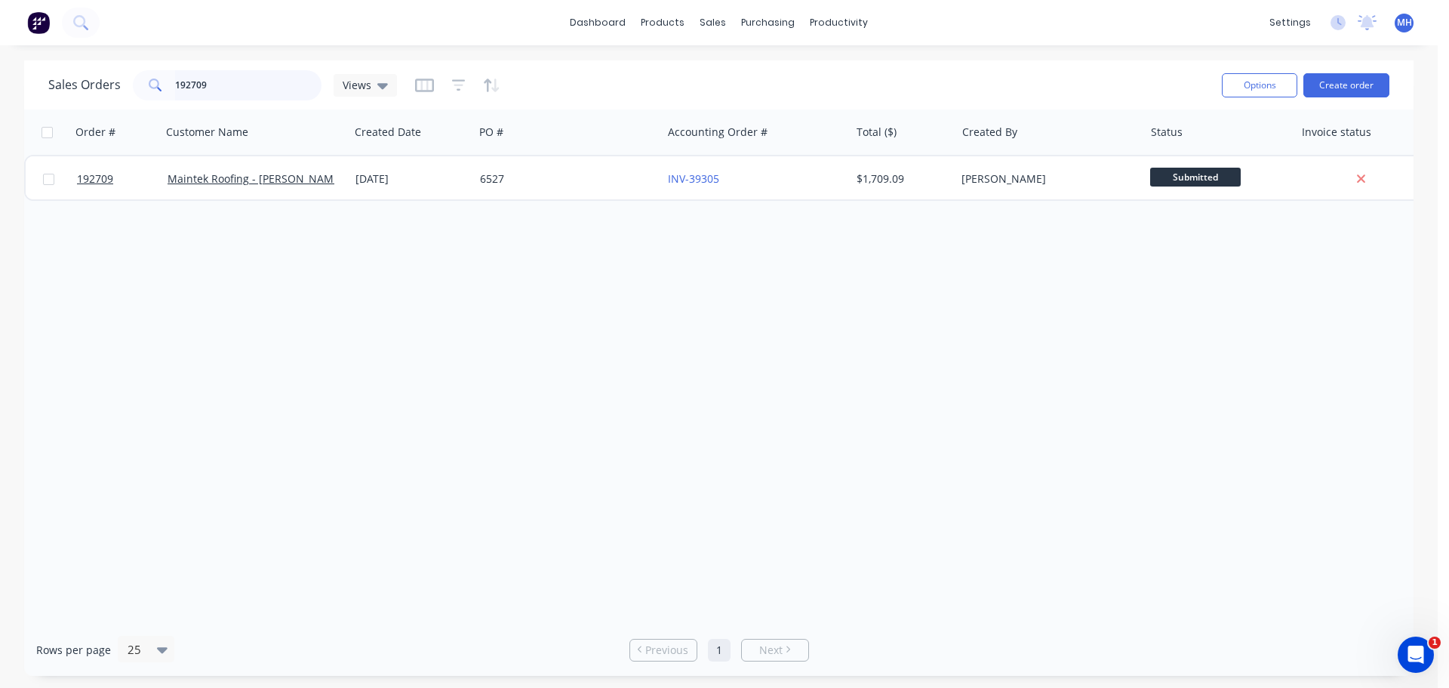
click at [252, 88] on input "192709" at bounding box center [248, 85] width 147 height 30
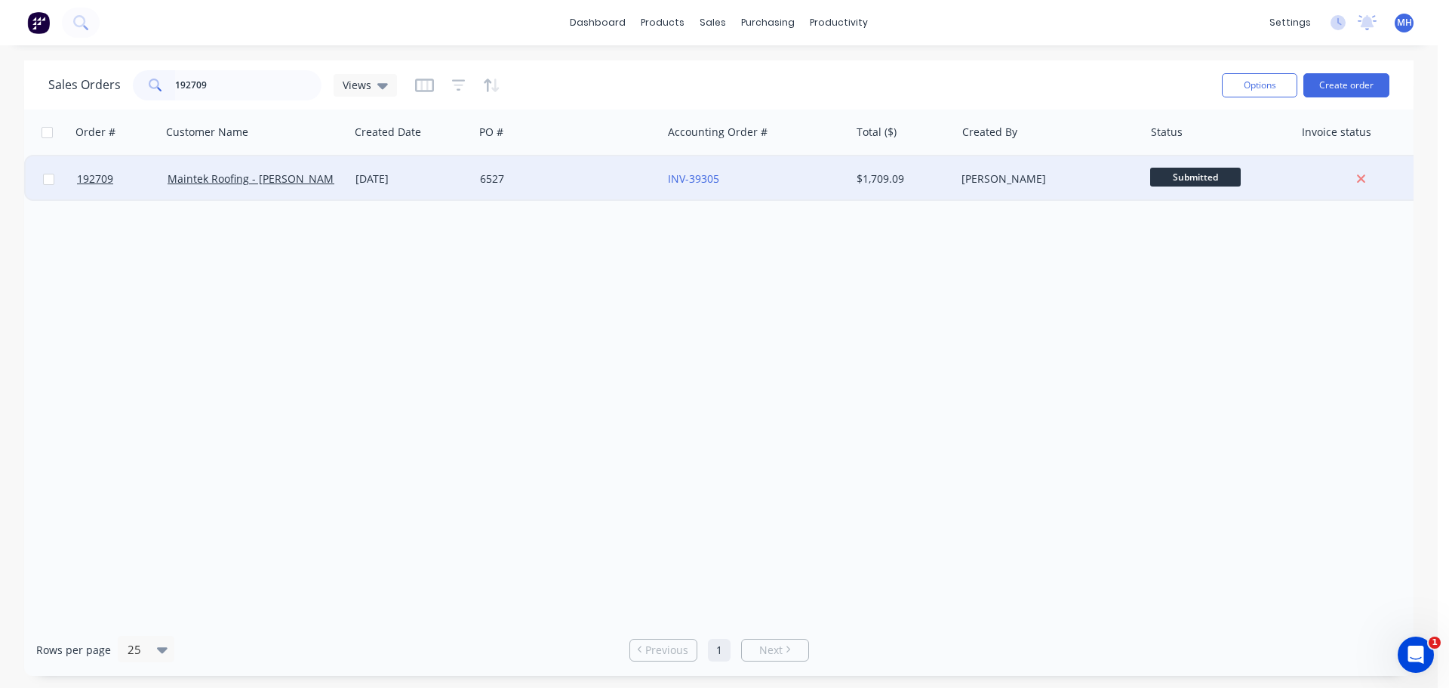
click at [445, 181] on div "[DATE]" at bounding box center [412, 178] width 112 height 15
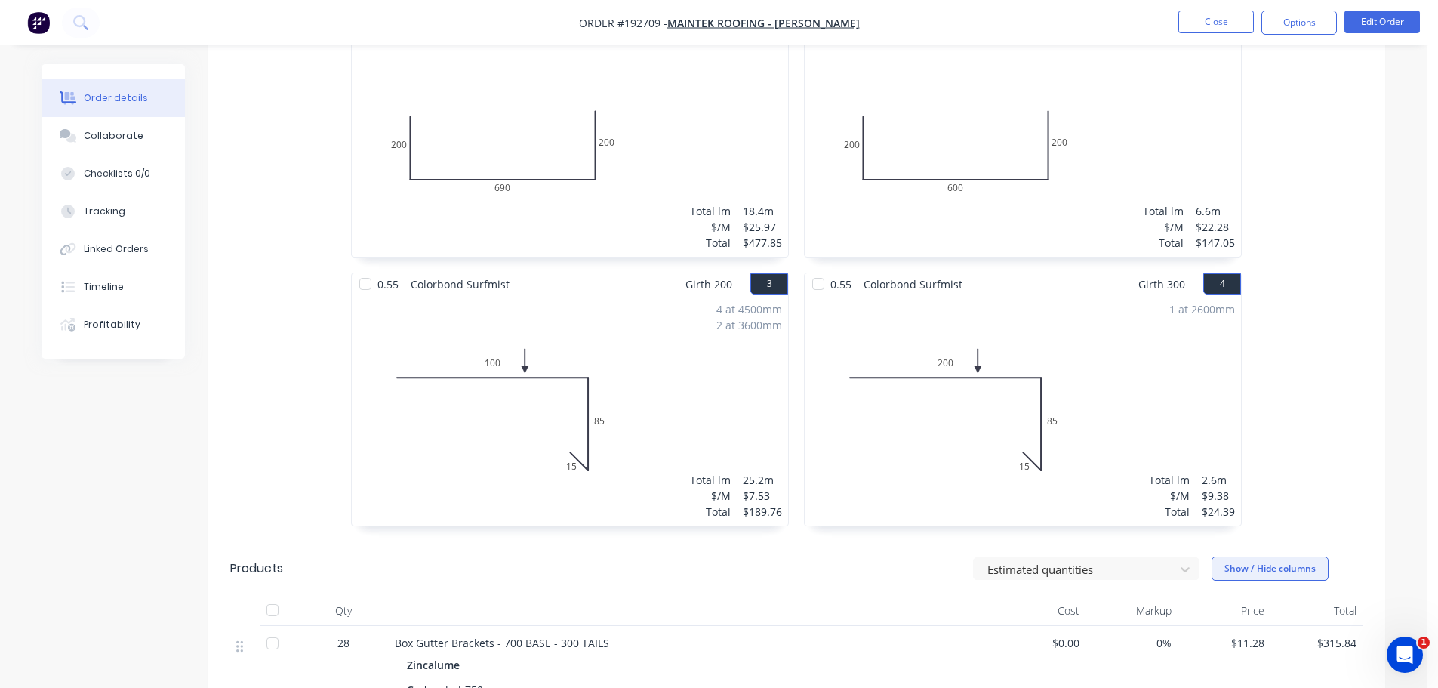
scroll to position [978, 0]
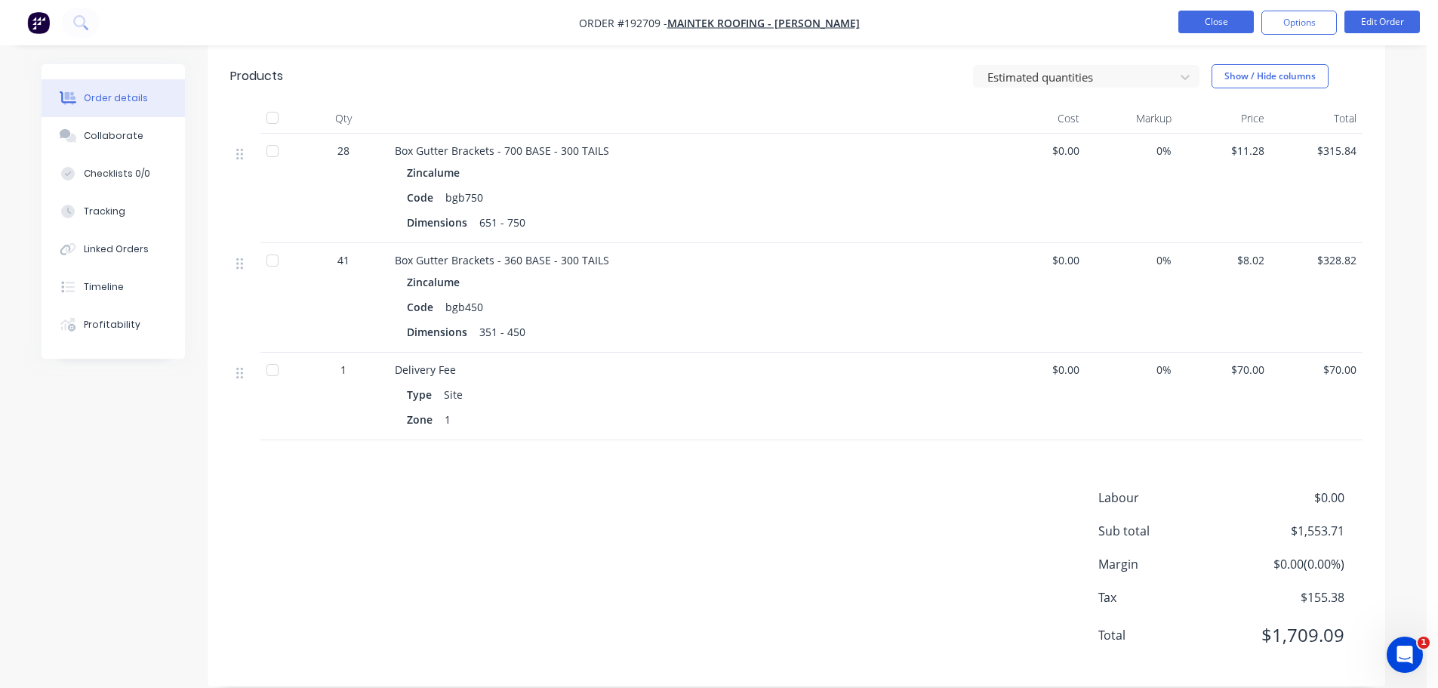
click at [1221, 20] on button "Close" at bounding box center [1215, 22] width 75 height 23
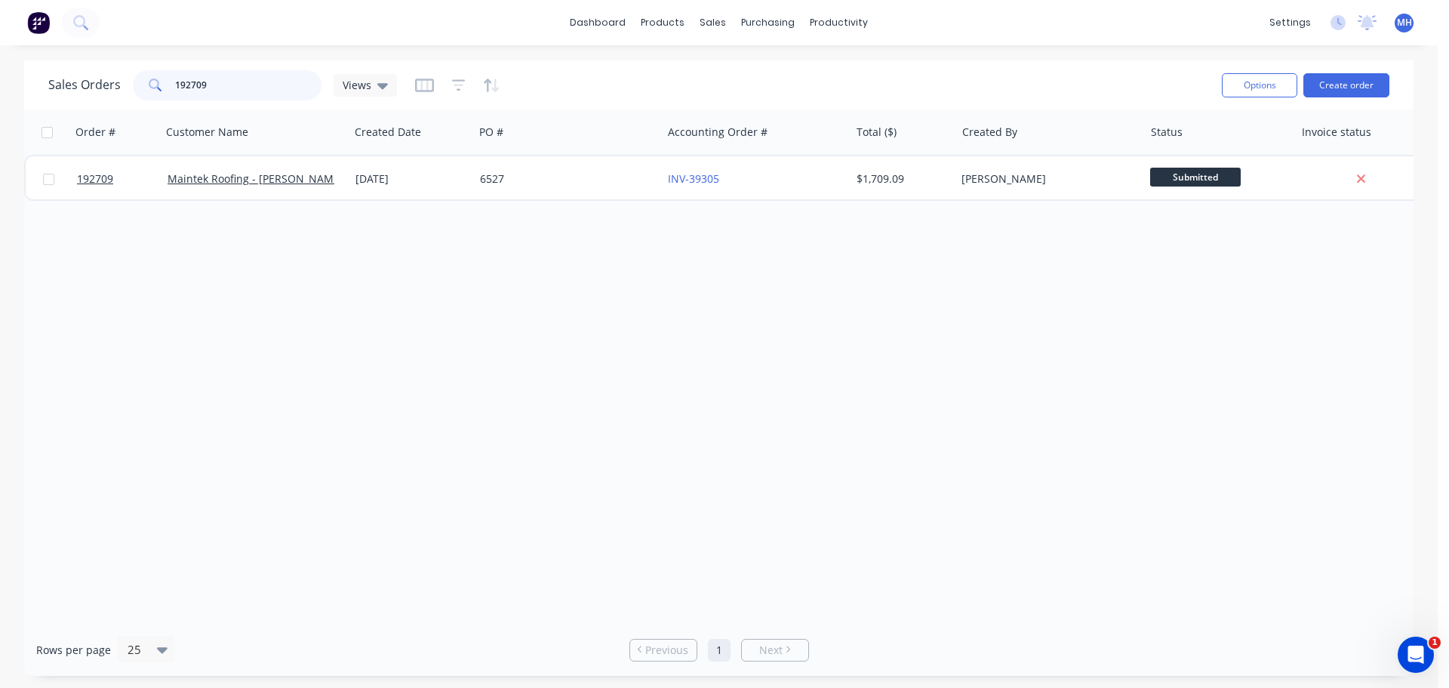
click at [258, 88] on input "192709" at bounding box center [248, 85] width 147 height 30
type input "192262"
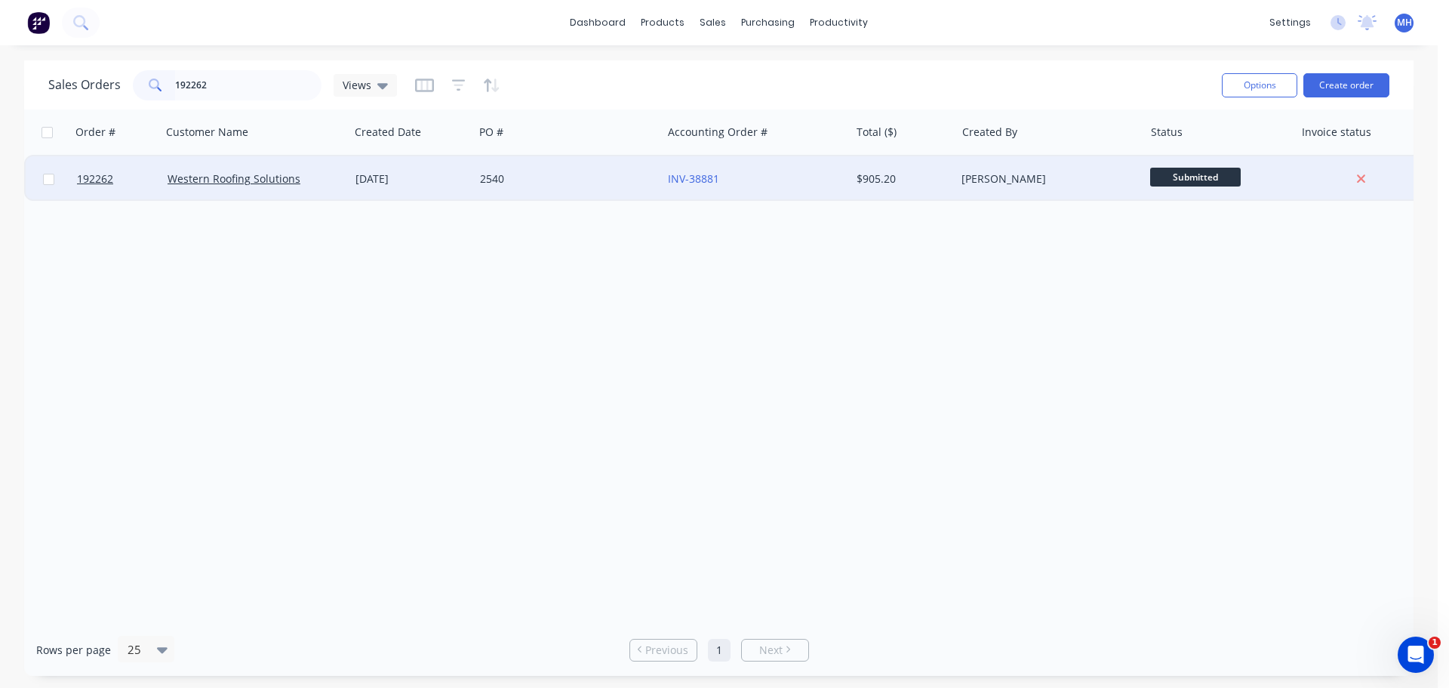
click at [339, 173] on div "Western Roofing Solutions" at bounding box center [256, 178] width 176 height 15
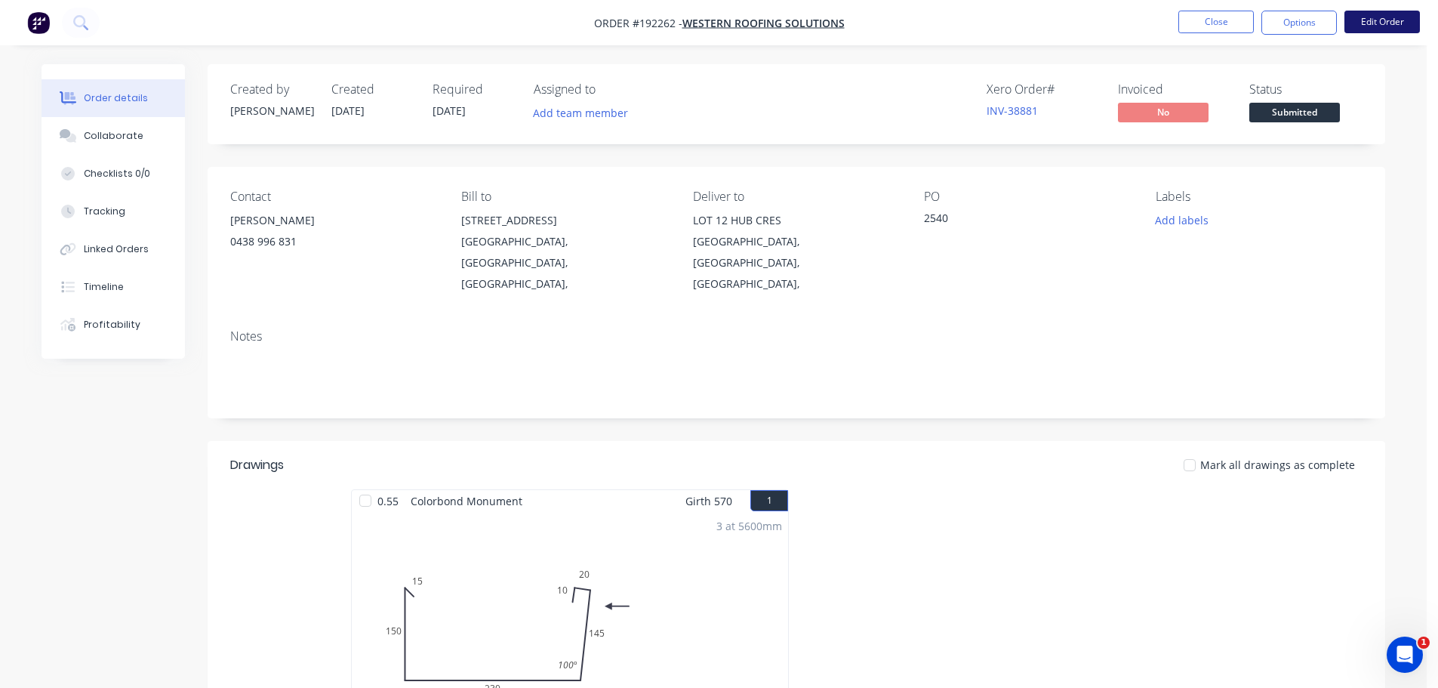
click at [1398, 13] on button "Edit Order" at bounding box center [1381, 22] width 75 height 23
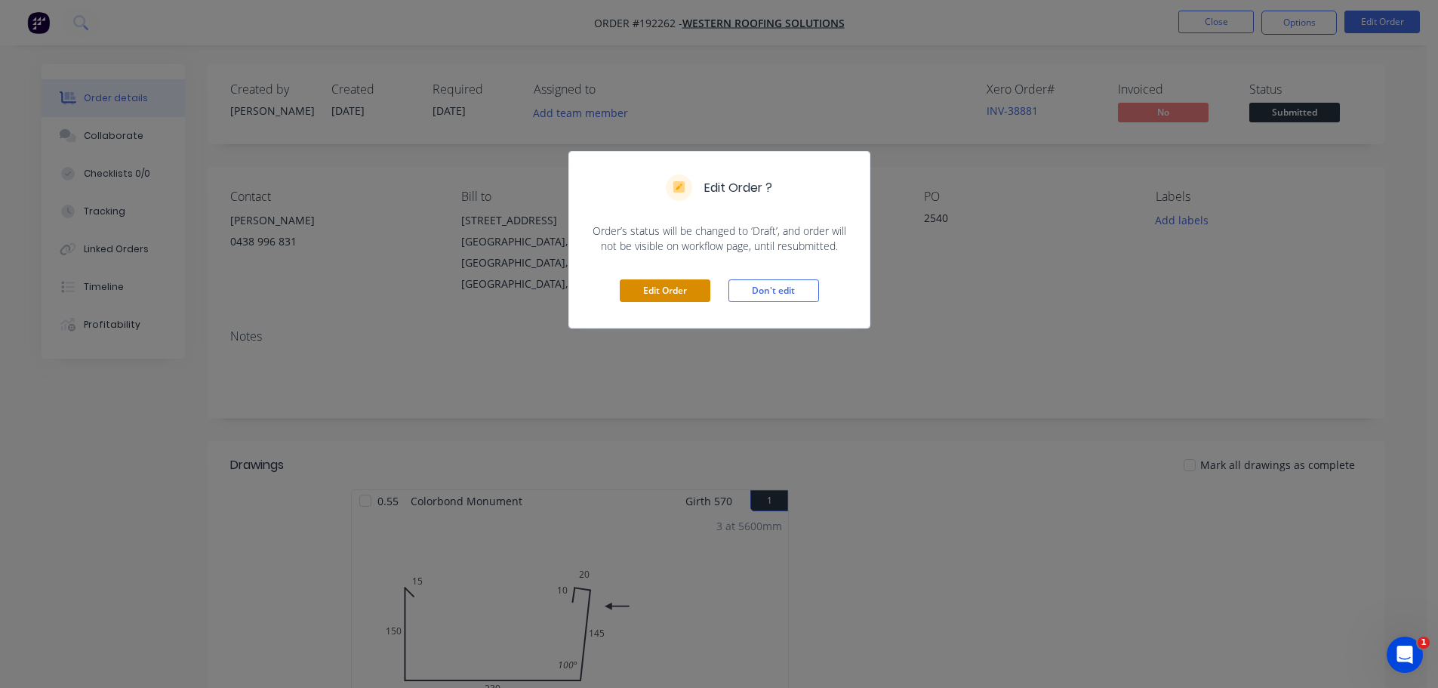
click at [687, 296] on button "Edit Order" at bounding box center [665, 290] width 91 height 23
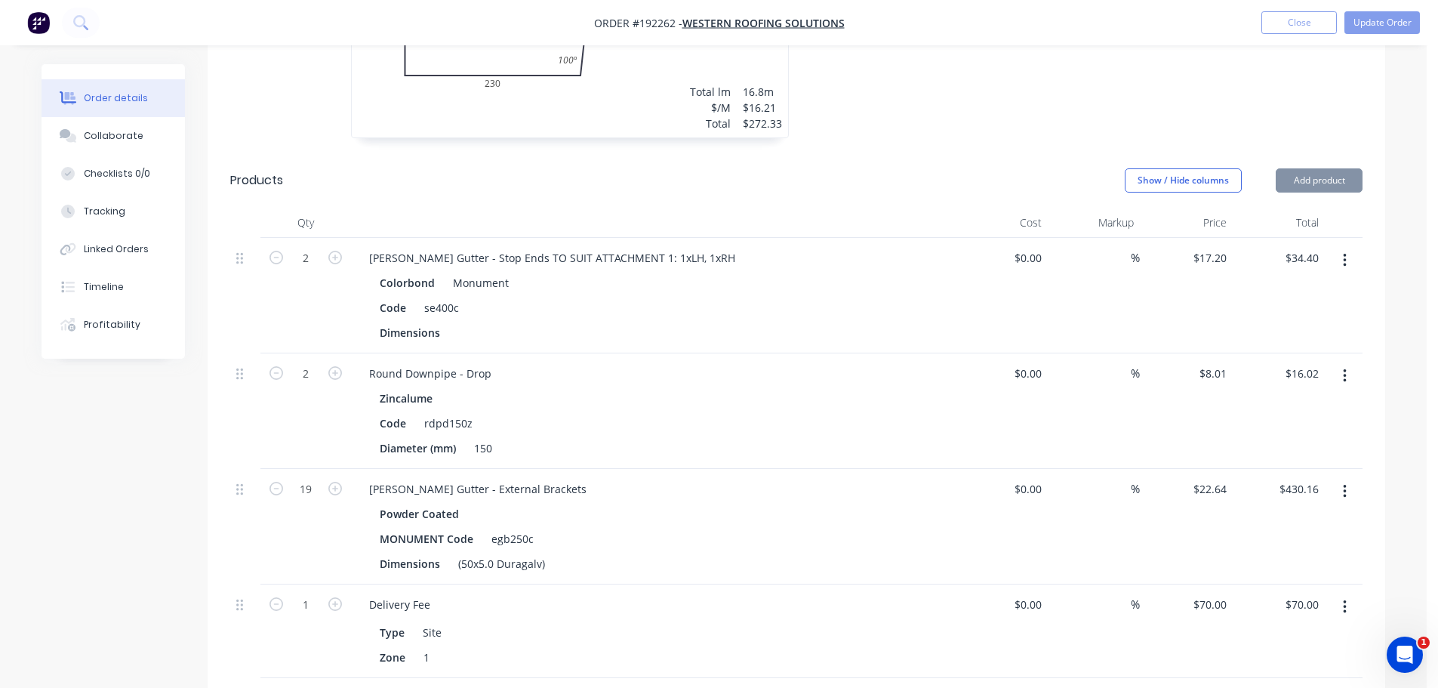
scroll to position [679, 0]
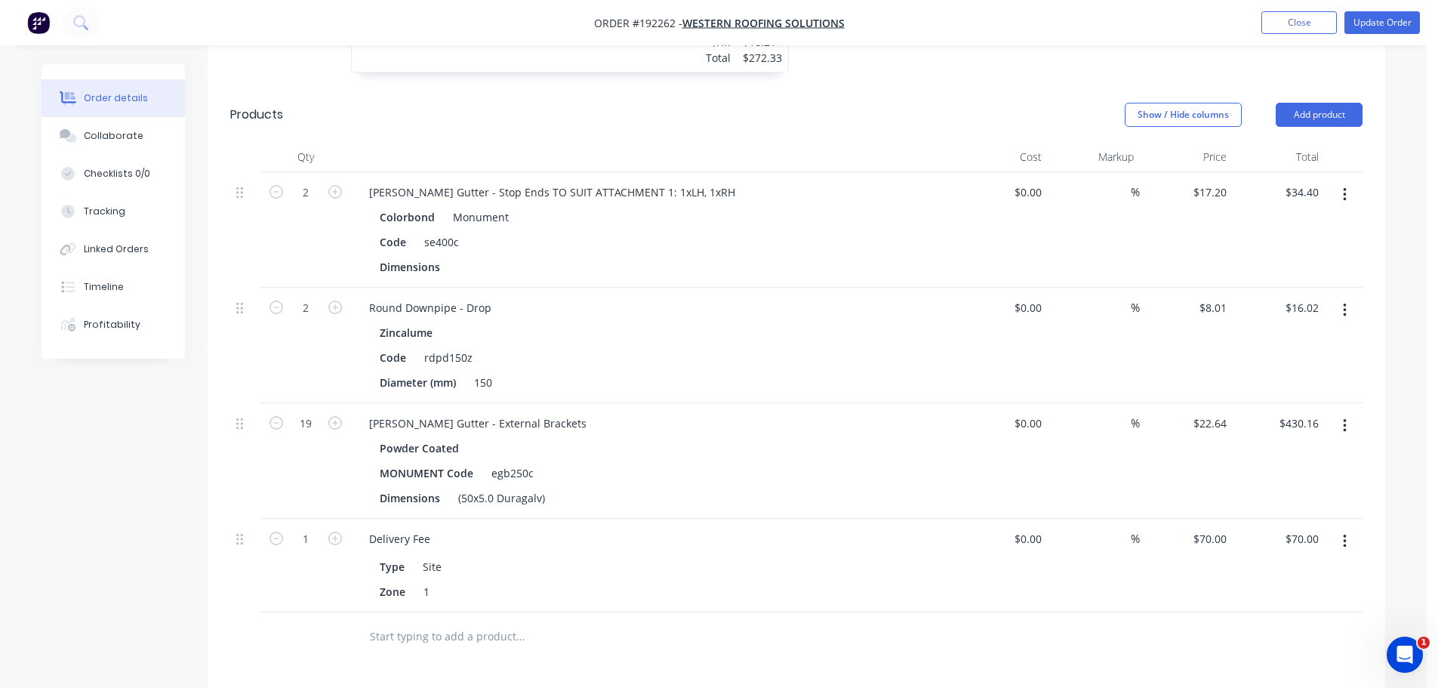
click at [1336, 412] on button "button" at bounding box center [1344, 425] width 35 height 27
click at [1329, 454] on div "Edit" at bounding box center [1291, 465] width 116 height 22
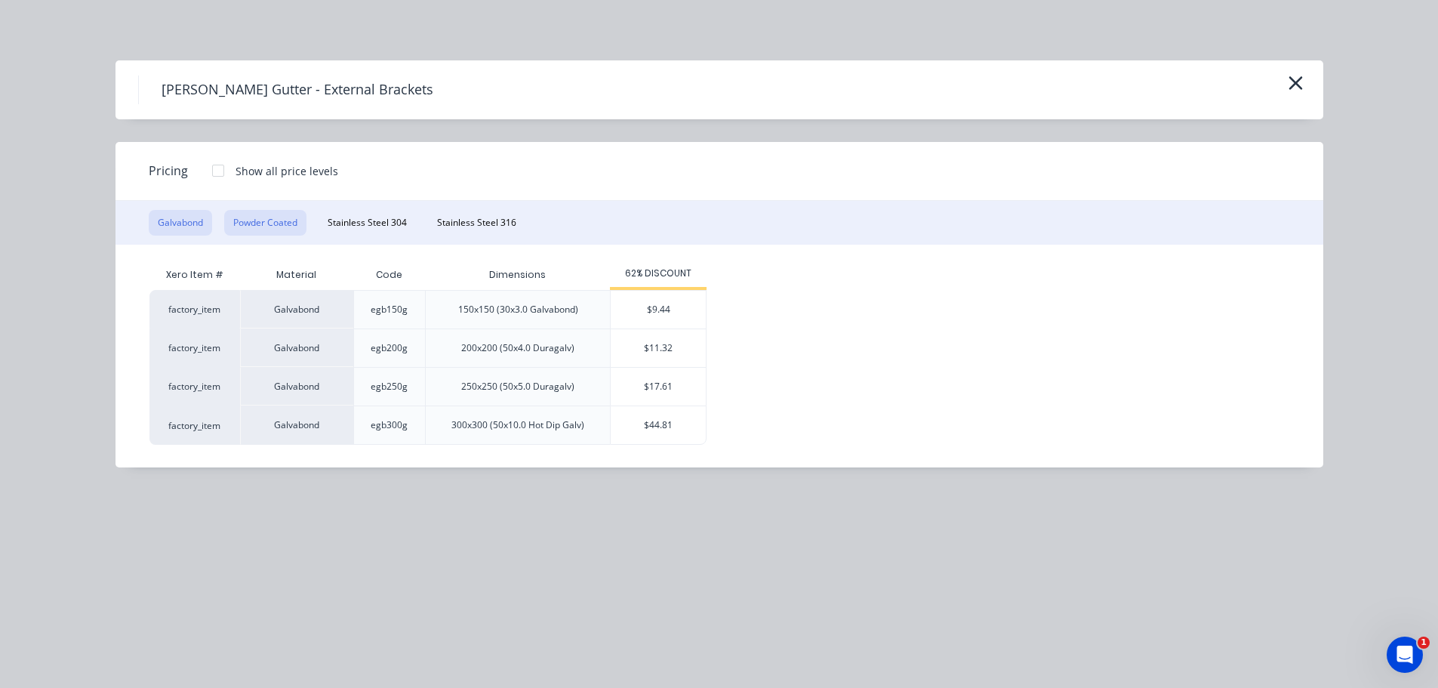
click at [276, 230] on button "Powder Coated" at bounding box center [265, 223] width 82 height 26
click at [663, 391] on div "$22.64" at bounding box center [658, 387] width 95 height 38
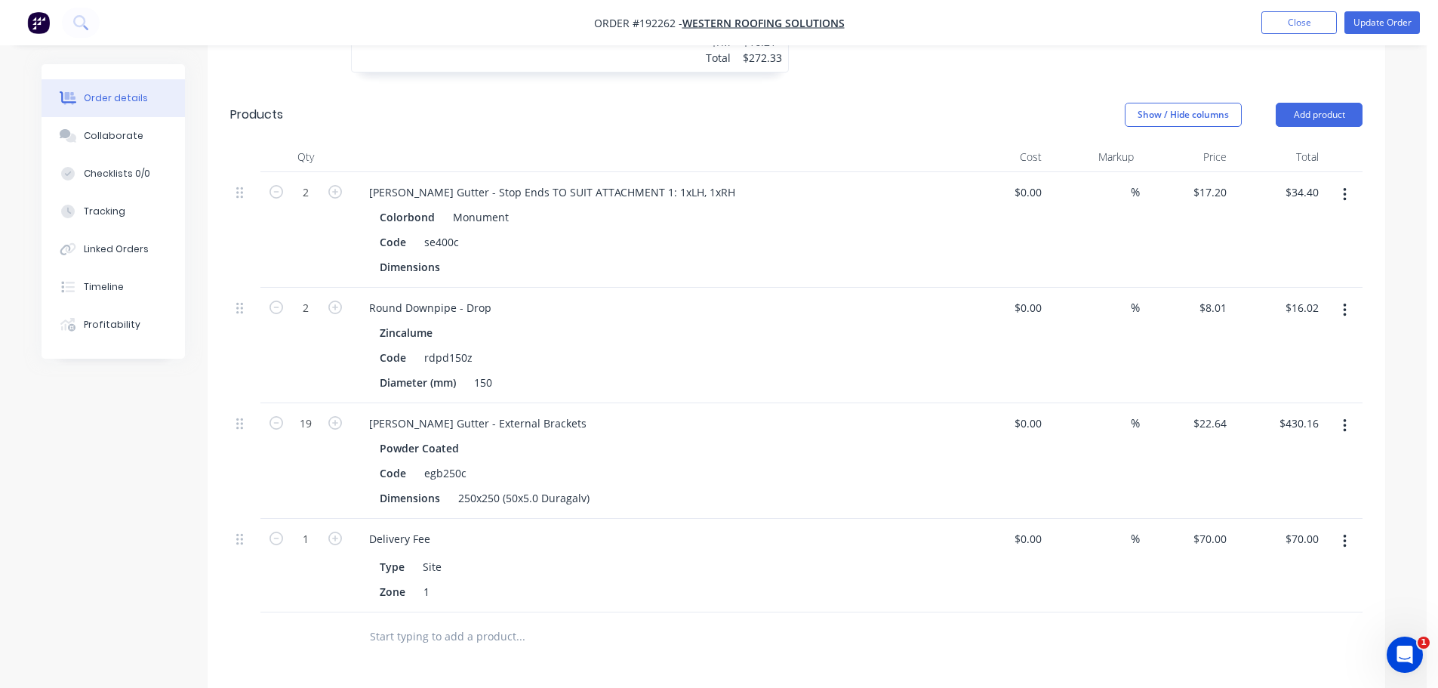
drag, startPoint x: 1344, startPoint y: 387, endPoint x: 1341, endPoint y: 401, distance: 14.1
click at [1344, 403] on div at bounding box center [1344, 460] width 38 height 115
drag, startPoint x: 1340, startPoint y: 401, endPoint x: 1338, endPoint y: 420, distance: 19.8
click at [1340, 412] on button "button" at bounding box center [1344, 425] width 35 height 27
click at [1311, 454] on div "Edit" at bounding box center [1291, 465] width 116 height 22
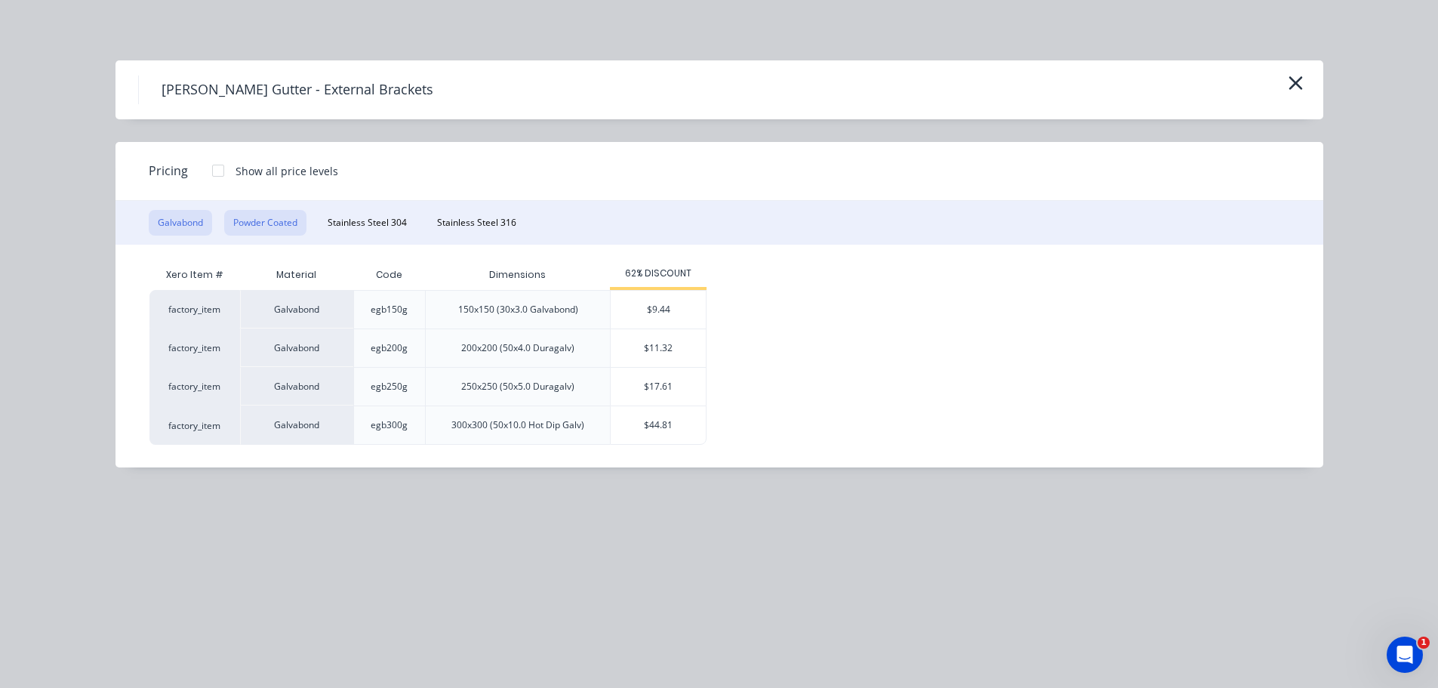
click at [264, 217] on button "Powder Coated" at bounding box center [265, 223] width 82 height 26
click at [666, 353] on div "$15.09" at bounding box center [658, 348] width 95 height 38
type input "$15.09"
type input "$286.71"
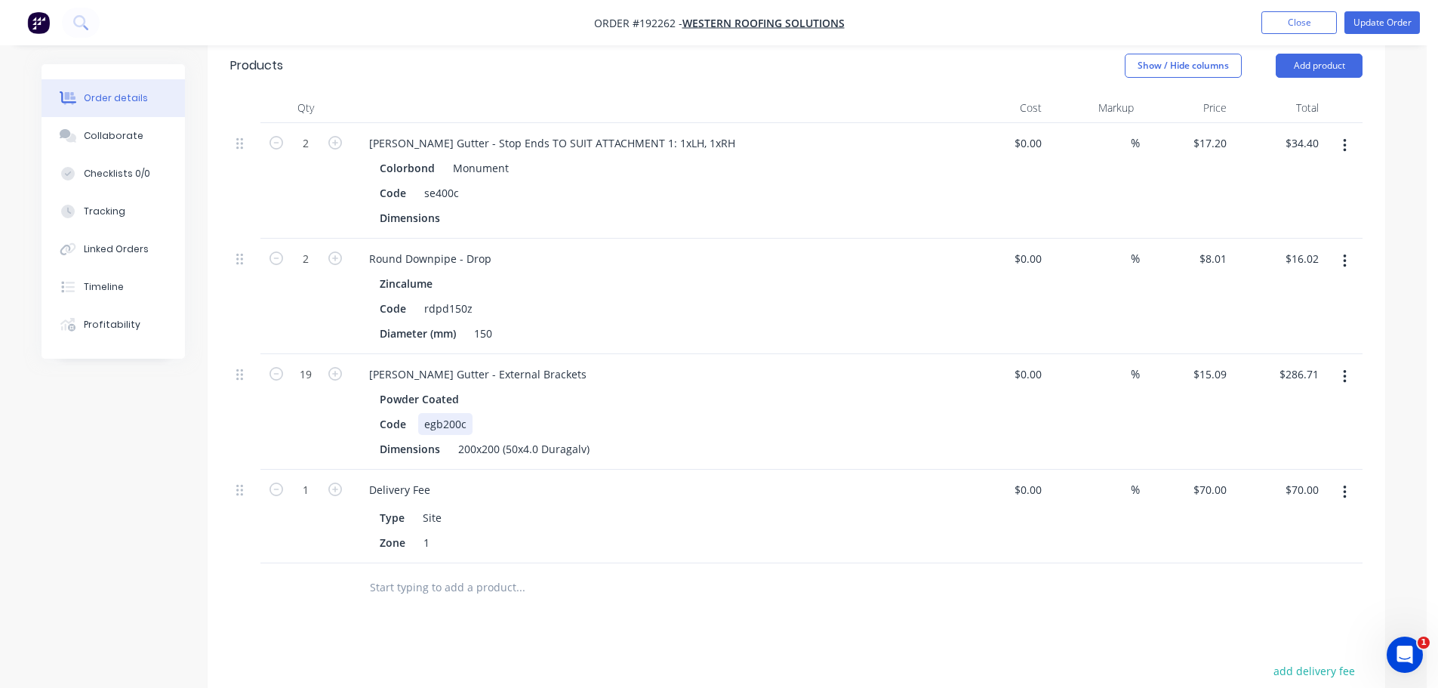
scroll to position [755, 0]
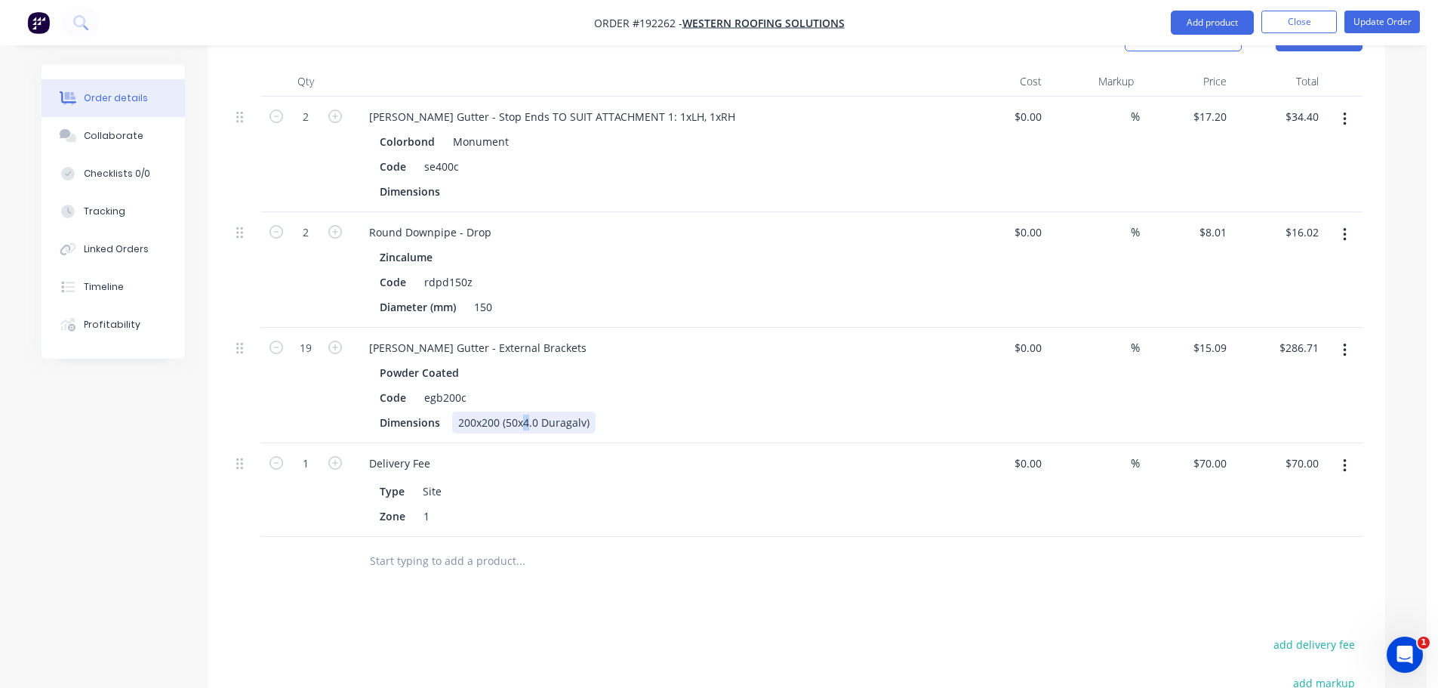
click at [525, 411] on div "200x200 (50x4.0 Duragalv)" at bounding box center [523, 422] width 143 height 22
click at [500, 596] on div "Drawings Add drawing 0.55 Colorbond Monument Girth 570 1 0 15 150 230 145 20 10…" at bounding box center [797, 318] width 1178 height 1259
click at [1409, 20] on button "Update Order" at bounding box center [1381, 22] width 75 height 23
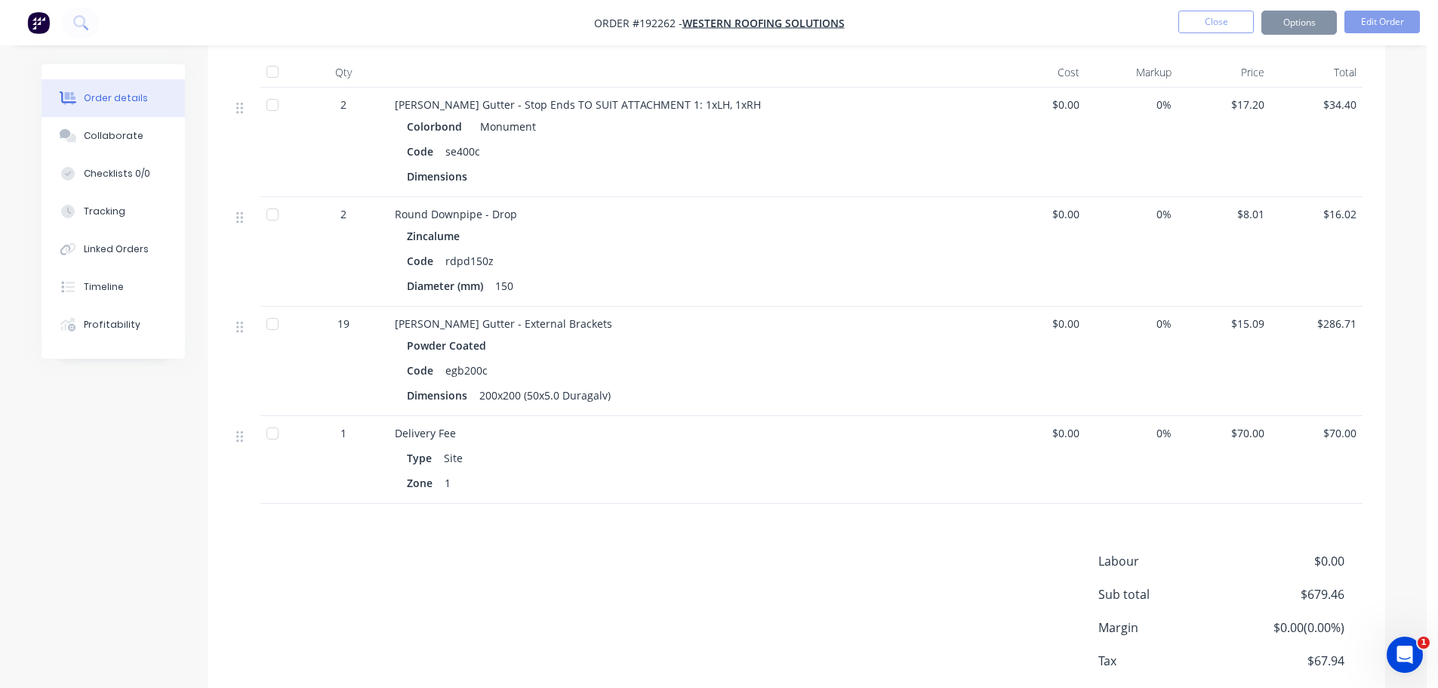
scroll to position [0, 0]
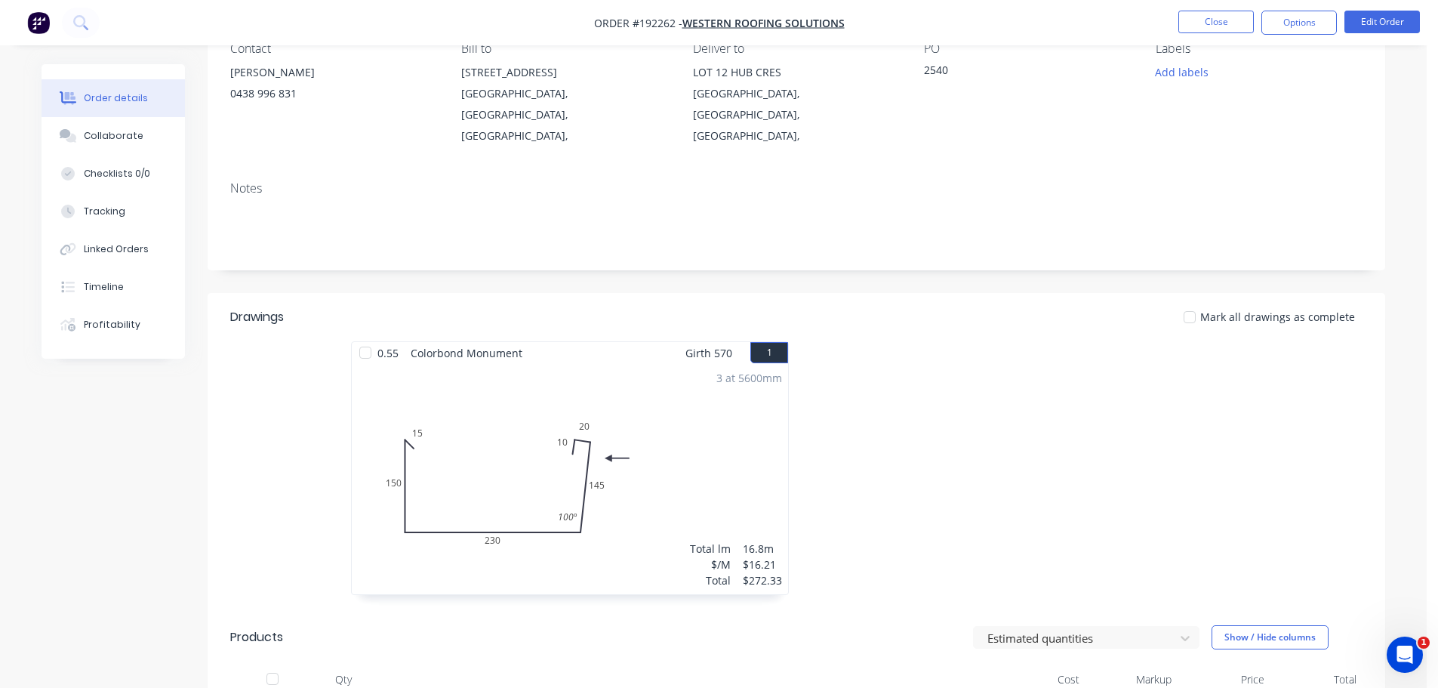
scroll to position [528, 0]
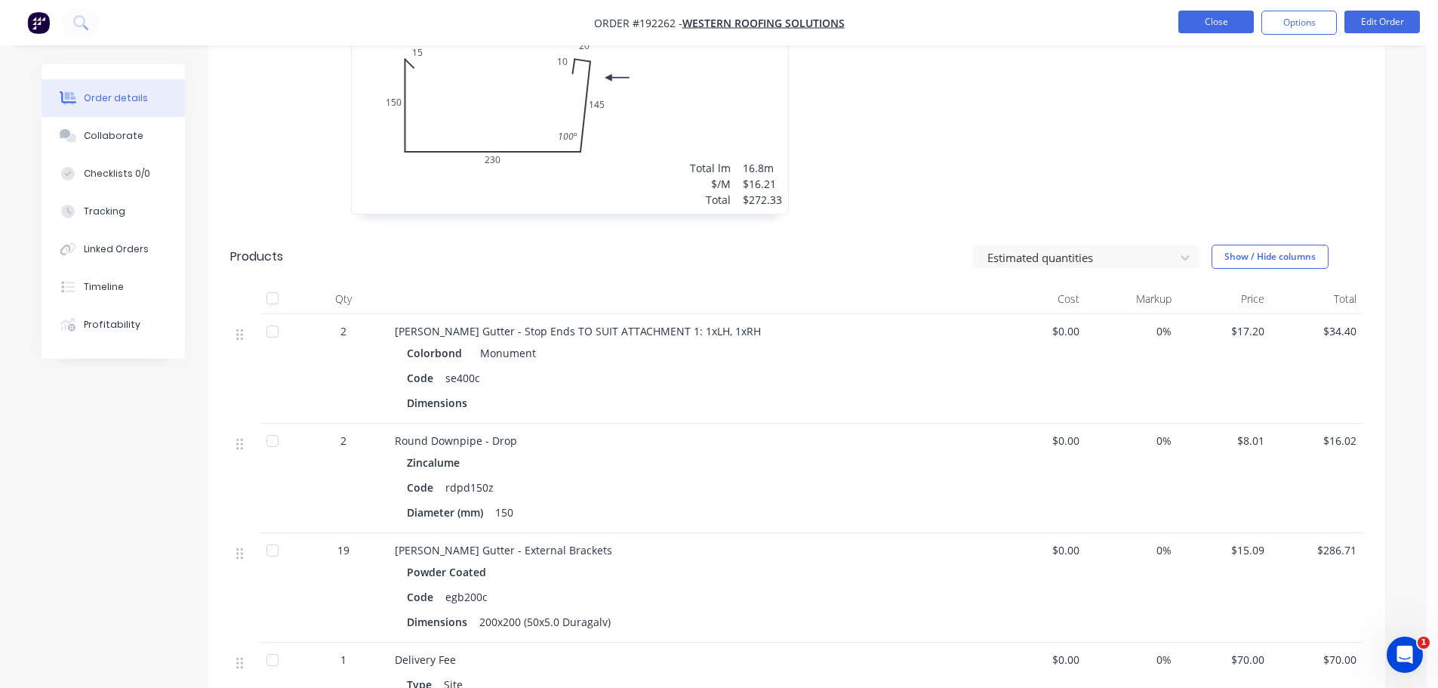
click at [1239, 16] on button "Close" at bounding box center [1215, 22] width 75 height 23
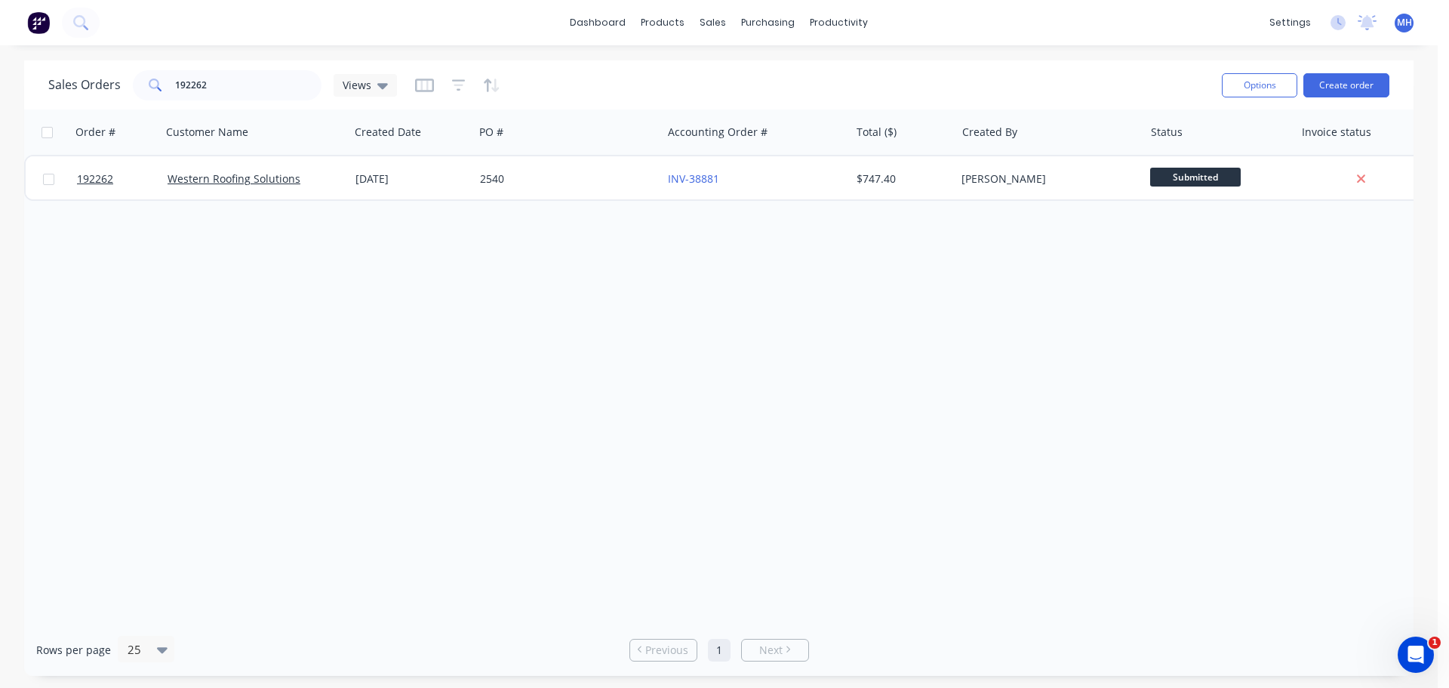
click at [272, 102] on div "Sales Orders 192262 Views" at bounding box center [629, 84] width 1162 height 37
click at [272, 94] on input "192262" at bounding box center [248, 85] width 147 height 30
click at [269, 85] on input "192262" at bounding box center [248, 85] width 147 height 30
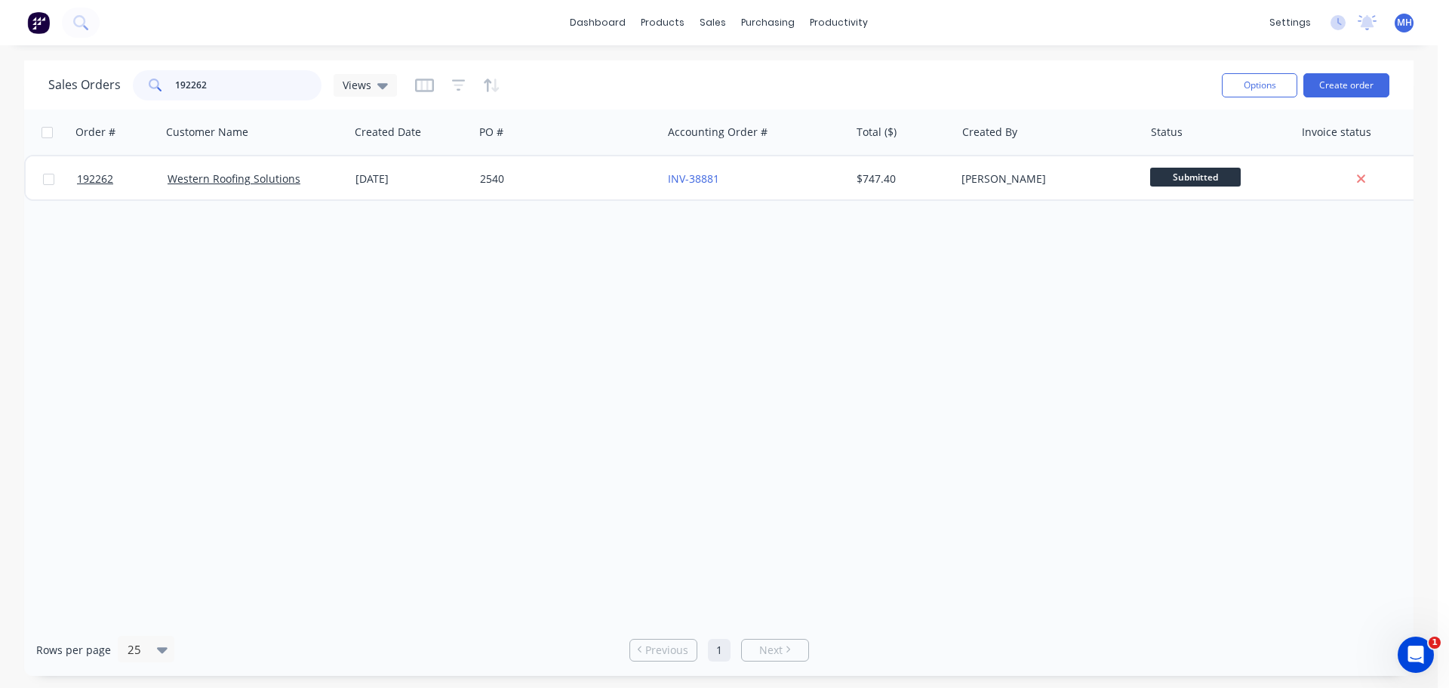
click at [269, 85] on input "192262" at bounding box center [248, 85] width 147 height 30
drag, startPoint x: 183, startPoint y: 87, endPoint x: 173, endPoint y: 138, distance: 52.3
click at [183, 88] on input "19091" at bounding box center [248, 85] width 147 height 30
type input "192091"
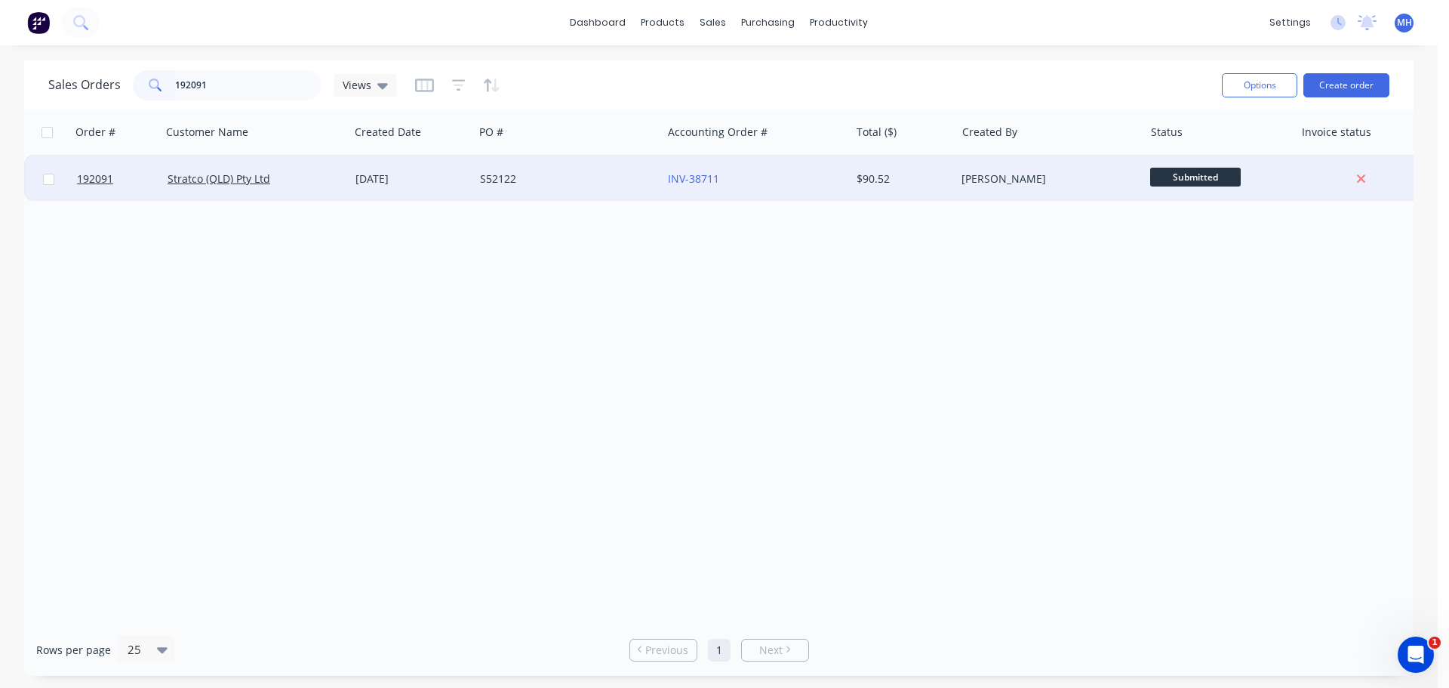
click at [325, 181] on div "Stratco (QLD) Pty Ltd" at bounding box center [252, 178] width 168 height 15
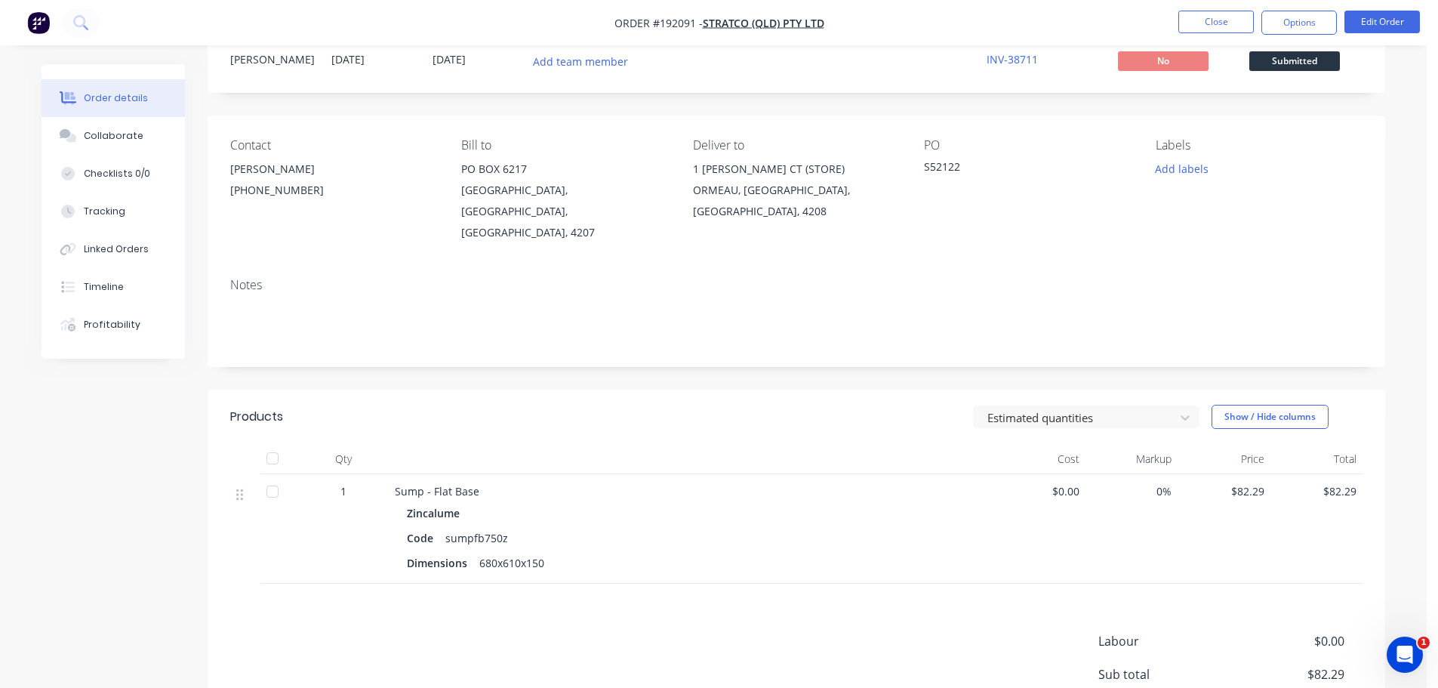
scroll to position [180, 0]
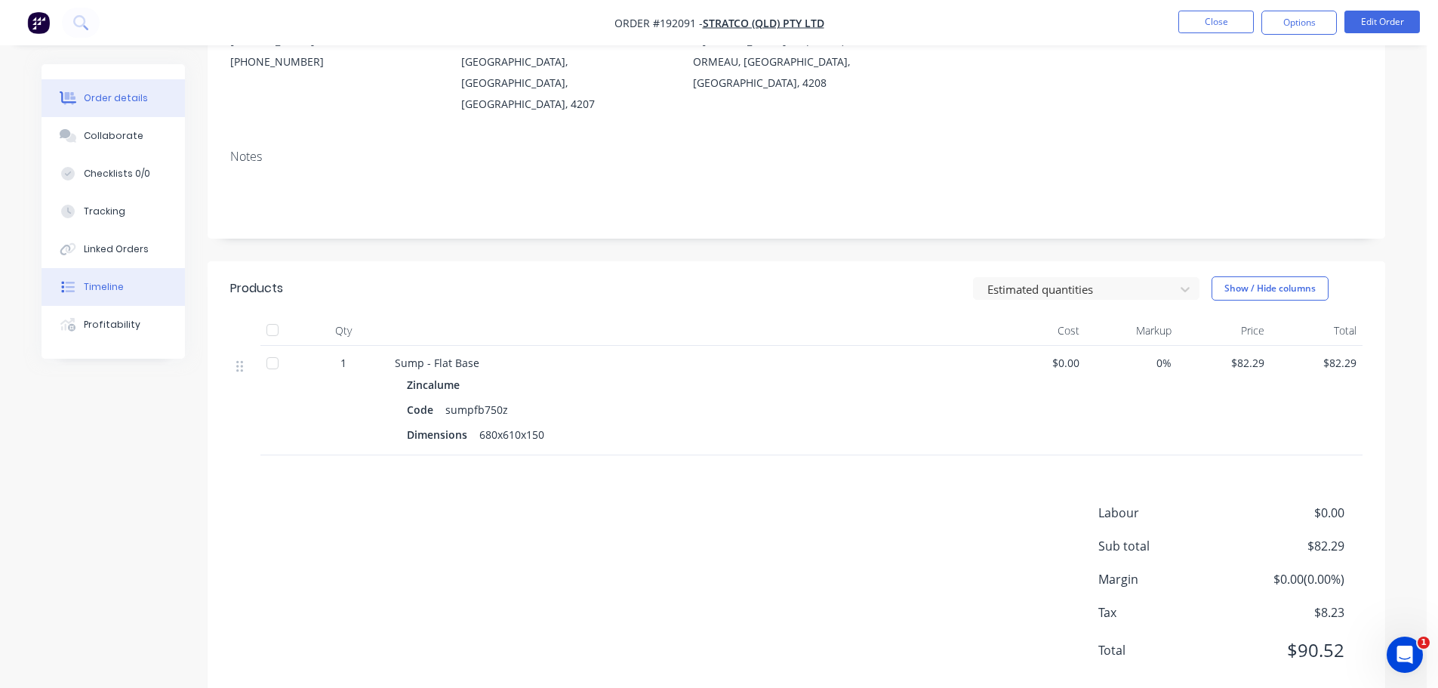
click at [128, 277] on button "Timeline" at bounding box center [113, 287] width 143 height 38
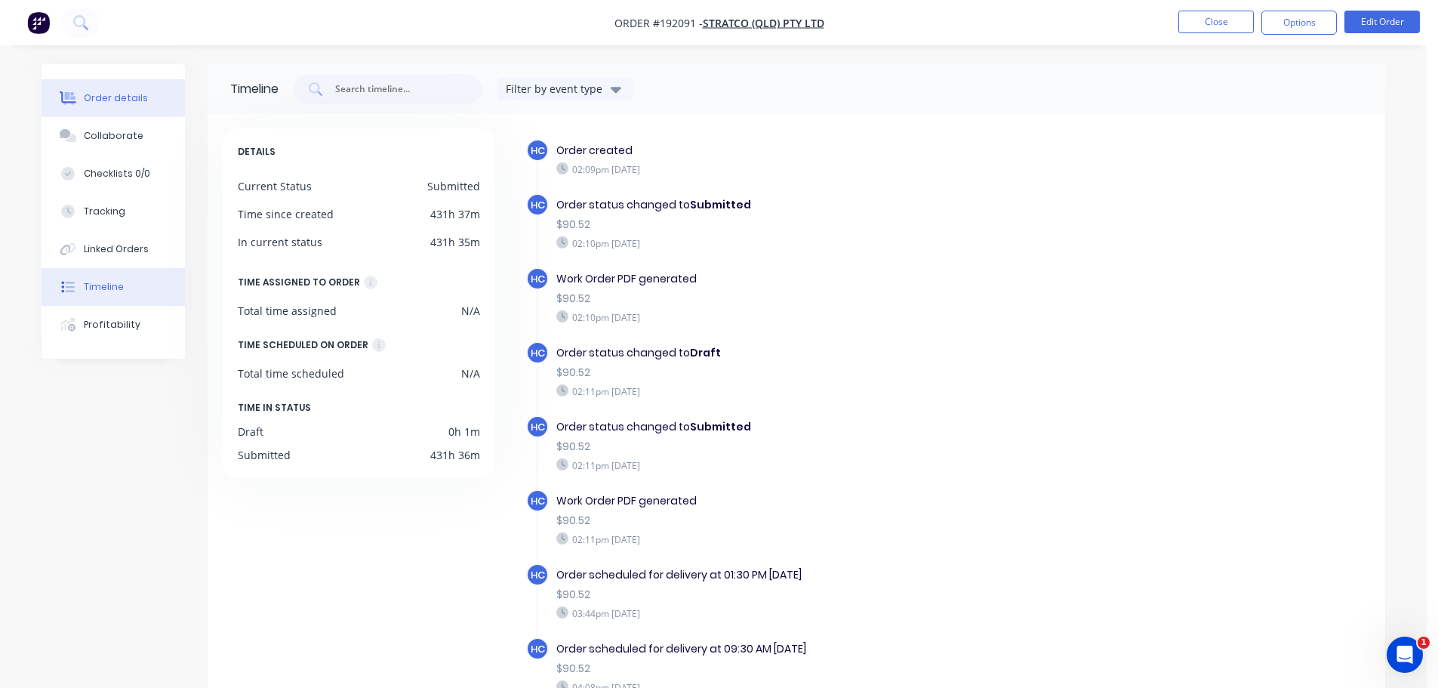
click at [127, 100] on div "Order details" at bounding box center [116, 98] width 64 height 14
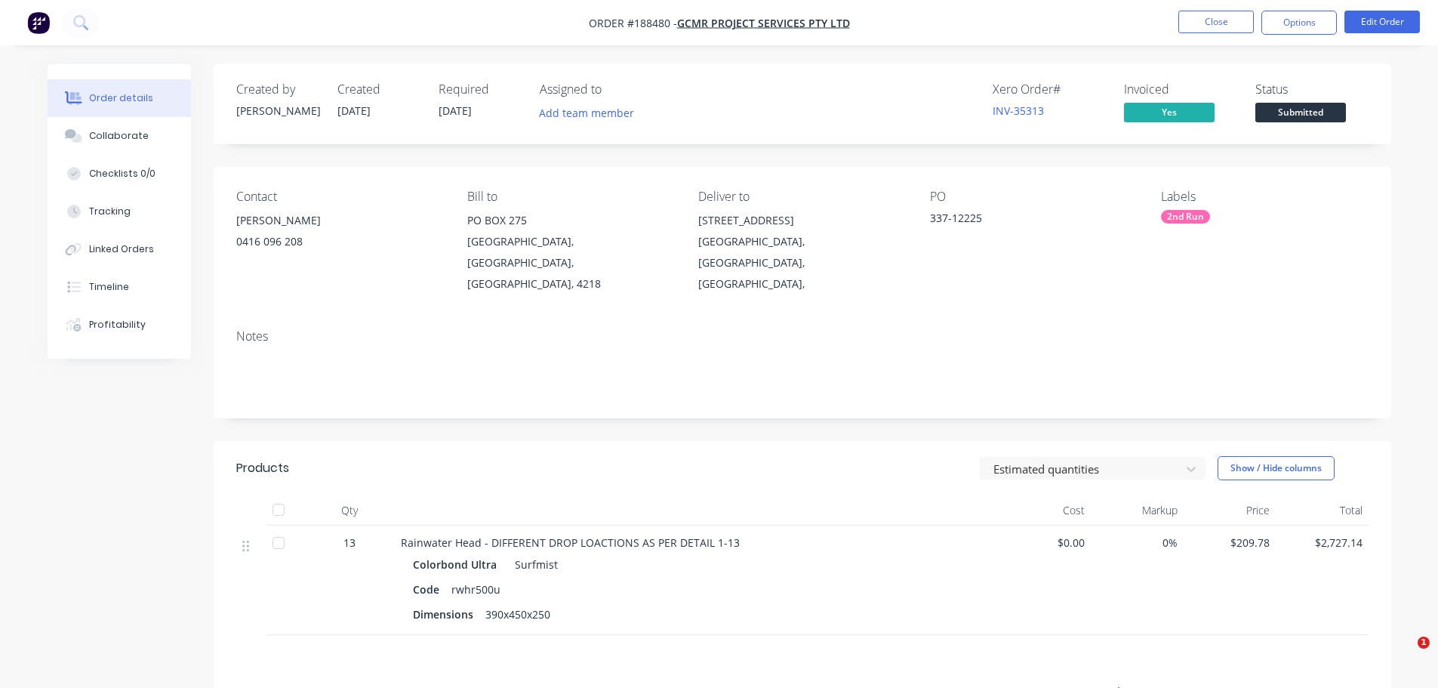
click at [1252, 29] on button "Close" at bounding box center [1215, 22] width 75 height 23
